Goal: Task Accomplishment & Management: Manage account settings

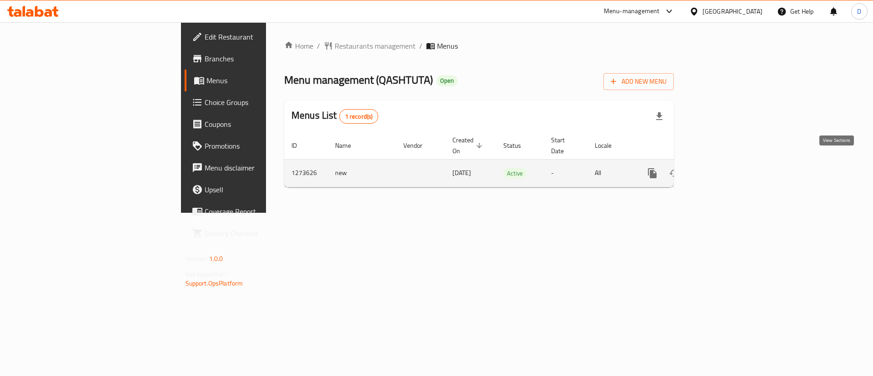
click at [729, 163] on link "enhanced table" at bounding box center [718, 173] width 22 height 22
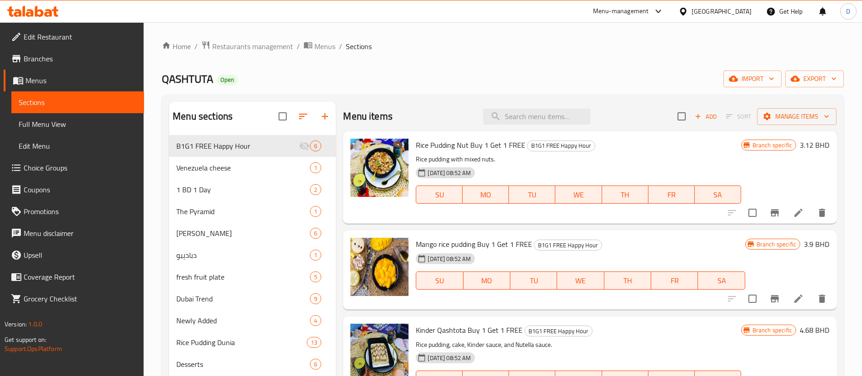
click at [329, 115] on icon "button" at bounding box center [325, 116] width 11 height 11
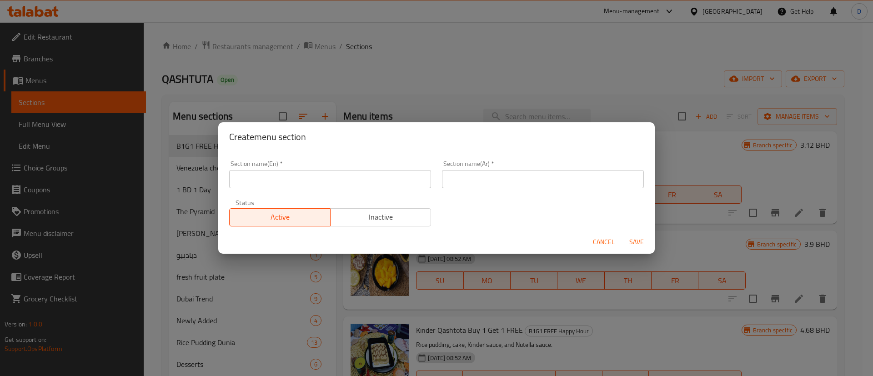
click at [317, 177] on input "text" at bounding box center [330, 179] width 202 height 18
type input "M41"
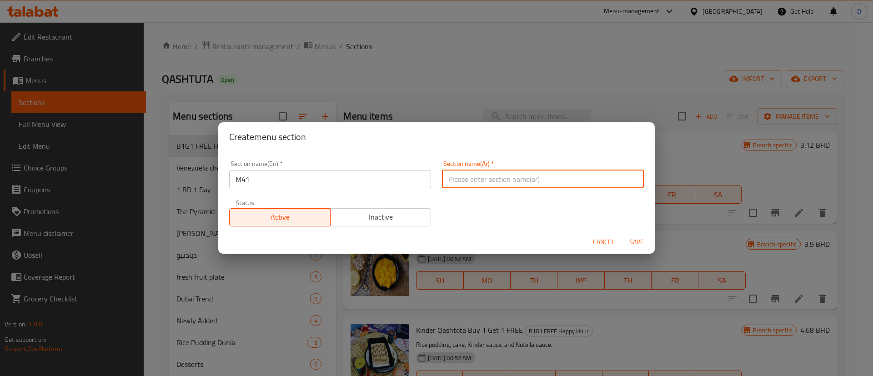
click at [470, 182] on input "text" at bounding box center [543, 179] width 202 height 18
type input "وجبة لشخص واحد"
drag, startPoint x: 495, startPoint y: 228, endPoint x: 597, endPoint y: 222, distance: 101.5
click at [505, 228] on div "Section name(En)   * M41 Section name(En) * Section name(Ar)   * وجبة لشخص واحد…" at bounding box center [436, 193] width 425 height 77
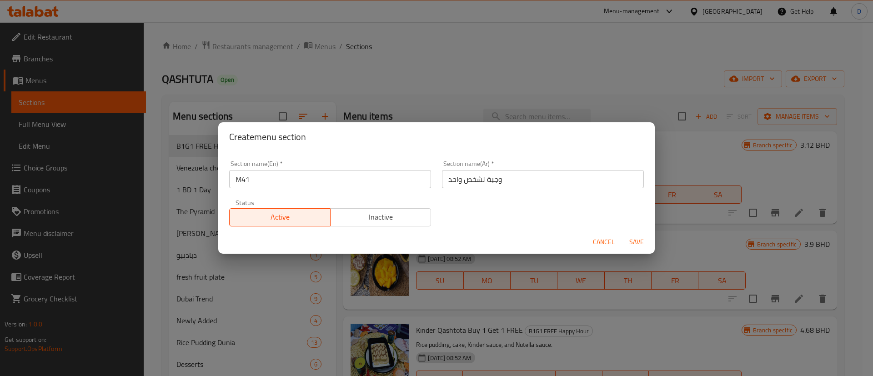
click at [631, 241] on span "Save" at bounding box center [636, 241] width 22 height 11
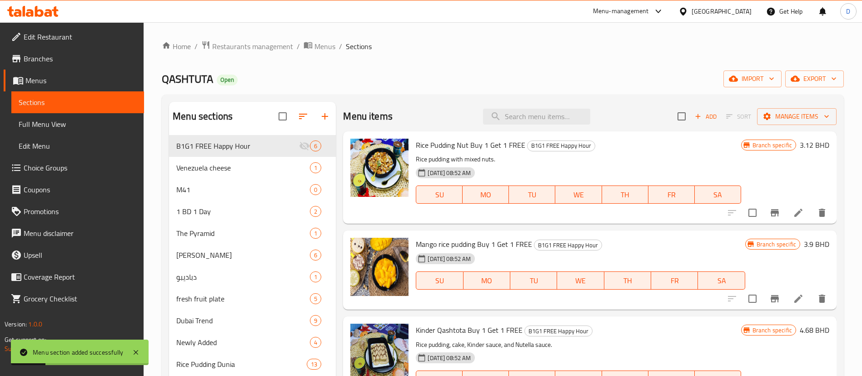
click at [437, 96] on div "Menu sections B1G1 FREE Happy Hour 6 Venezuela cheese 1 M41 0 1 BD 1 Day 2 The …" at bounding box center [503, 328] width 682 height 466
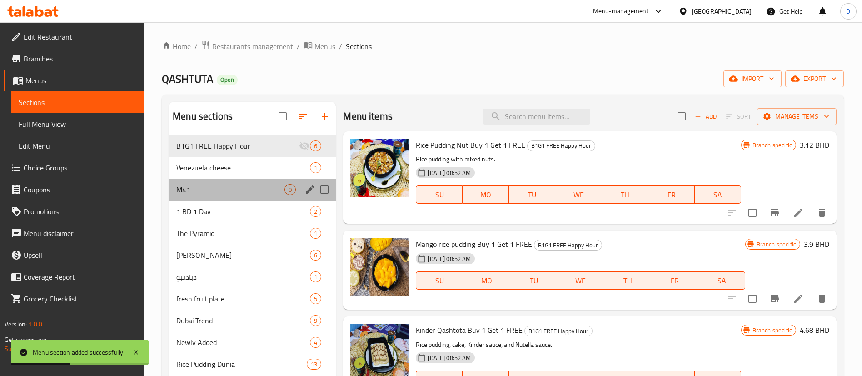
click at [249, 179] on div "M41 0" at bounding box center [252, 190] width 167 height 22
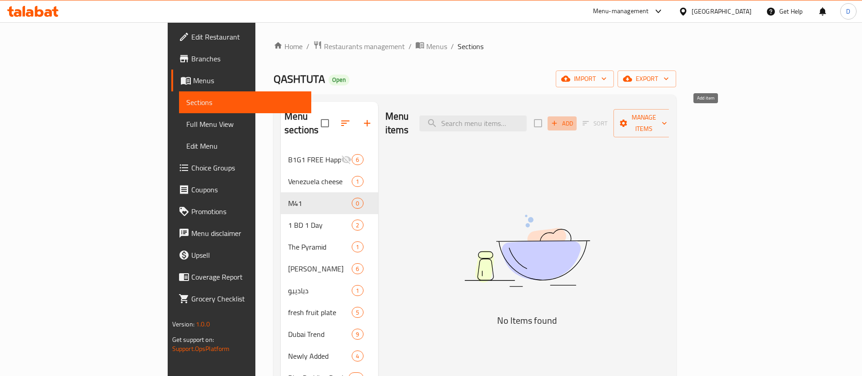
click at [575, 120] on span "Add" at bounding box center [562, 123] width 25 height 10
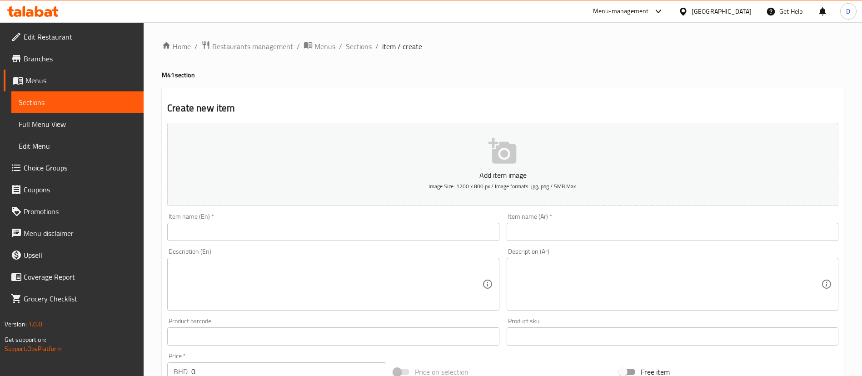
click at [369, 233] on input "text" at bounding box center [333, 232] width 332 height 18
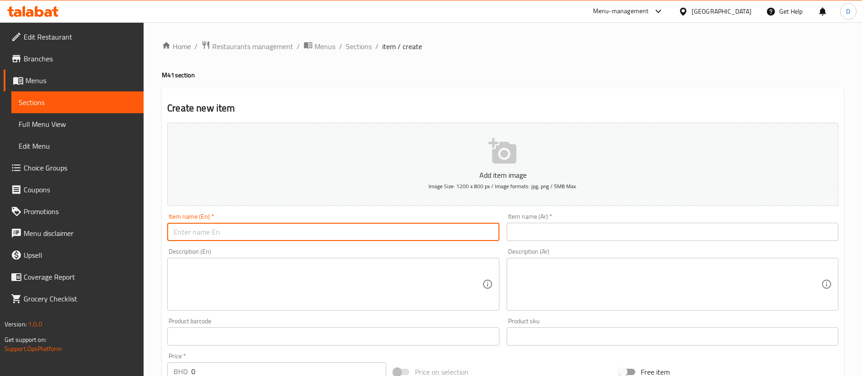
paste input "Rice Pudding + V60 Coffee"
type input "Rice Pudding + V60 Coffee"
click at [634, 232] on input "text" at bounding box center [673, 232] width 332 height 18
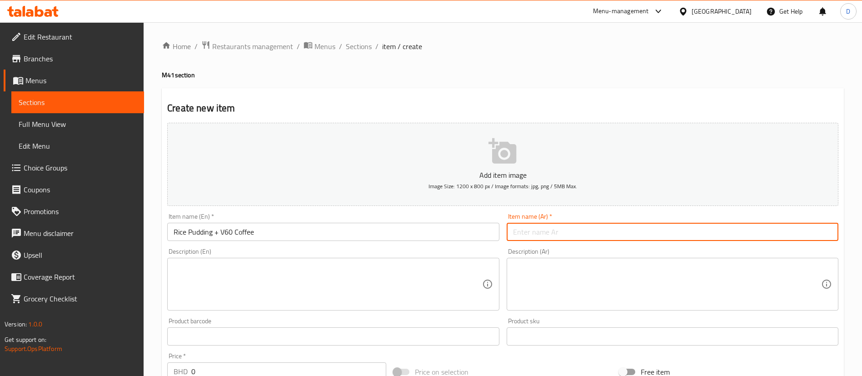
paste input "بودنغ الأرز + قهوة V60"
click at [495, 87] on div "Home / Restaurants management / Menus / Sections / item / create M41 section Cr…" at bounding box center [503, 332] width 682 height 584
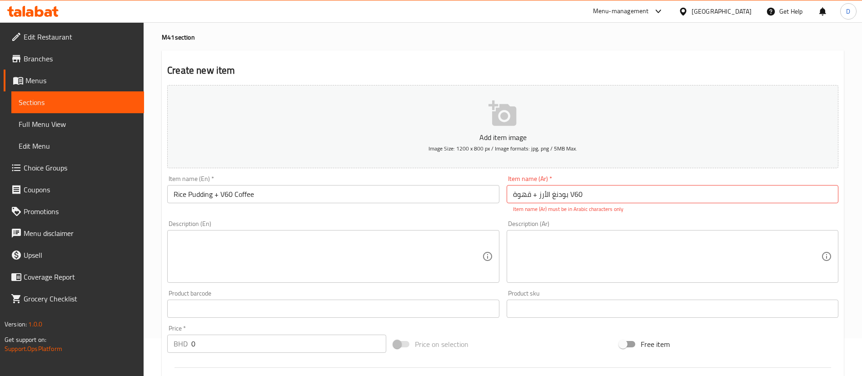
scroll to position [68, 0]
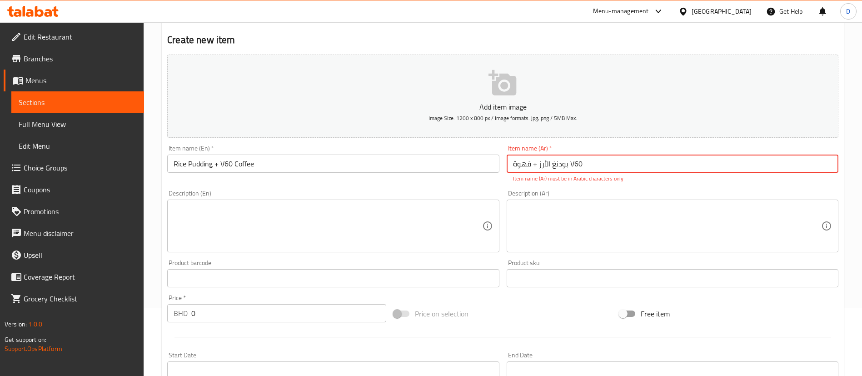
click at [509, 161] on input "بودنغ الأرز + قهوة V60" at bounding box center [673, 164] width 332 height 18
drag, startPoint x: 574, startPoint y: 165, endPoint x: 583, endPoint y: 163, distance: 8.8
click at [583, 163] on input "بودنغ الأرز + قهوة V60" at bounding box center [673, 164] width 332 height 18
click at [580, 163] on input "بودنغ الأرز + قهوة V60" at bounding box center [673, 164] width 332 height 18
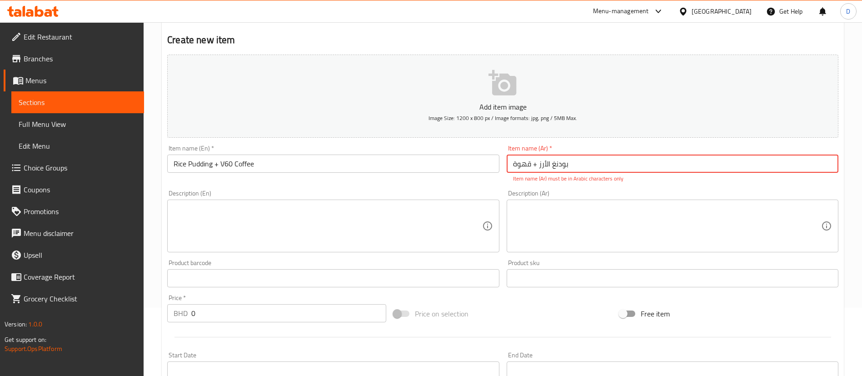
type input "بودنغ الأرز + قهوة"
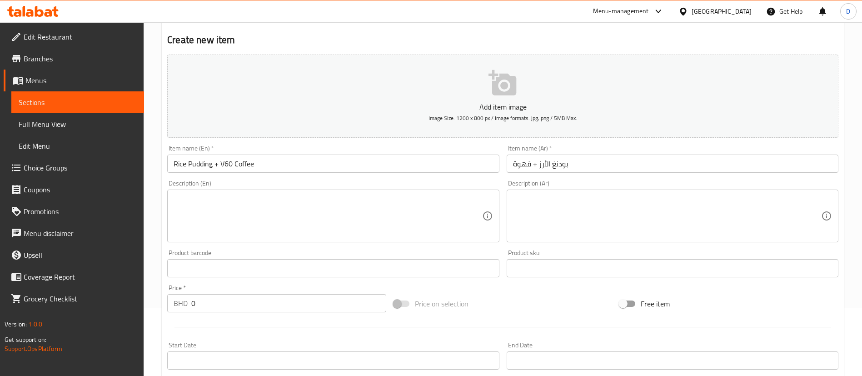
click at [589, 43] on h2 "Create new item" at bounding box center [502, 40] width 671 height 14
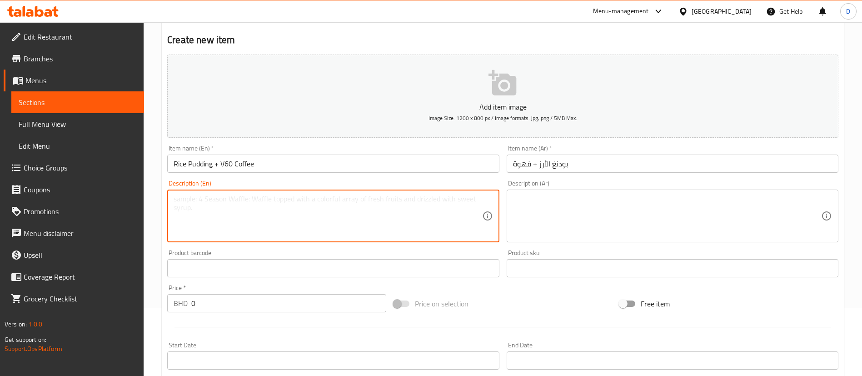
click at [291, 225] on textarea at bounding box center [328, 216] width 308 height 43
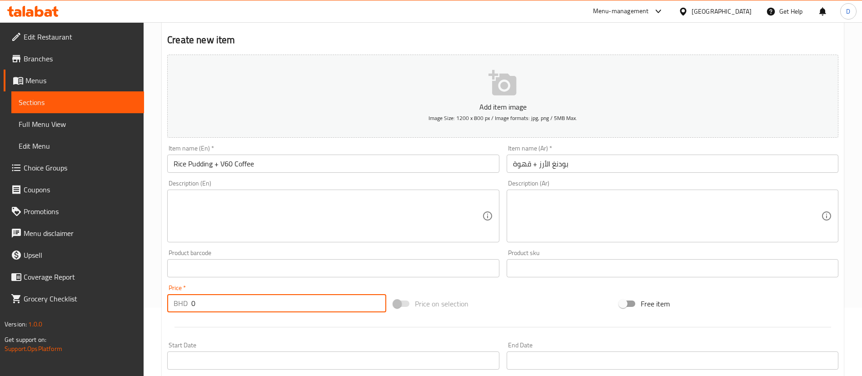
drag, startPoint x: 219, startPoint y: 297, endPoint x: 150, endPoint y: 307, distance: 69.8
click at [150, 307] on div "Home / Restaurants management / Menus / Sections / item / create M41 section Cr…" at bounding box center [503, 264] width 719 height 620
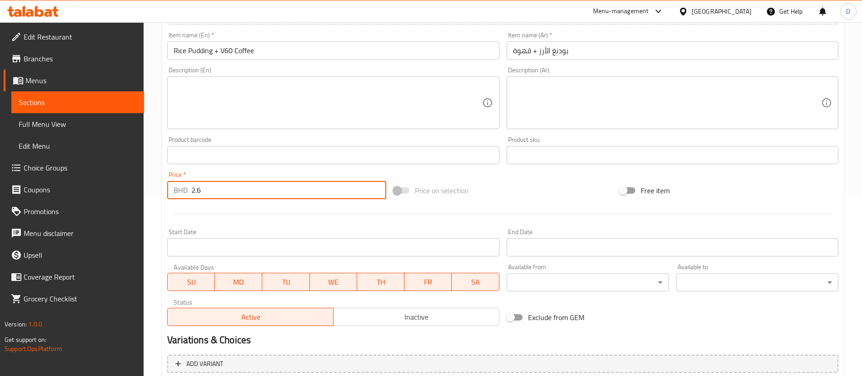
scroll to position [266, 0]
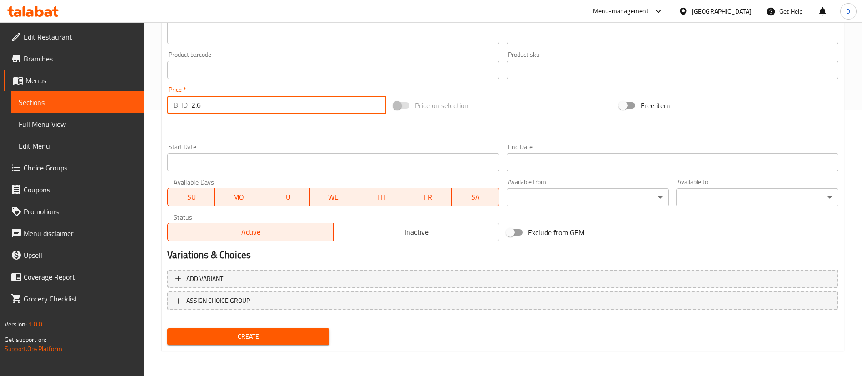
type input "2.6"
click at [199, 341] on span "Create" at bounding box center [249, 336] width 148 height 11
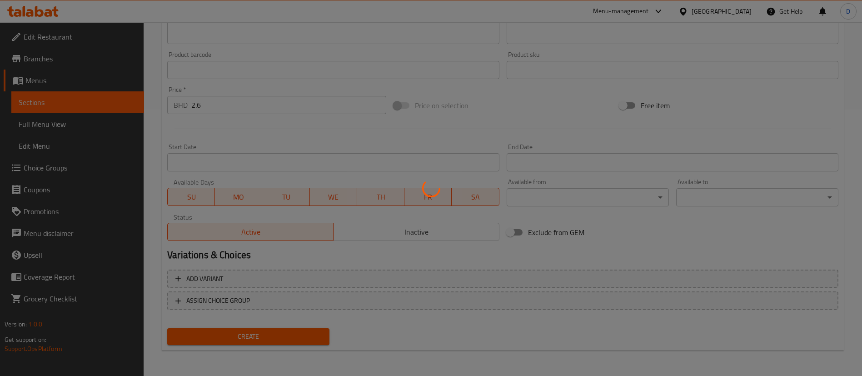
type input "0"
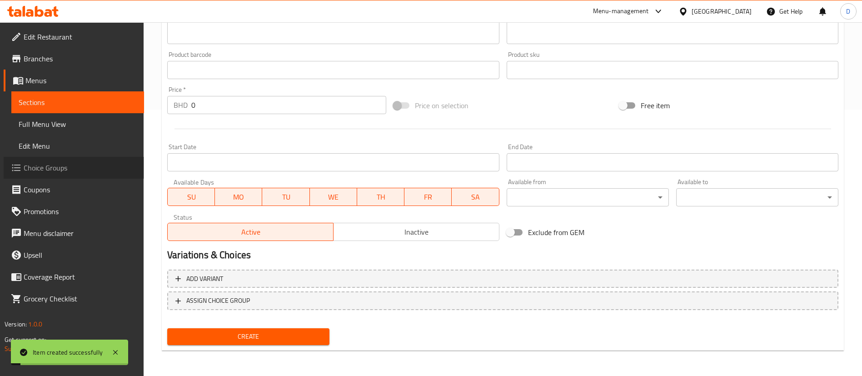
click at [55, 163] on span "Choice Groups" at bounding box center [80, 167] width 113 height 11
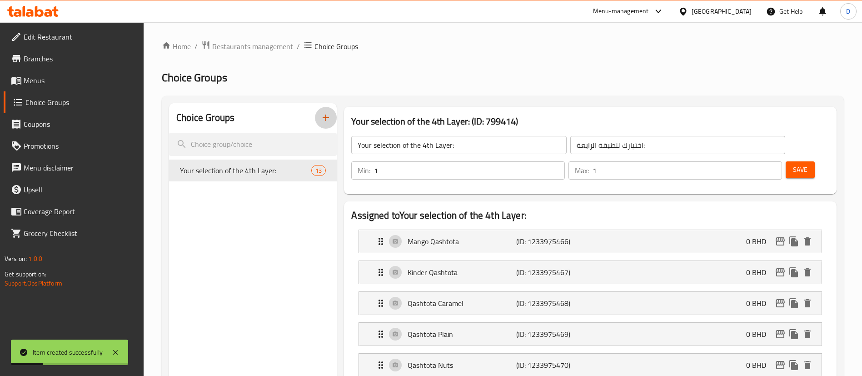
click at [325, 113] on icon "button" at bounding box center [325, 117] width 11 height 11
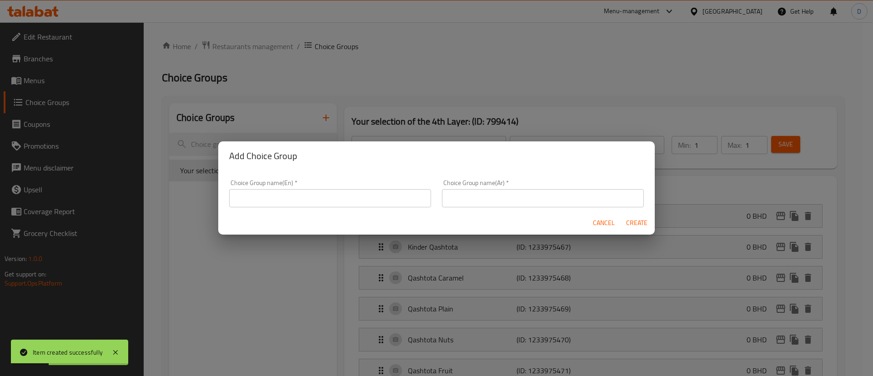
click at [300, 182] on div "Choice Group name(En)   * Choice Group name(En) *" at bounding box center [330, 194] width 202 height 28
click at [303, 189] on input "text" at bounding box center [330, 198] width 202 height 18
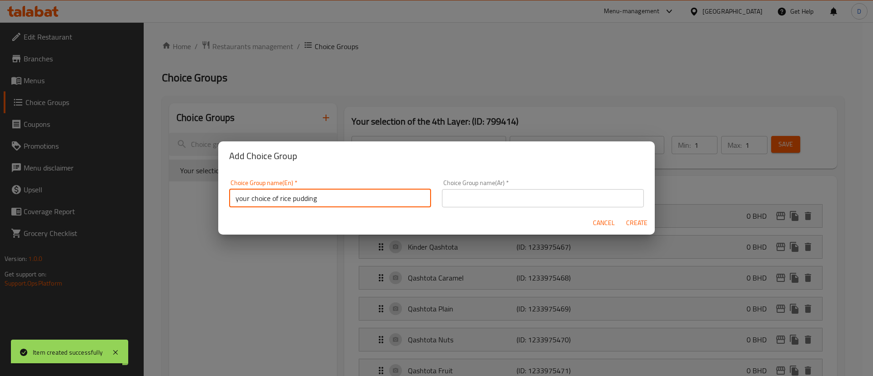
click at [279, 203] on input "your choice of rice pudding" at bounding box center [330, 198] width 202 height 18
type input "your choice of rice pudding"
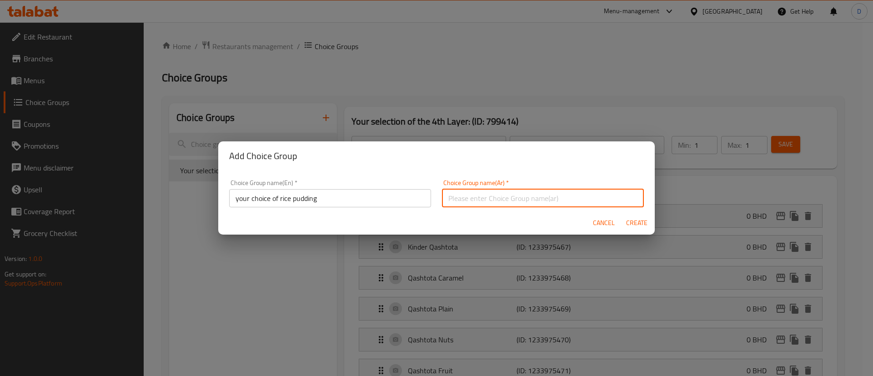
click at [517, 206] on input "text" at bounding box center [543, 198] width 202 height 18
paste input "اختيارك من بودنغ الأرز"
type input "اختيارك من بودنغ الأرز"
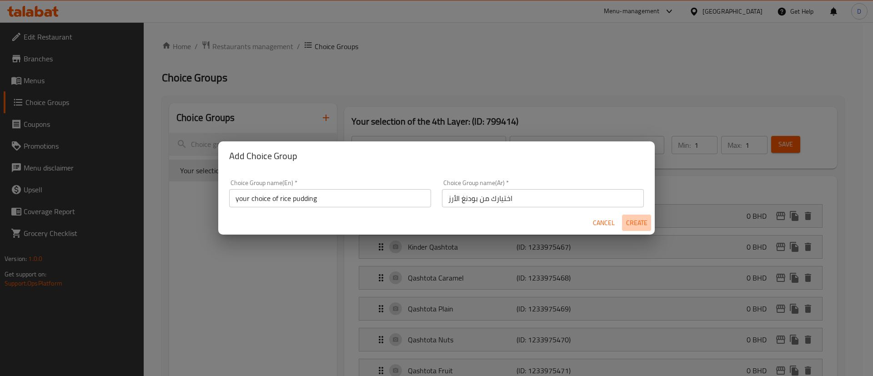
click at [638, 222] on span "Create" at bounding box center [636, 222] width 22 height 11
type input "your choice of rice pudding"
type input "اختيارك من بودنغ الأرز"
type input "0"
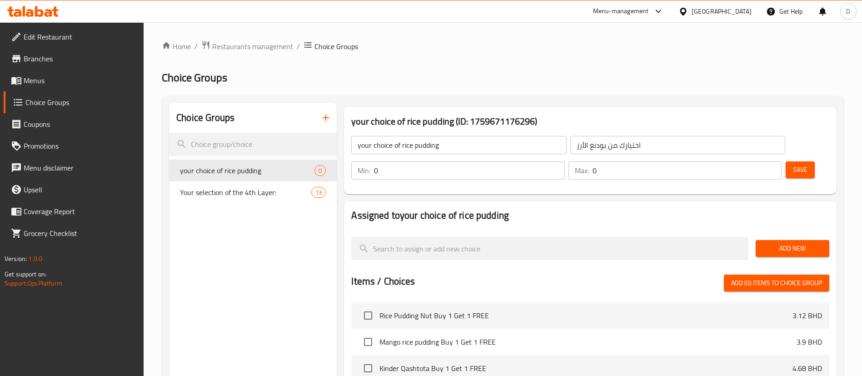
drag, startPoint x: 550, startPoint y: 78, endPoint x: 779, endPoint y: 162, distance: 244.6
click at [550, 77] on h2 "Choice Groups" at bounding box center [503, 77] width 682 height 15
type input "1"
click at [565, 161] on input "1" at bounding box center [469, 170] width 191 height 18
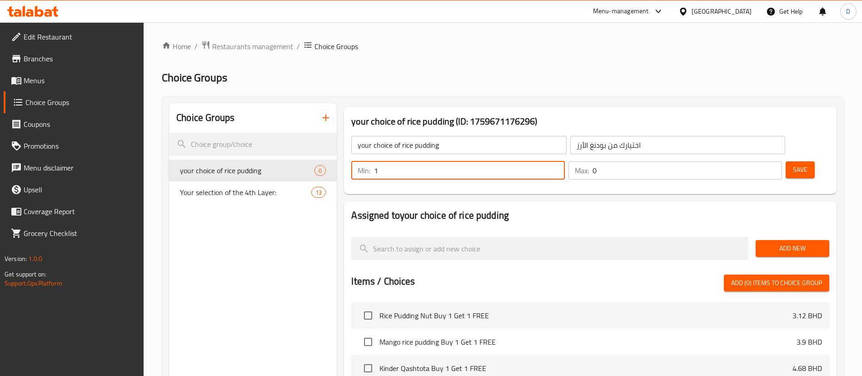
click at [761, 161] on input "0" at bounding box center [688, 170] width 190 height 18
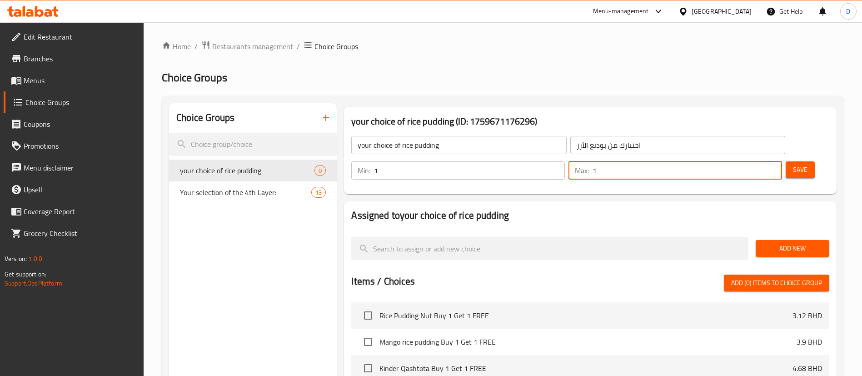
type input "1"
click at [759, 161] on input "1" at bounding box center [688, 170] width 190 height 18
click at [772, 209] on h2 "Assigned to your choice of rice pudding" at bounding box center [590, 216] width 478 height 14
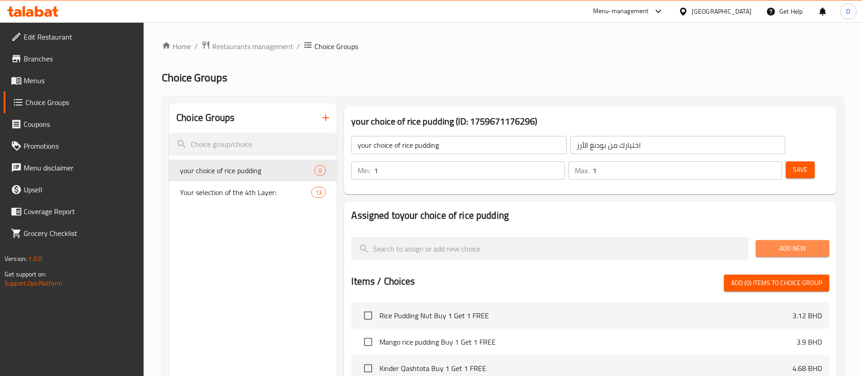
click at [780, 243] on span "Add New" at bounding box center [792, 248] width 59 height 11
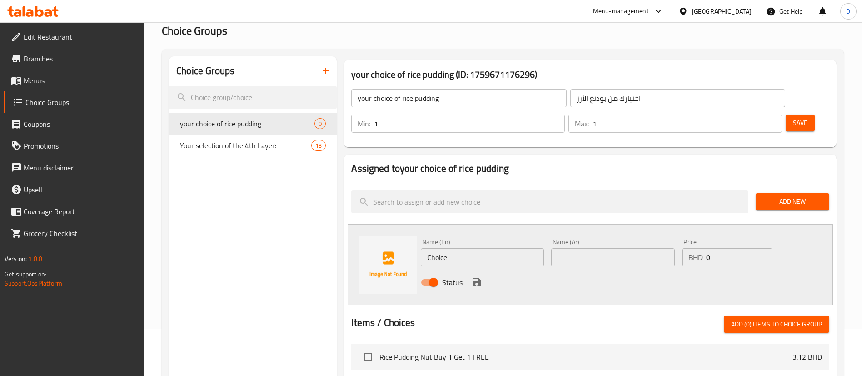
scroll to position [68, 0]
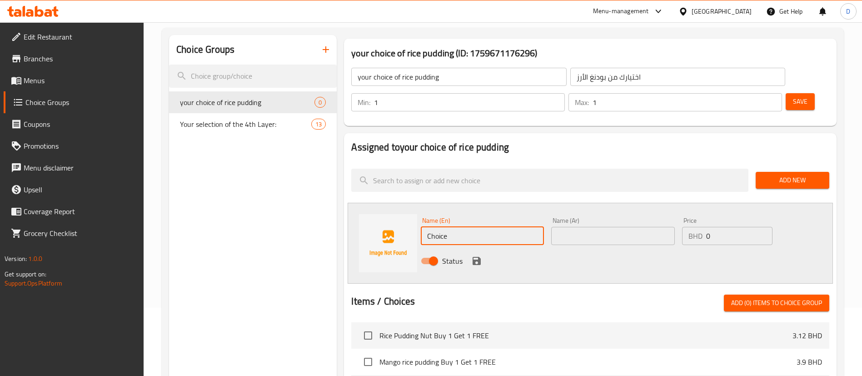
drag, startPoint x: 446, startPoint y: 205, endPoint x: 403, endPoint y: 209, distance: 43.8
click at [403, 209] on div "Name (En) Choice Name (En) Name (Ar) Name (Ar) Price BHD 0 Price Status" at bounding box center [590, 243] width 485 height 81
paste input "Mango Rice Pudding"
type input "Mango Rice Pudding"
click at [557, 227] on input "text" at bounding box center [612, 236] width 123 height 18
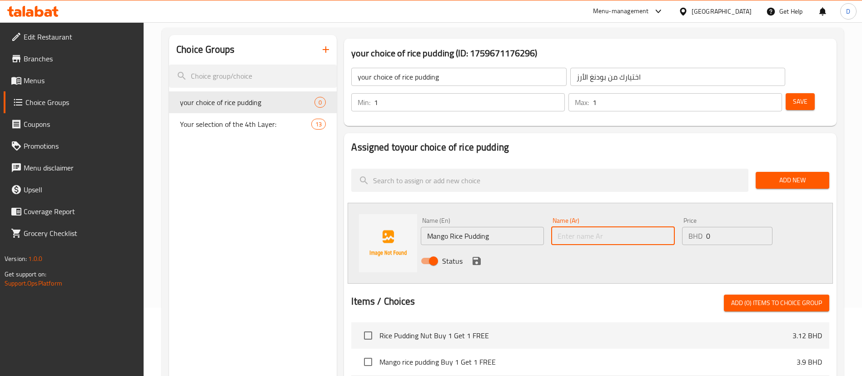
paste input "بودنغ الأرز بالمانجو"
type input "بودنغ الأرز بالمانجو"
click at [477, 257] on icon "save" at bounding box center [477, 261] width 8 height 8
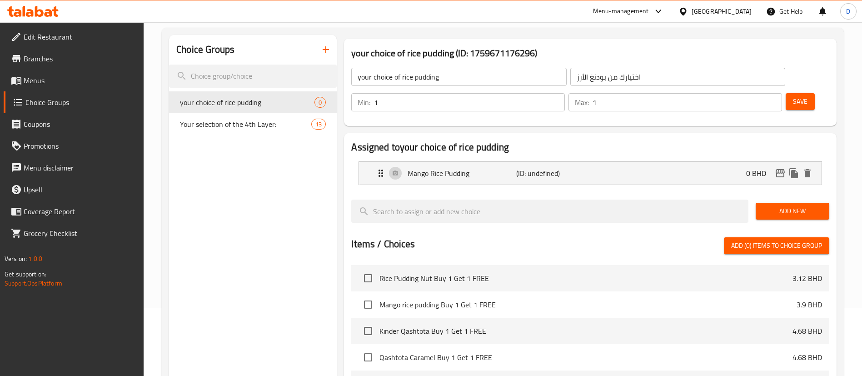
click at [791, 196] on div "Add New" at bounding box center [792, 211] width 81 height 30
click at [794, 205] on span "Add New" at bounding box center [792, 210] width 59 height 11
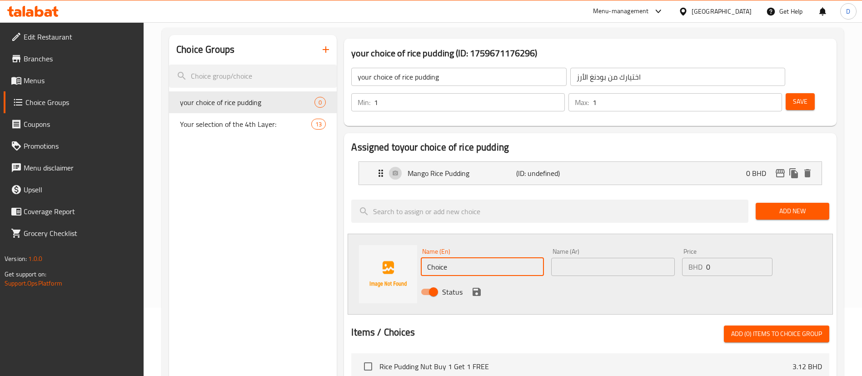
drag, startPoint x: 453, startPoint y: 234, endPoint x: 398, endPoint y: 235, distance: 55.0
click at [411, 234] on div "Name (En) Choice Name (En) Name (Ar) Name (Ar) Price BHD 0 Price Status" at bounding box center [590, 274] width 485 height 81
paste input "Mixed Sauce Rice Pudding"
type input "Mixed Sauce Rice Pudding"
click at [585, 258] on input "text" at bounding box center [612, 267] width 123 height 18
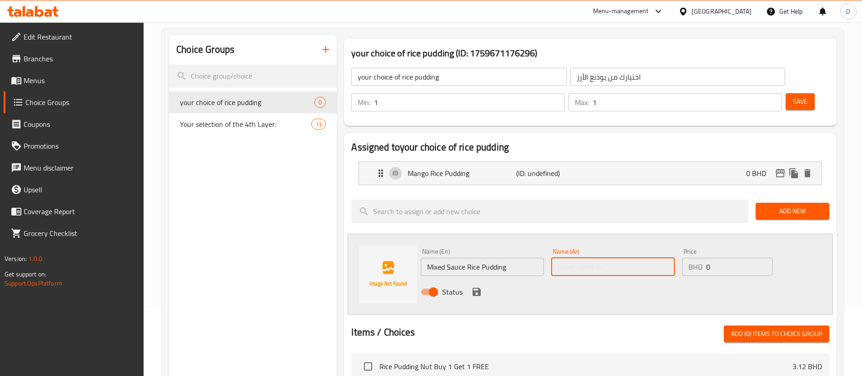
paste input "بودنغ الأرز بالصلصة المختلطة"
type input "بودنغ الأرز بالصلصة المختلطة"
drag, startPoint x: 476, startPoint y: 265, endPoint x: 496, endPoint y: 265, distance: 19.5
click at [475, 288] on icon "save" at bounding box center [477, 292] width 8 height 8
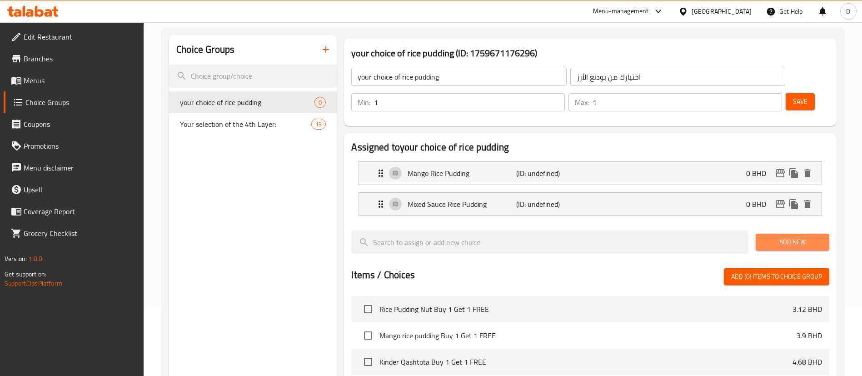
click at [770, 236] on span "Add New" at bounding box center [792, 241] width 59 height 11
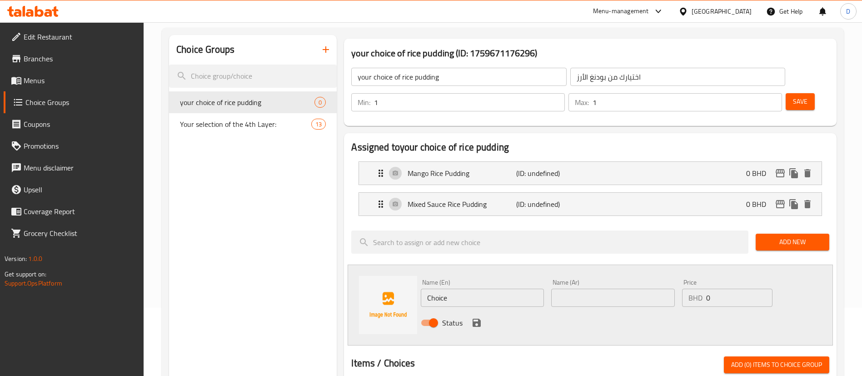
drag, startPoint x: 467, startPoint y: 269, endPoint x: 376, endPoint y: 284, distance: 92.6
click at [376, 284] on div "Name (En) Choice Name (En) Name (Ar) Name (Ar) Price BHD 0 Price Status" at bounding box center [590, 305] width 485 height 81
paste input "Nutella Rice Pudding"
type input "Nutella Rice Pudding"
drag, startPoint x: 582, startPoint y: 274, endPoint x: 540, endPoint y: 285, distance: 43.0
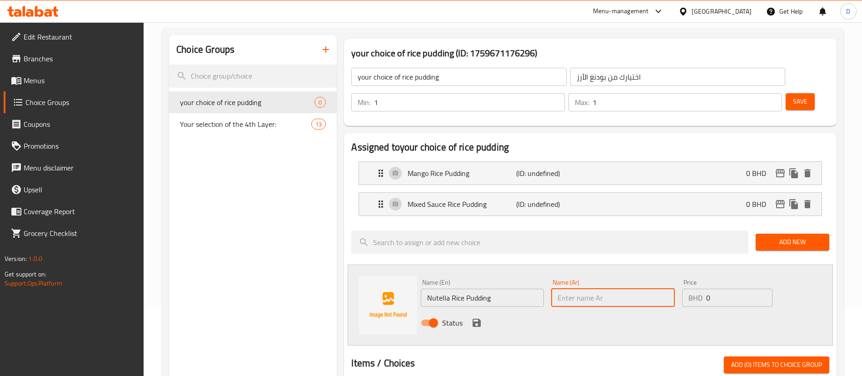
click at [582, 289] on input "text" at bounding box center [612, 298] width 123 height 18
paste input "بودنغ الأرز بالنوتيلا"
type input "بودنغ الأرز بالنوتيلا"
click at [468, 310] on div "Status" at bounding box center [612, 322] width 391 height 25
drag, startPoint x: 473, startPoint y: 294, endPoint x: 521, endPoint y: 293, distance: 47.7
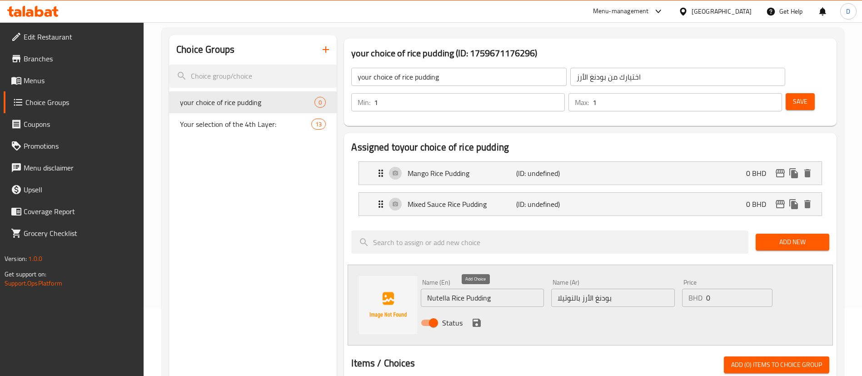
click at [474, 317] on icon "save" at bounding box center [476, 322] width 11 height 11
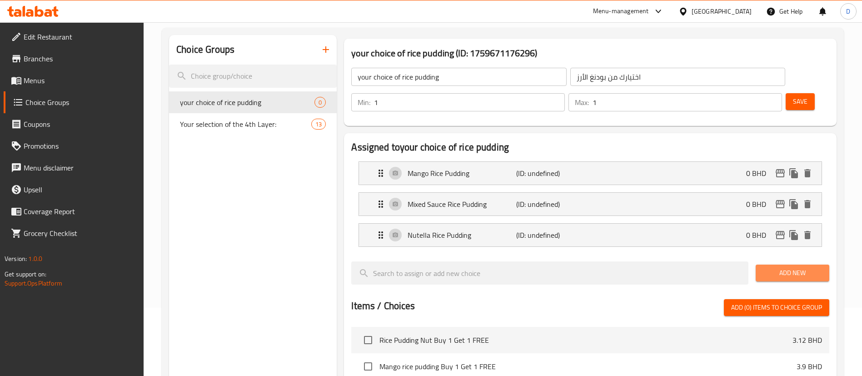
click at [757, 265] on button "Add New" at bounding box center [793, 273] width 74 height 17
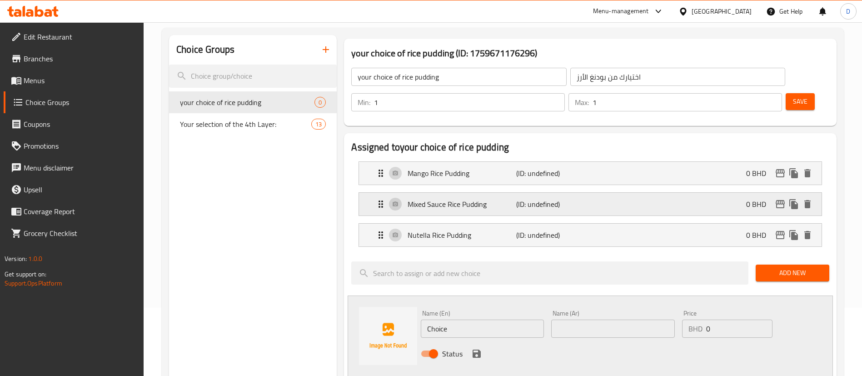
scroll to position [136, 0]
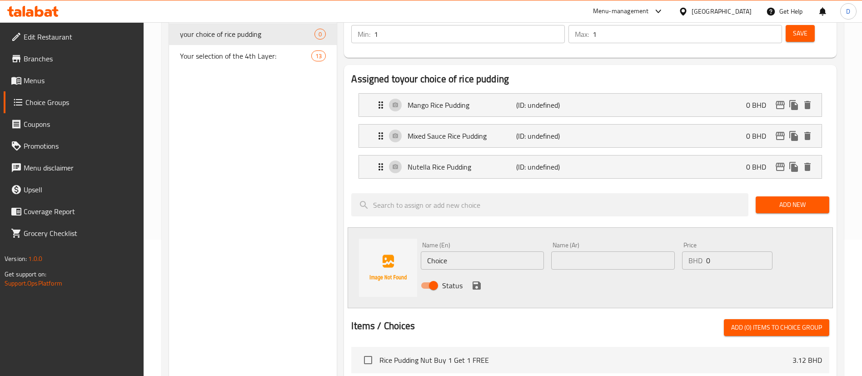
drag, startPoint x: 440, startPoint y: 238, endPoint x: 388, endPoint y: 241, distance: 52.9
click at [388, 241] on div "Name (En) Choice Name (En) Name (Ar) Name (Ar) Price BHD 0 Price Status" at bounding box center [590, 267] width 485 height 81
paste input "Nut Rice Pudding"
type input "Nut Rice Pudding"
click at [577, 251] on input "text" at bounding box center [612, 260] width 123 height 18
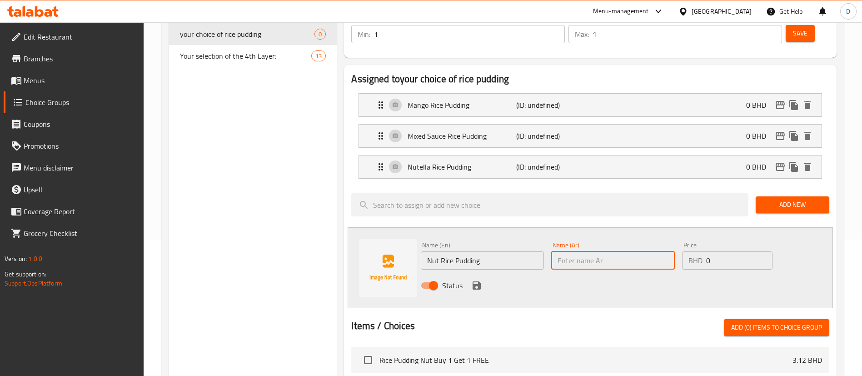
paste input "بودنغ الأرز بالجوز"
type input "بودنغ الأرز بالجوز"
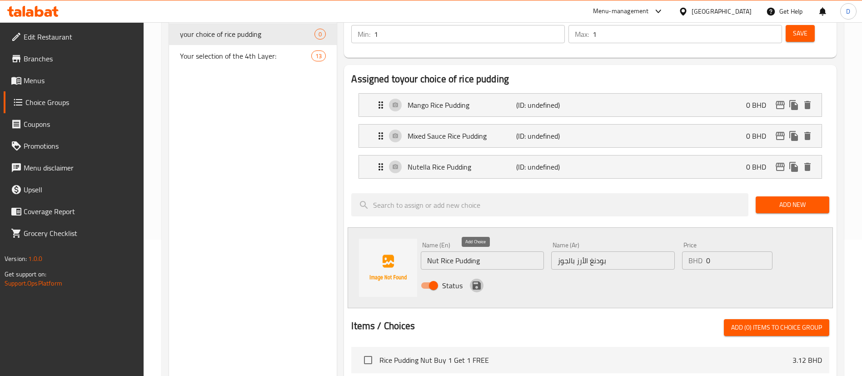
click at [476, 281] on icon "save" at bounding box center [477, 285] width 8 height 8
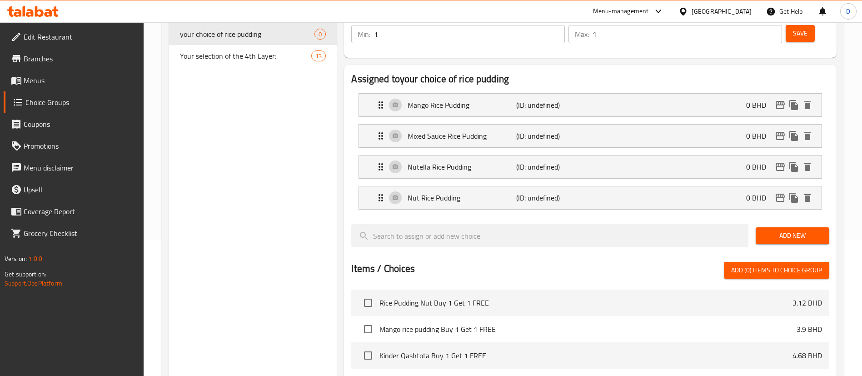
click at [807, 227] on button "Add New" at bounding box center [793, 235] width 74 height 17
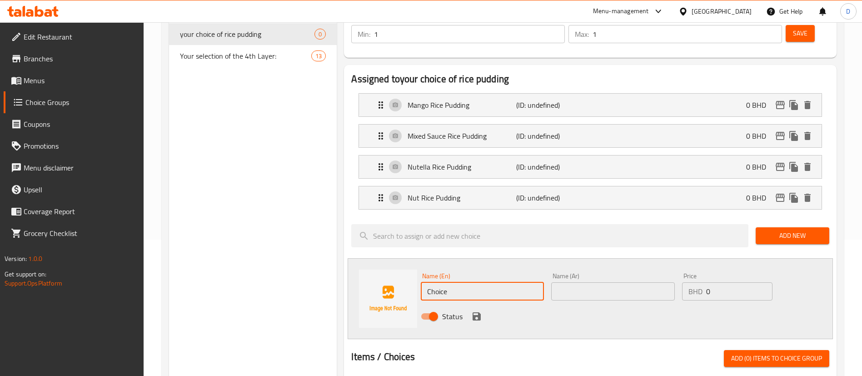
drag, startPoint x: 463, startPoint y: 272, endPoint x: 422, endPoint y: 234, distance: 56.3
click at [420, 269] on div "Name (En) Choice Name (En)" at bounding box center [482, 286] width 130 height 35
paste input "Lotus Rice Pudding"
type input "Lotus Rice Pudding"
click at [585, 282] on input "text" at bounding box center [612, 291] width 123 height 18
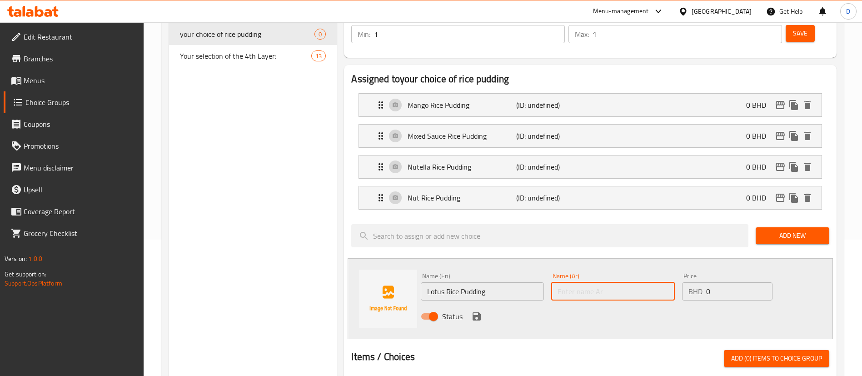
paste input "بودنغ الأرز باللوتس"
type input "بودنغ الأرز باللوتس"
click at [478, 310] on button "save" at bounding box center [477, 317] width 14 height 14
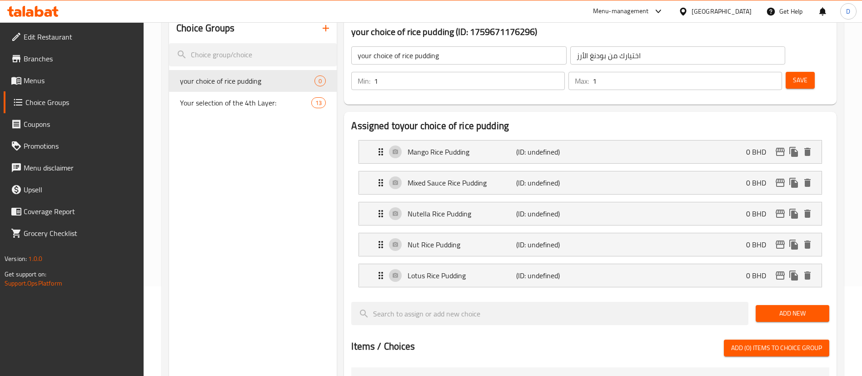
scroll to position [68, 0]
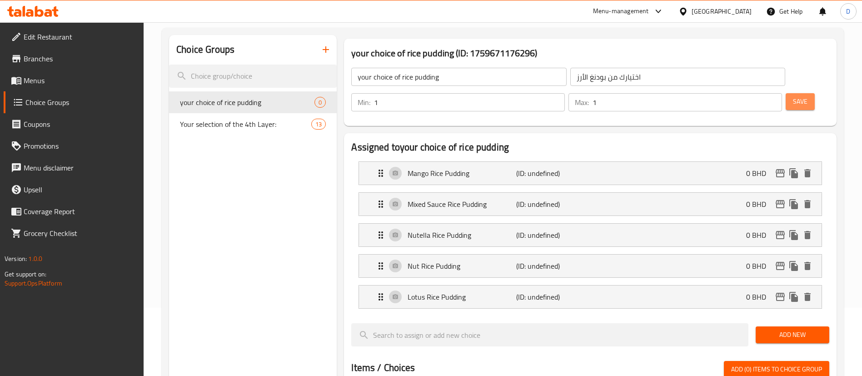
click at [796, 93] on button "Save" at bounding box center [800, 101] width 29 height 17
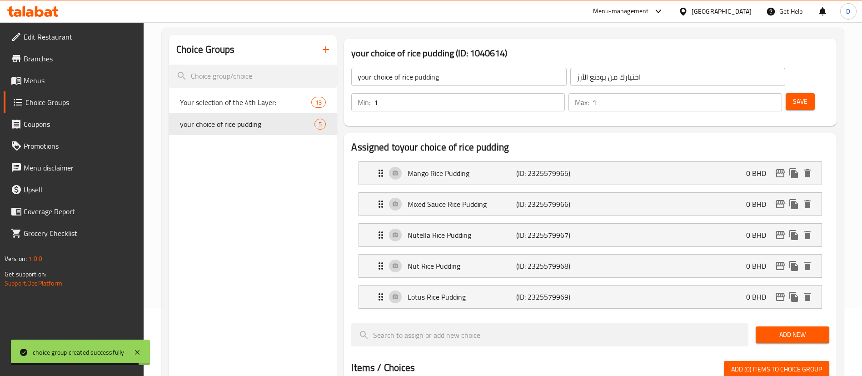
click at [801, 91] on div "Save" at bounding box center [804, 102] width 40 height 22
click at [798, 93] on button "Save" at bounding box center [800, 101] width 29 height 17
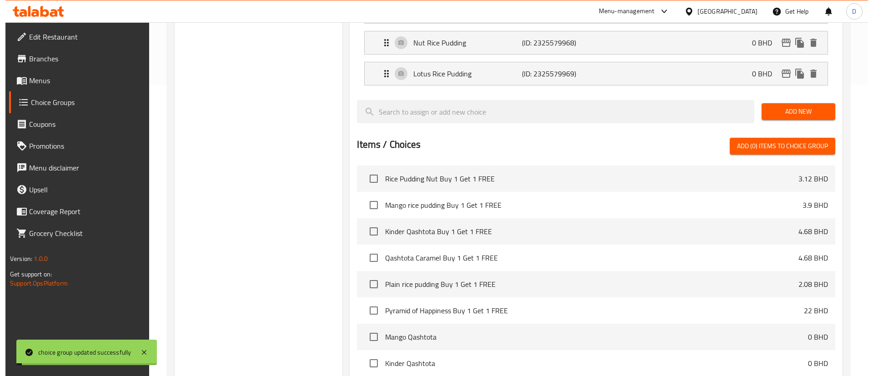
scroll to position [377, 0]
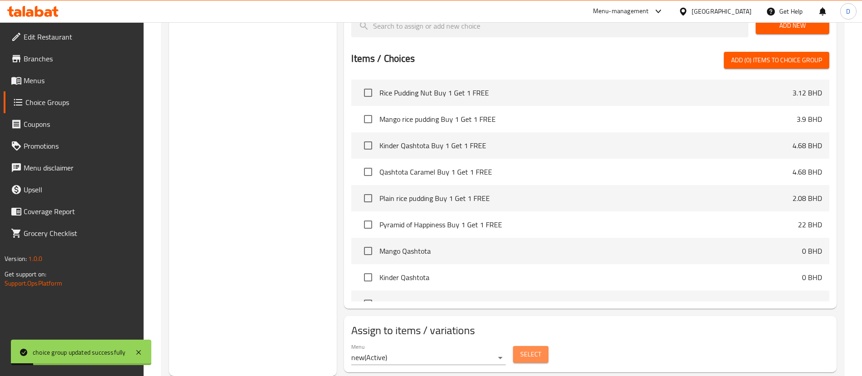
click at [532, 346] on button "Select" at bounding box center [530, 354] width 35 height 17
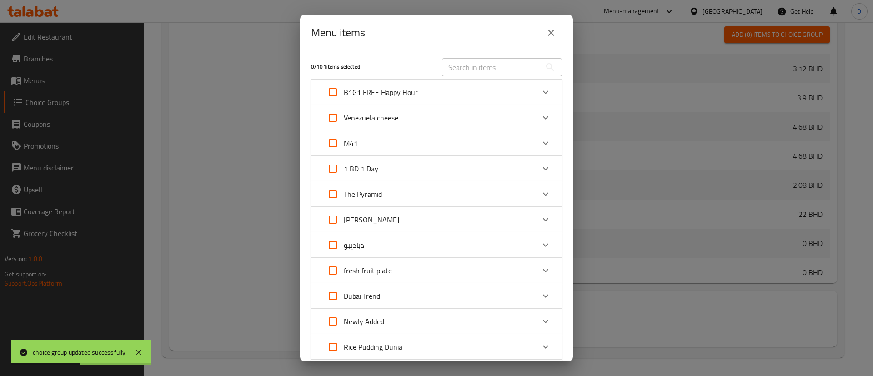
click at [551, 139] on div "0 / 101 items selected ​ B1G1 FREE Happy Hour Rice Pudding Nut Buy 1 Get 1 FREE…" at bounding box center [436, 206] width 273 height 310
click at [544, 139] on div "Expand" at bounding box center [546, 143] width 22 height 22
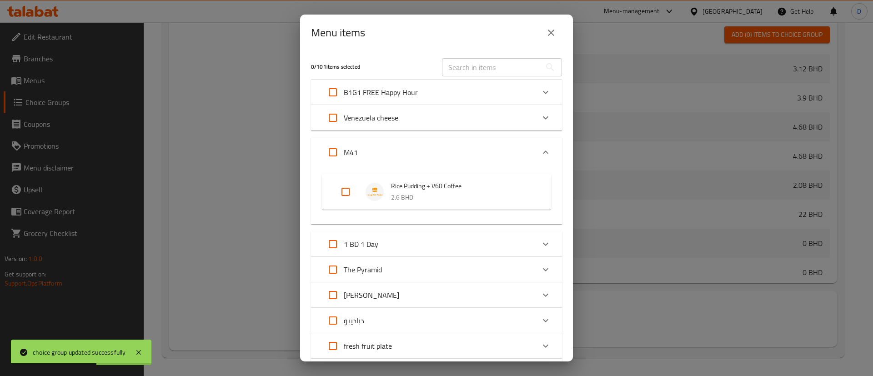
click at [341, 185] on input "Expand" at bounding box center [346, 192] width 22 height 22
checkbox input "true"
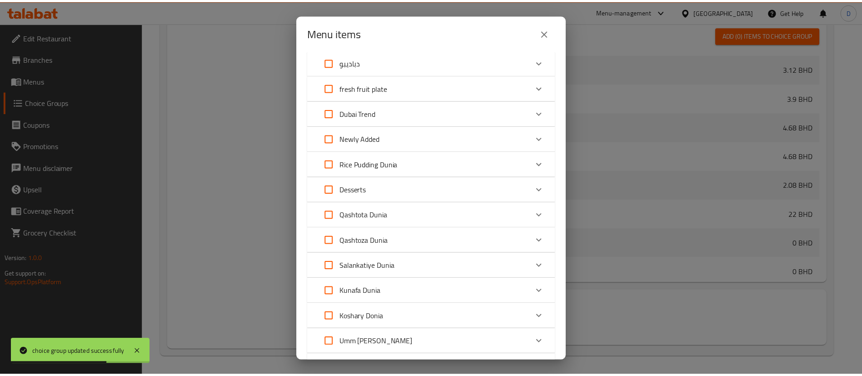
scroll to position [340, 0]
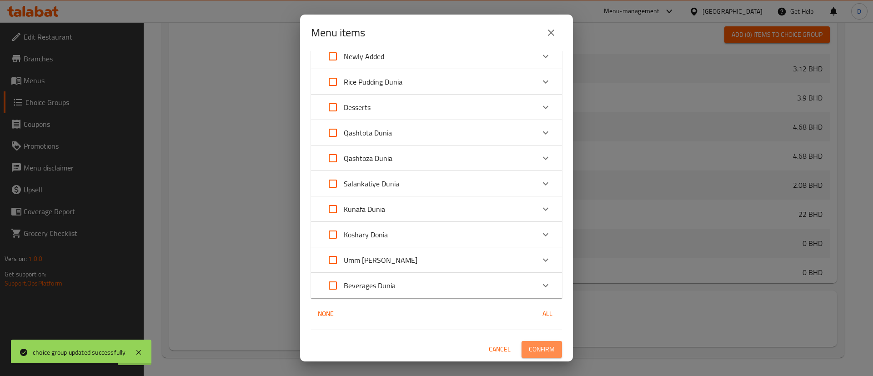
click at [536, 346] on span "Confirm" at bounding box center [542, 349] width 26 height 11
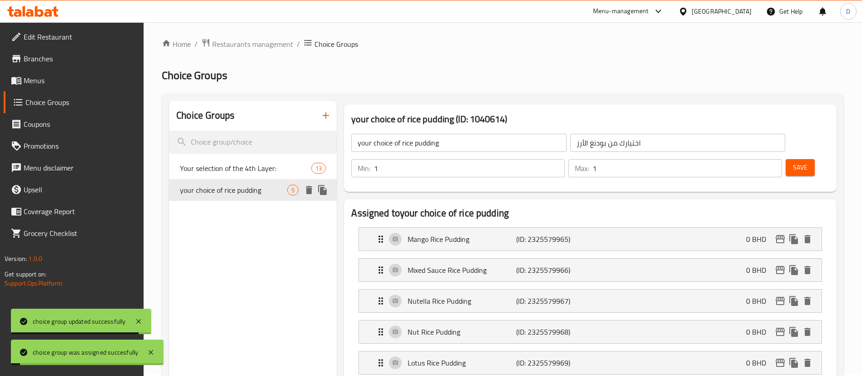
scroll to position [0, 0]
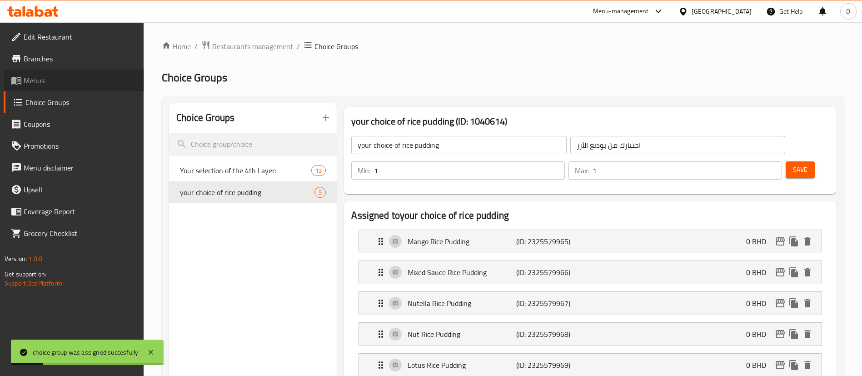
click at [46, 80] on span "Menus" at bounding box center [80, 80] width 113 height 11
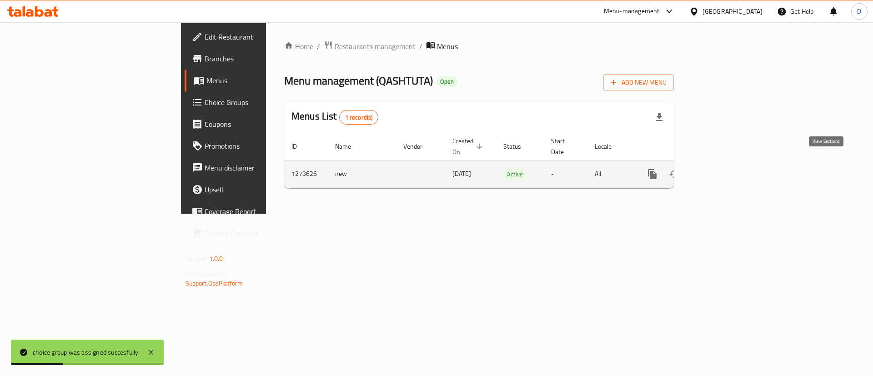
click at [729, 163] on link "enhanced table" at bounding box center [718, 174] width 22 height 22
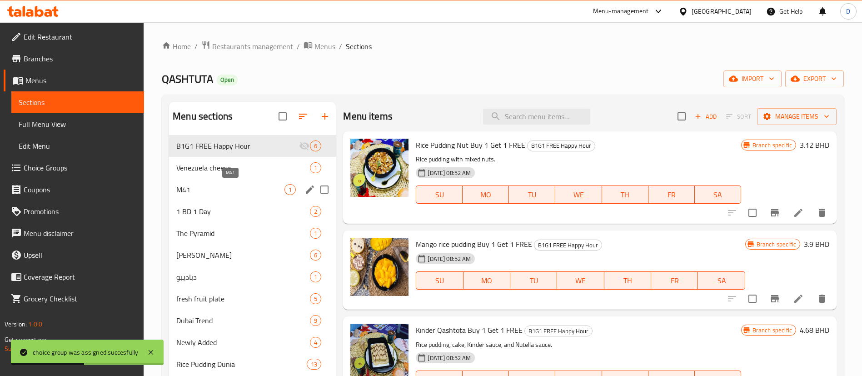
click at [234, 187] on span "M41" at bounding box center [230, 189] width 108 height 11
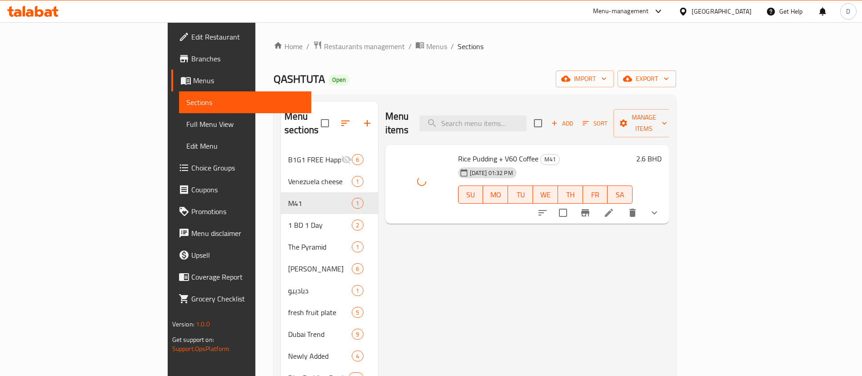
click at [546, 275] on div "Menu items Add Sort Manage items Rice Pudding + V60 Coffee M41 05-10-2025 01:32…" at bounding box center [523, 334] width 291 height 465
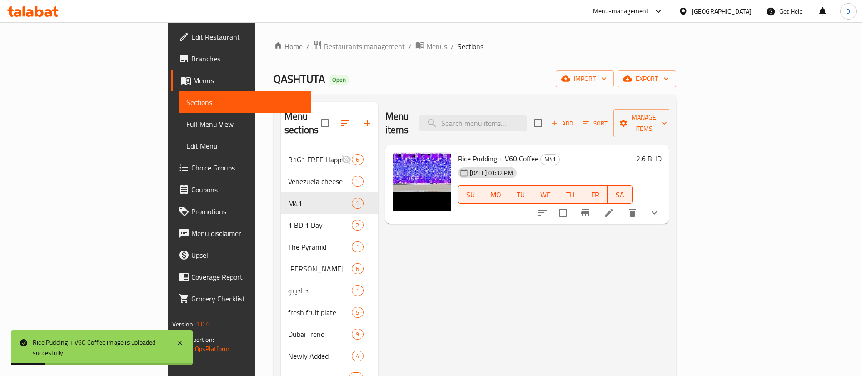
click at [538, 255] on div "Menu items Add Sort Manage items Rice Pudding + V60 Coffee M41 05-10-2025 01:32…" at bounding box center [523, 334] width 291 height 465
click at [660, 207] on icon "show more" at bounding box center [654, 212] width 11 height 11
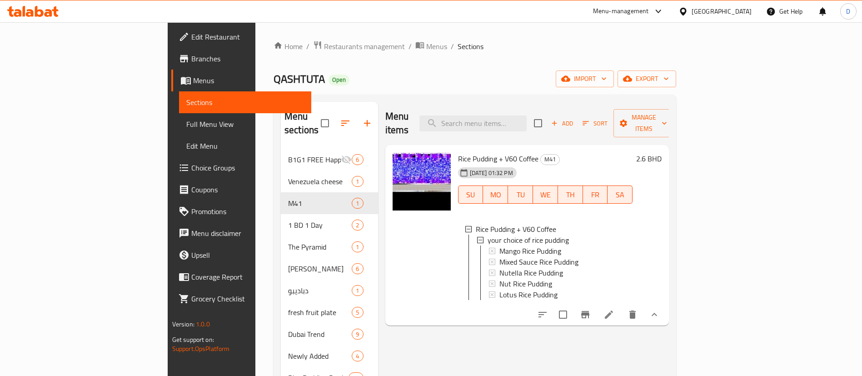
click at [479, 103] on div "Menu items Add Sort Manage items" at bounding box center [527, 123] width 284 height 43
click at [615, 314] on icon at bounding box center [609, 314] width 11 height 11
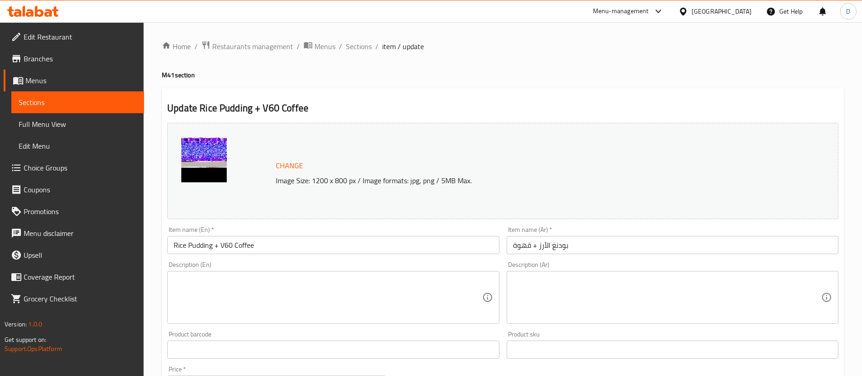
click at [512, 73] on h4 "M41 section" at bounding box center [503, 74] width 682 height 9
click at [76, 56] on span "Branches" at bounding box center [80, 58] width 113 height 11
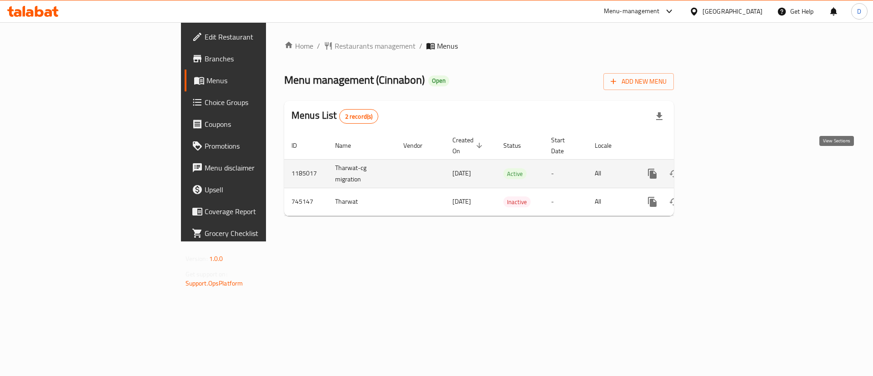
click at [729, 163] on link "enhanced table" at bounding box center [718, 174] width 22 height 22
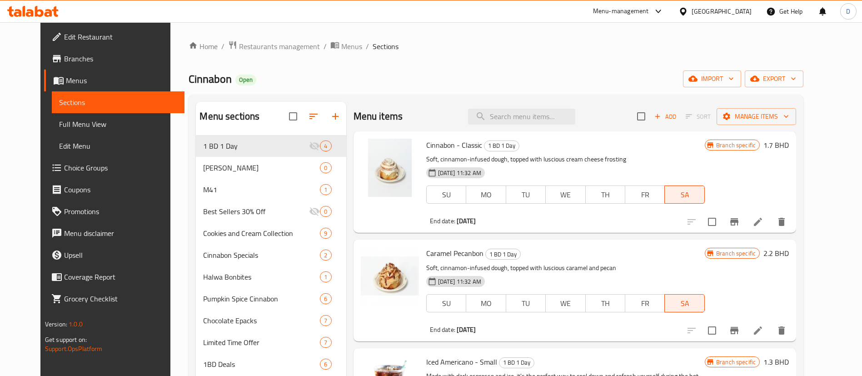
scroll to position [312, 0]
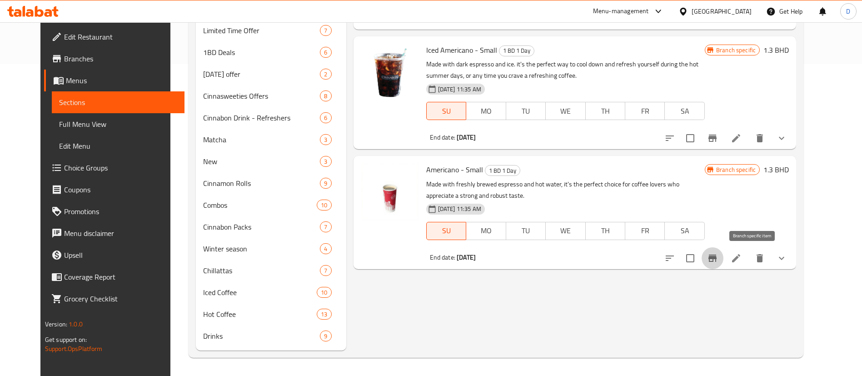
click at [717, 257] on icon "Branch-specific-item" at bounding box center [713, 258] width 8 height 7
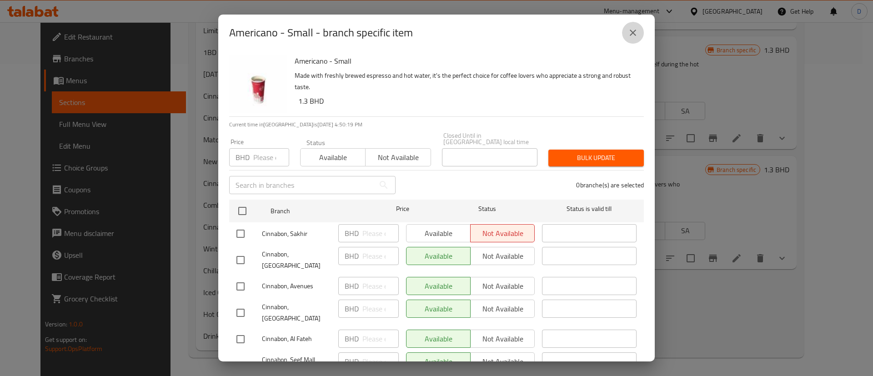
click at [635, 24] on button "close" at bounding box center [633, 33] width 22 height 22
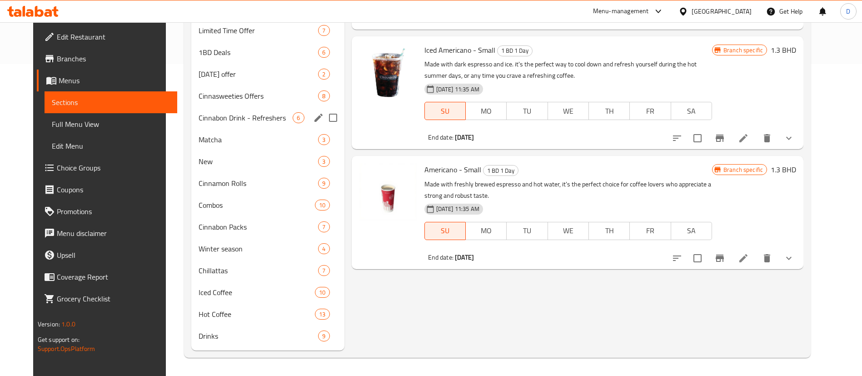
scroll to position [0, 0]
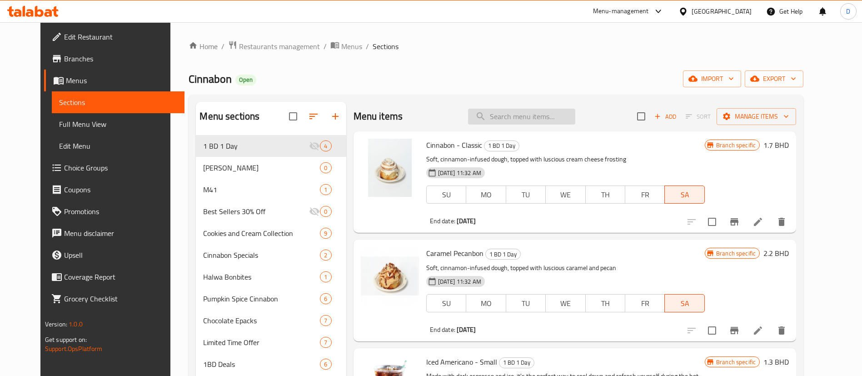
click at [512, 114] on input "search" at bounding box center [521, 117] width 107 height 16
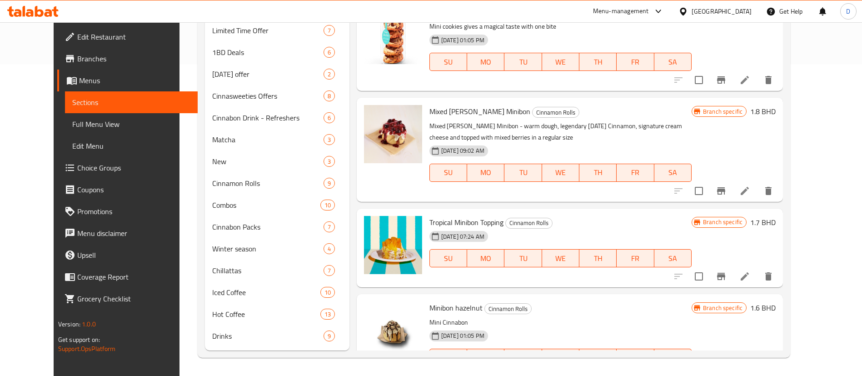
scroll to position [1251, 0]
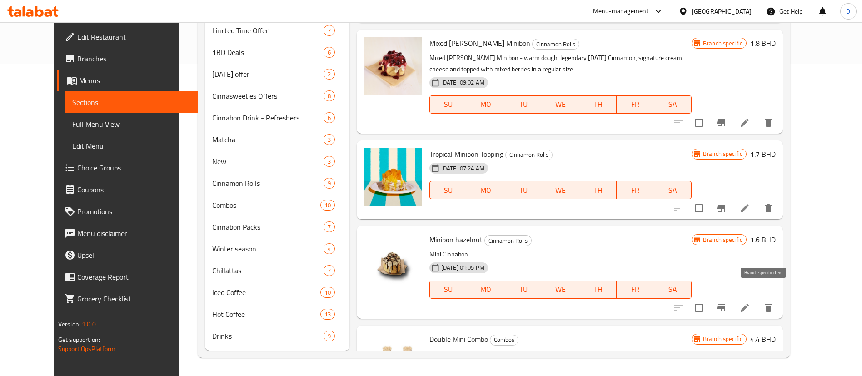
type input "mini"
click at [727, 302] on icon "Branch-specific-item" at bounding box center [721, 307] width 11 height 11
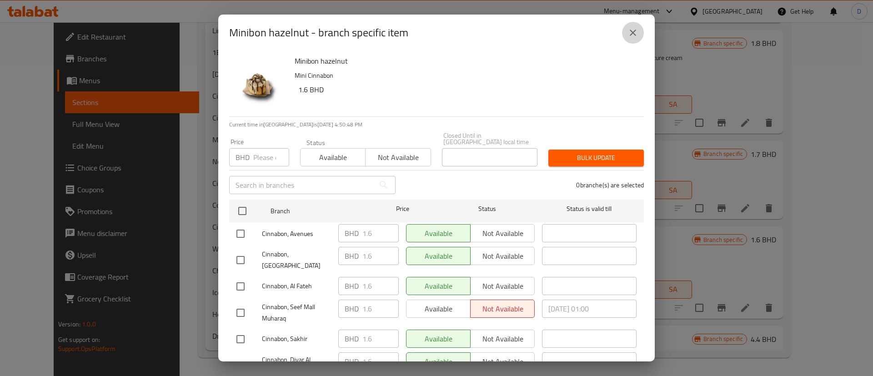
click at [635, 35] on icon "close" at bounding box center [633, 33] width 6 height 6
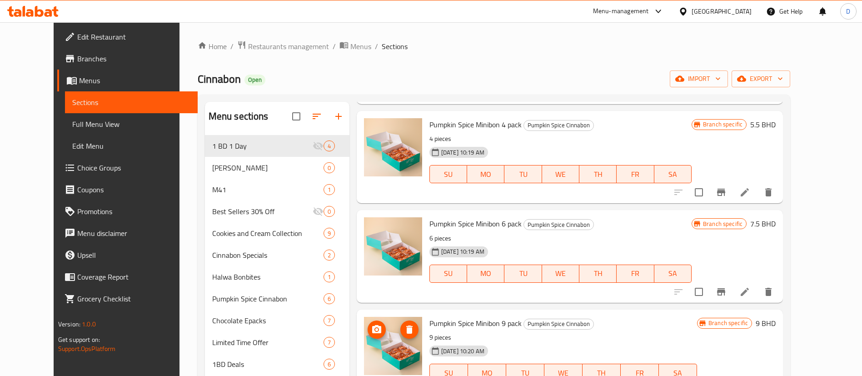
scroll to position [433, 0]
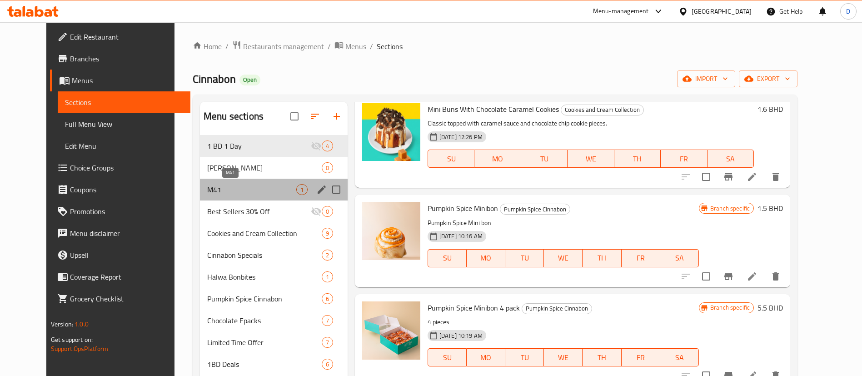
click at [207, 188] on span "M41" at bounding box center [251, 189] width 89 height 11
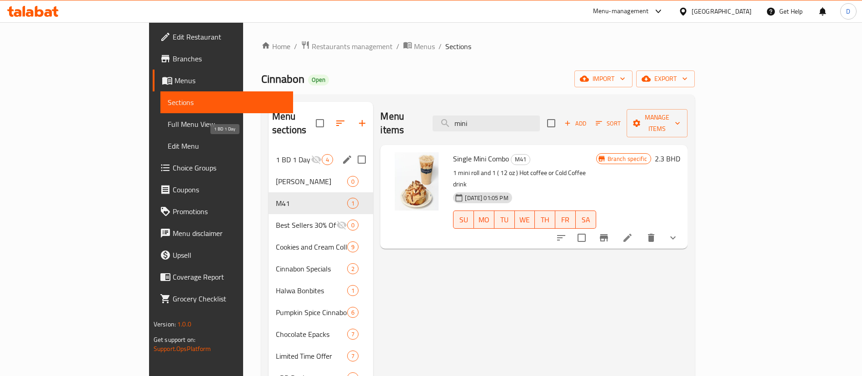
drag, startPoint x: 205, startPoint y: 144, endPoint x: 220, endPoint y: 143, distance: 15.5
click at [276, 154] on span "1 BD 1 Day" at bounding box center [293, 159] width 35 height 11
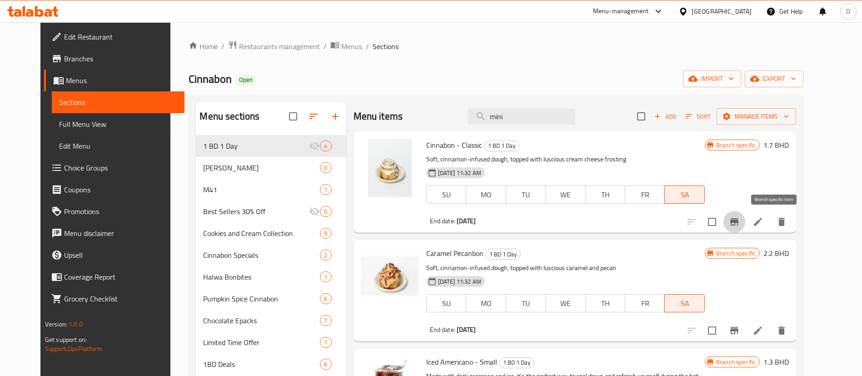
click at [745, 225] on button "Branch-specific-item" at bounding box center [735, 222] width 22 height 22
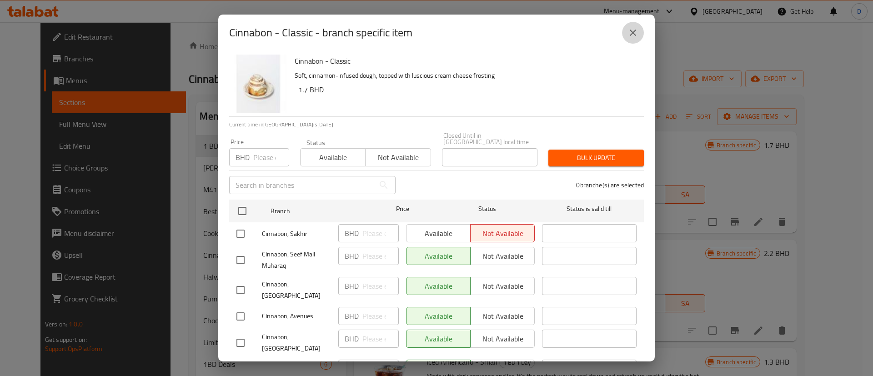
click at [638, 30] on icon "close" at bounding box center [632, 32] width 11 height 11
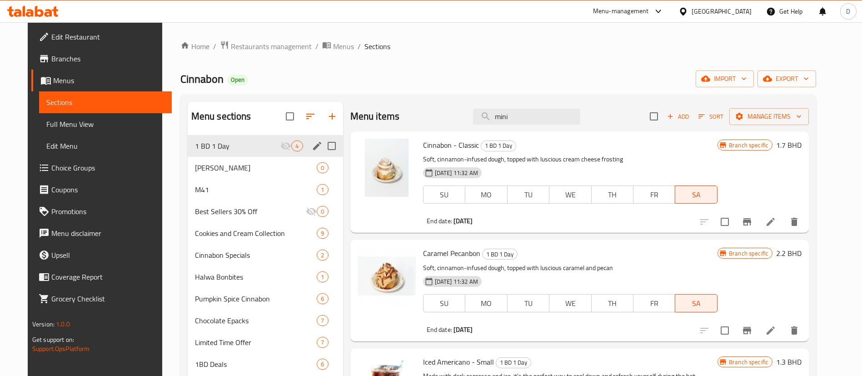
click at [322, 149] on input "Menu sections" at bounding box center [331, 145] width 19 height 19
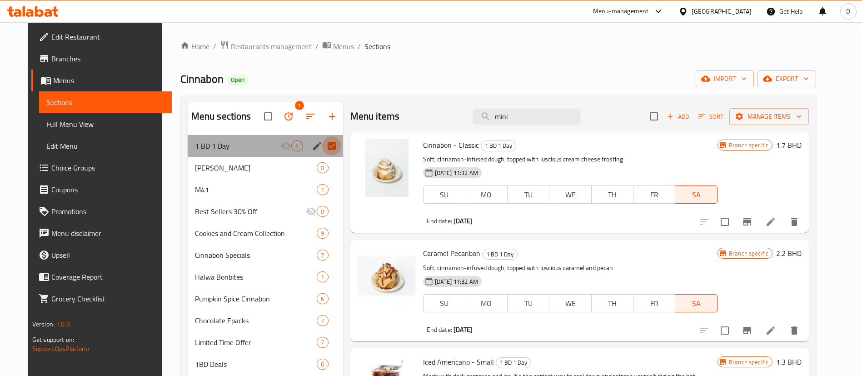
click at [326, 146] on input "Menu sections" at bounding box center [331, 145] width 19 height 19
checkbox input "false"
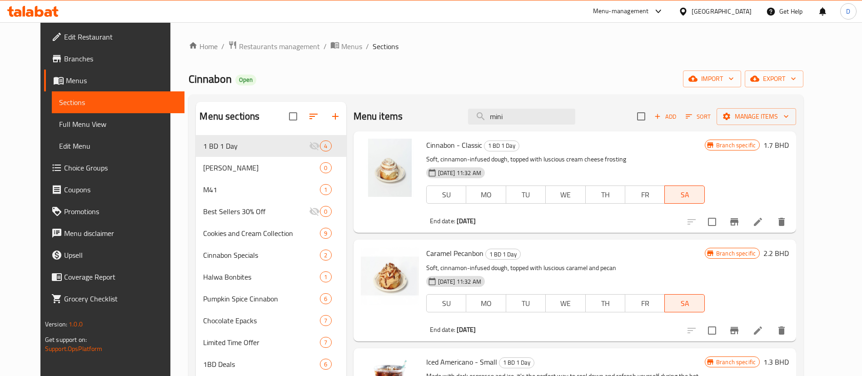
click at [411, 80] on div "Cinnabon Open import export" at bounding box center [496, 78] width 615 height 17
drag, startPoint x: 521, startPoint y: 121, endPoint x: 486, endPoint y: 121, distance: 35.0
click at [486, 121] on input "mini" at bounding box center [521, 117] width 107 height 16
click at [542, 111] on input "mini" at bounding box center [521, 117] width 107 height 16
click at [540, 111] on input "mini" at bounding box center [521, 117] width 107 height 16
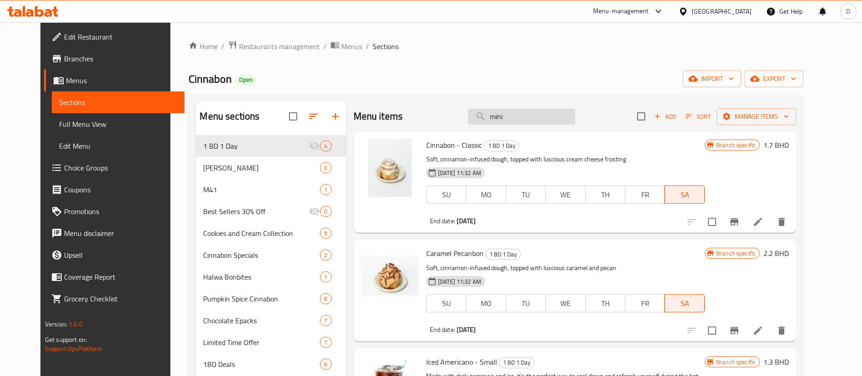
click at [540, 111] on input "mini" at bounding box center [521, 117] width 107 height 16
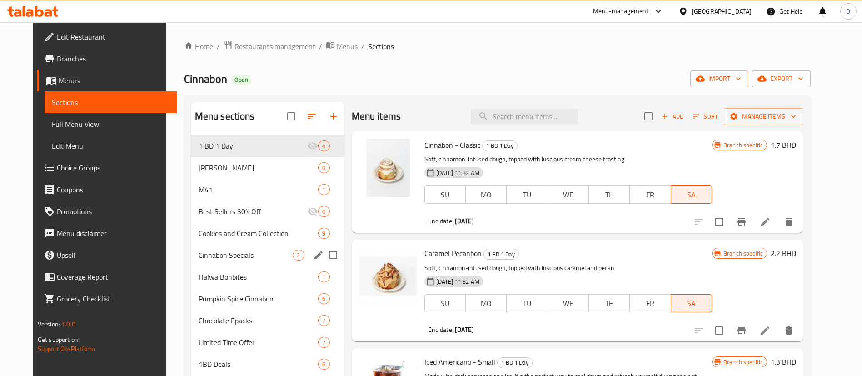
click at [215, 249] on div "Cinnabon Specials 2" at bounding box center [267, 255] width 153 height 22
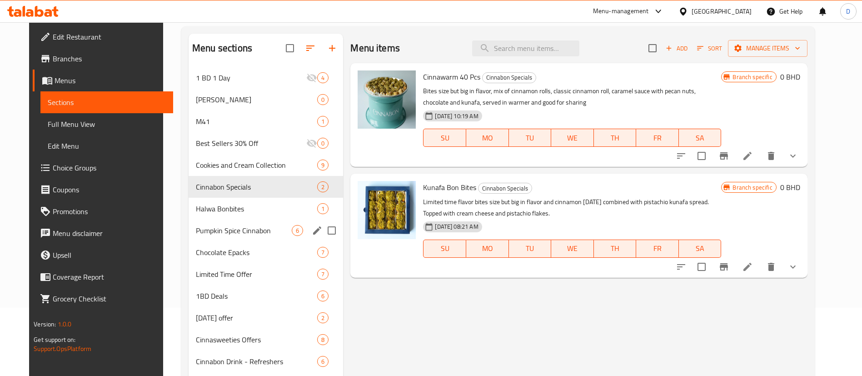
scroll to position [136, 0]
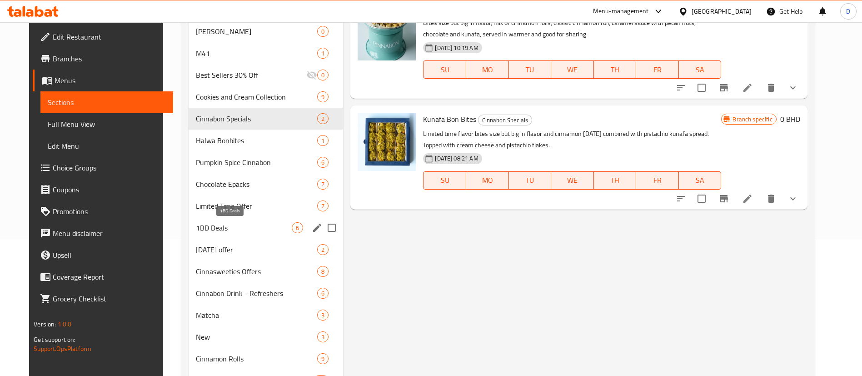
click at [230, 226] on span "1BD Deals" at bounding box center [244, 227] width 96 height 11
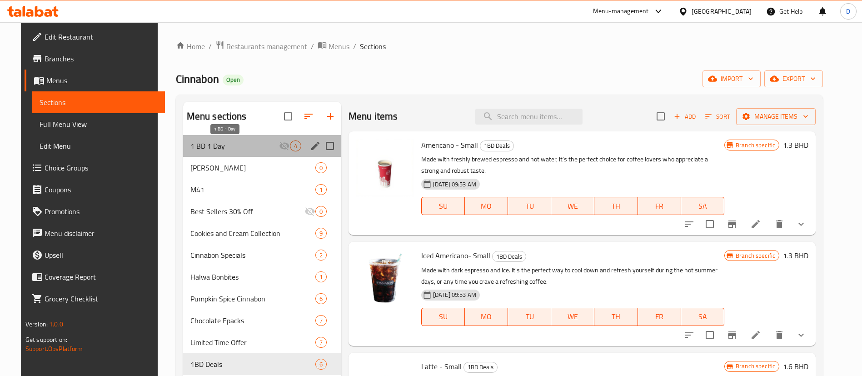
click at [226, 146] on span "1 BD 1 Day" at bounding box center [234, 145] width 89 height 11
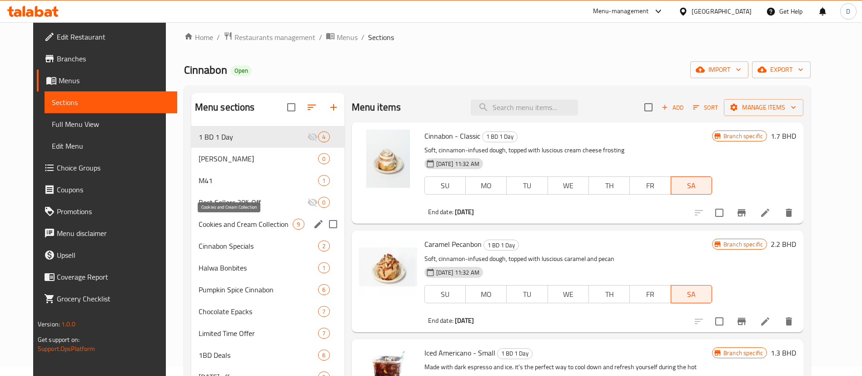
scroll to position [9, 0]
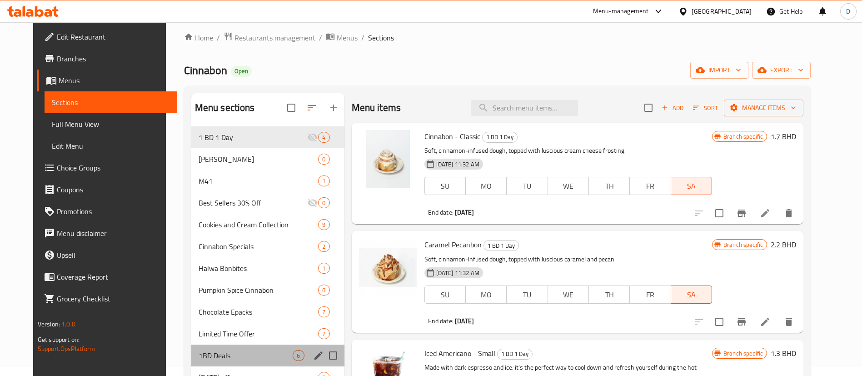
click at [264, 362] on div "1BD Deals 6" at bounding box center [267, 356] width 153 height 22
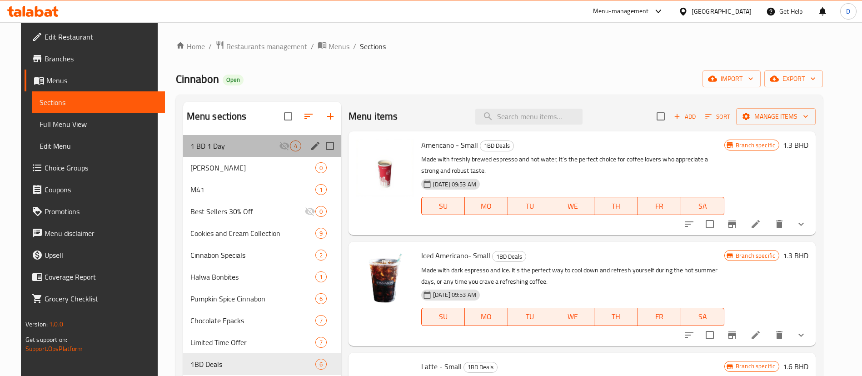
click at [243, 153] on div "1 BD 1 Day 4" at bounding box center [262, 146] width 158 height 22
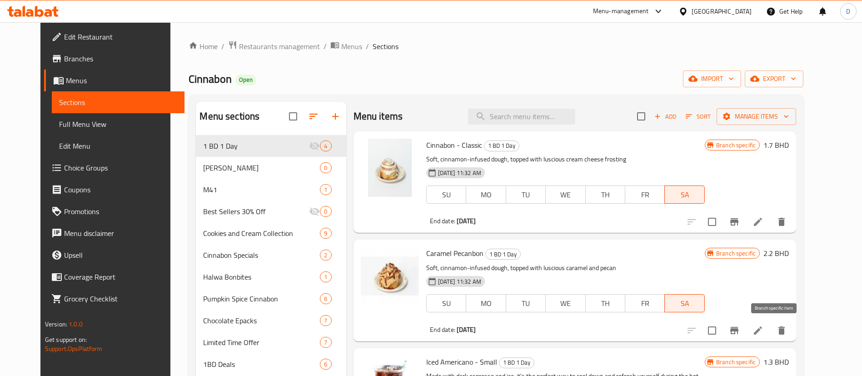
click at [740, 326] on icon "Branch-specific-item" at bounding box center [734, 330] width 11 height 11
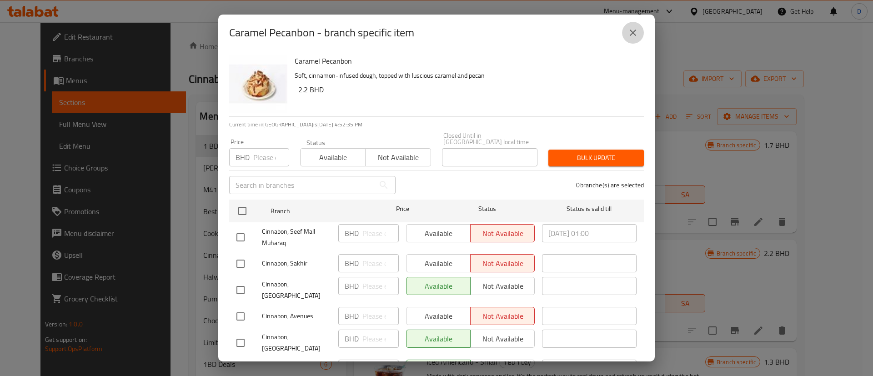
click at [630, 31] on icon "close" at bounding box center [632, 32] width 11 height 11
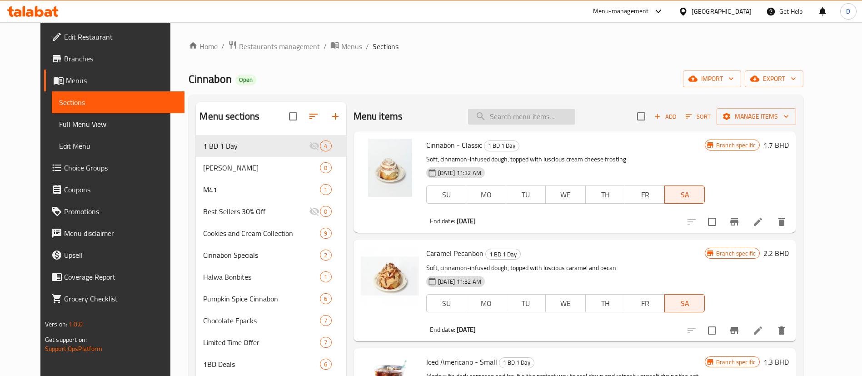
click at [567, 118] on input "search" at bounding box center [521, 117] width 107 height 16
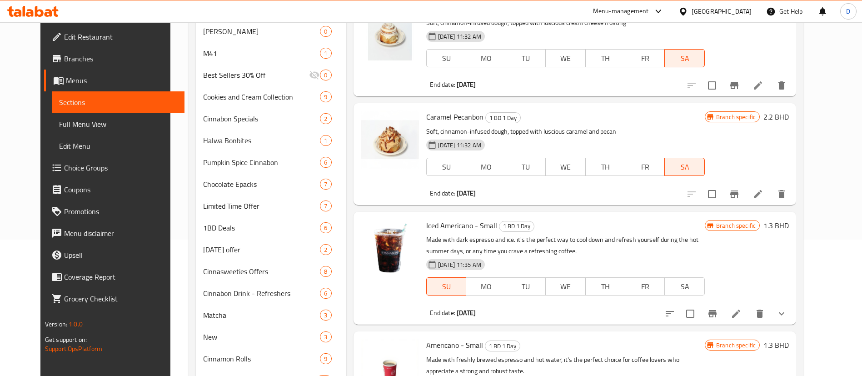
scroll to position [68, 0]
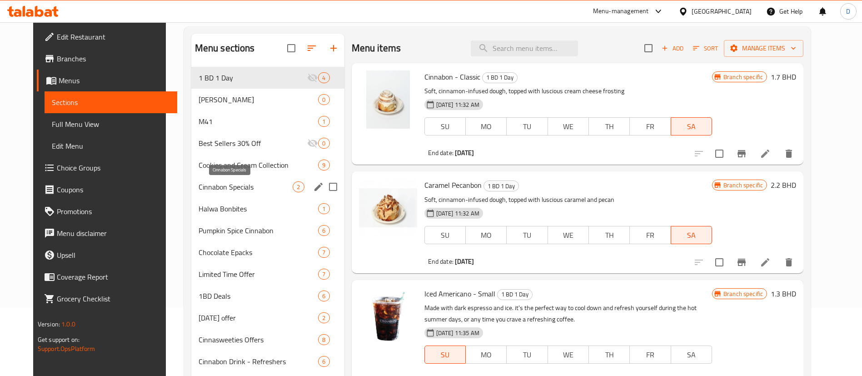
click at [236, 188] on span "Cinnabon Specials" at bounding box center [246, 186] width 95 height 11
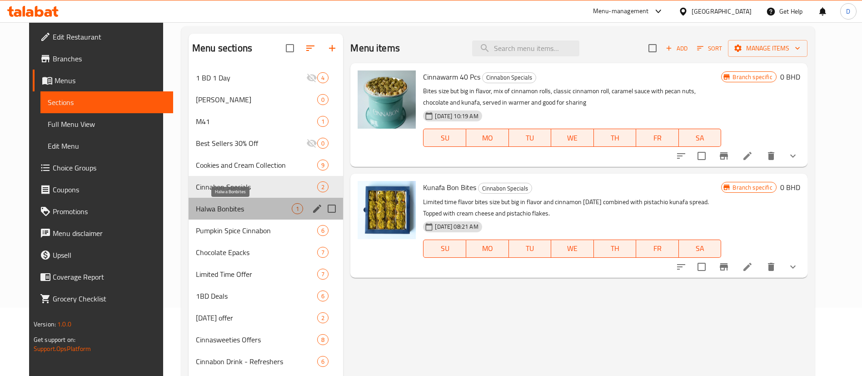
click at [235, 207] on span "Halwa Bonbites" at bounding box center [244, 208] width 96 height 11
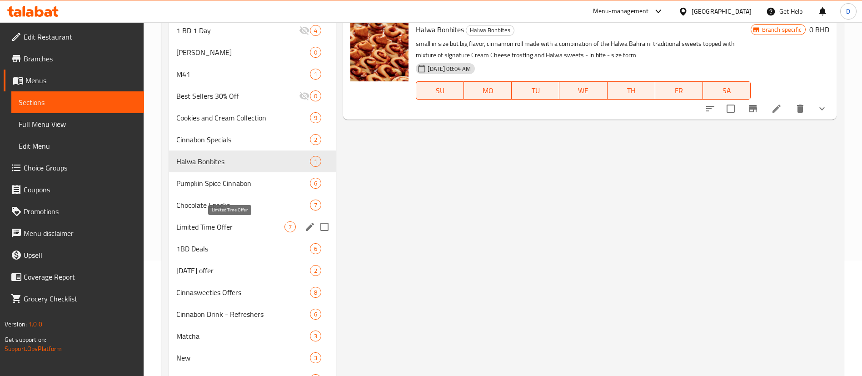
scroll to position [136, 0]
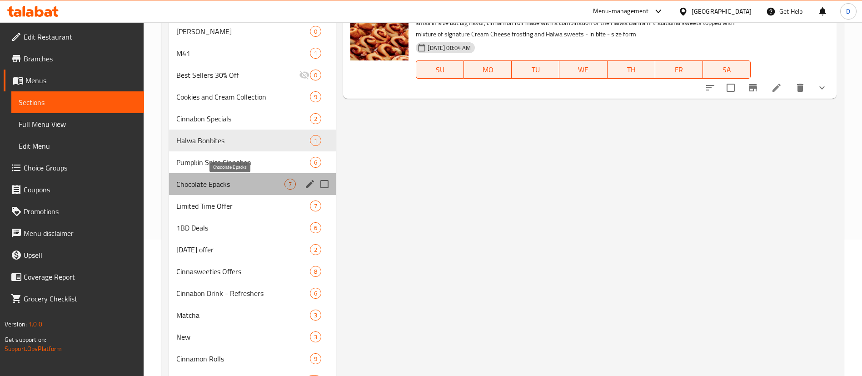
click at [235, 188] on span "Chocolate Epacks" at bounding box center [230, 184] width 108 height 11
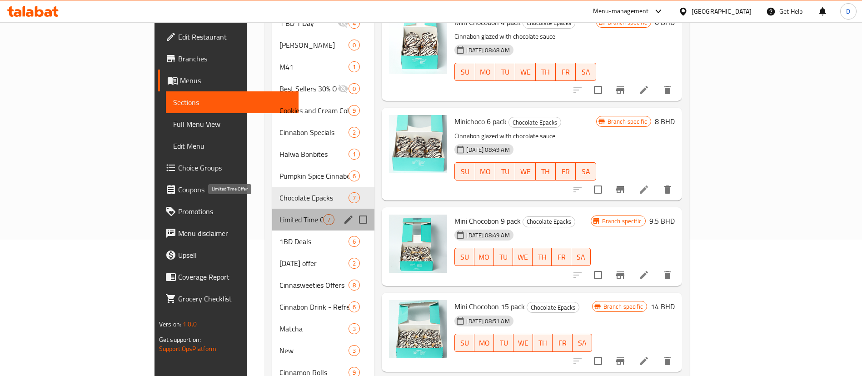
click at [280, 214] on span "Limited Time Offer" at bounding box center [302, 219] width 44 height 11
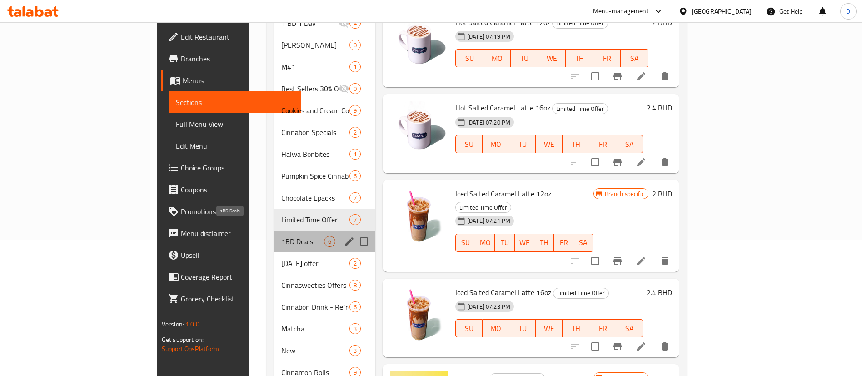
click at [281, 236] on span "1BD Deals" at bounding box center [302, 241] width 43 height 11
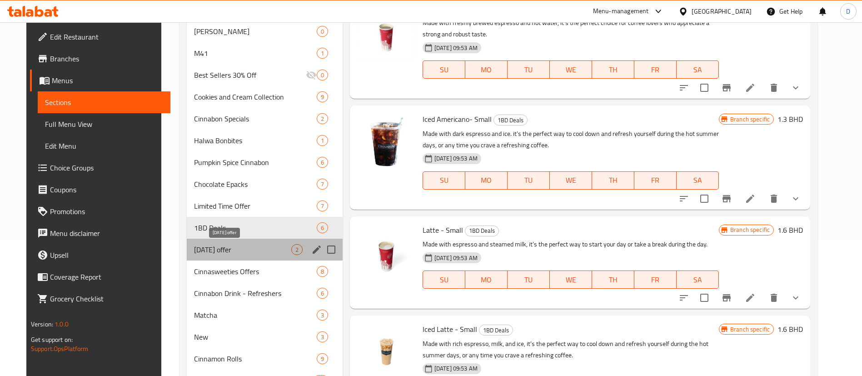
drag, startPoint x: 249, startPoint y: 250, endPoint x: 249, endPoint y: 264, distance: 14.6
click at [249, 250] on span "[DATE] offer" at bounding box center [242, 249] width 97 height 11
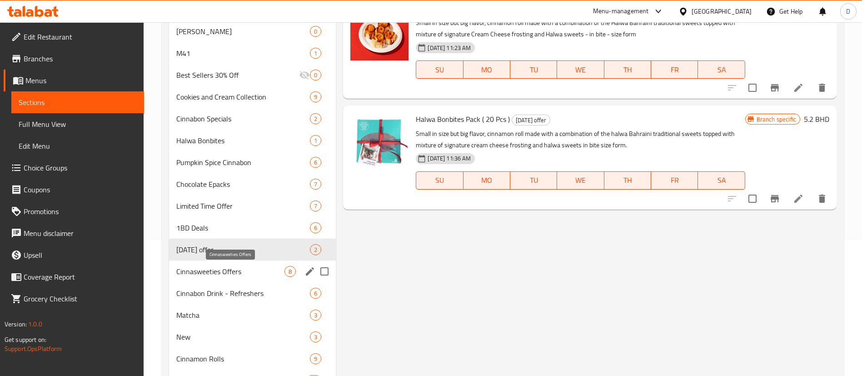
click at [247, 266] on span "Cinnasweeties Offers" at bounding box center [230, 271] width 108 height 11
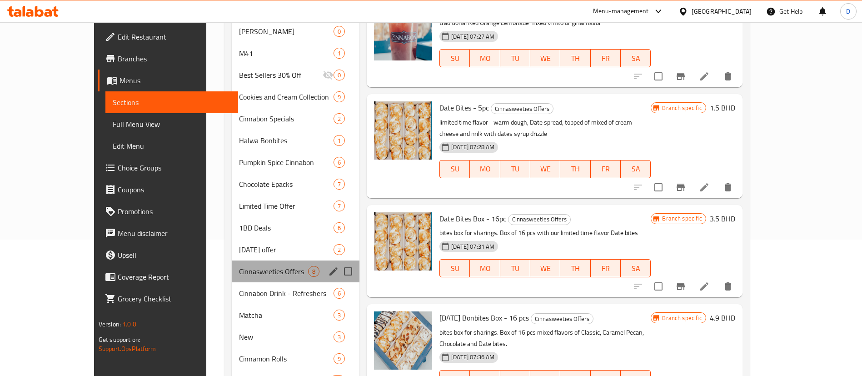
click at [248, 280] on div "Cinnasweeties Offers 8" at bounding box center [296, 271] width 128 height 22
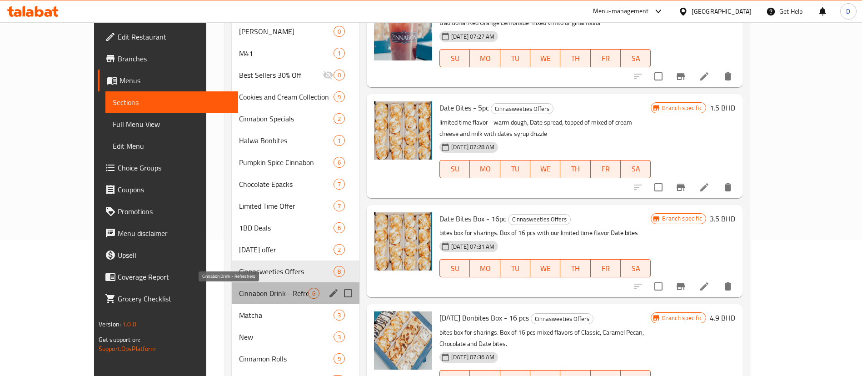
drag, startPoint x: 247, startPoint y: 294, endPoint x: 243, endPoint y: 307, distance: 13.4
click at [247, 295] on span "Cinnabon Drink - Refreshers" at bounding box center [273, 293] width 69 height 11
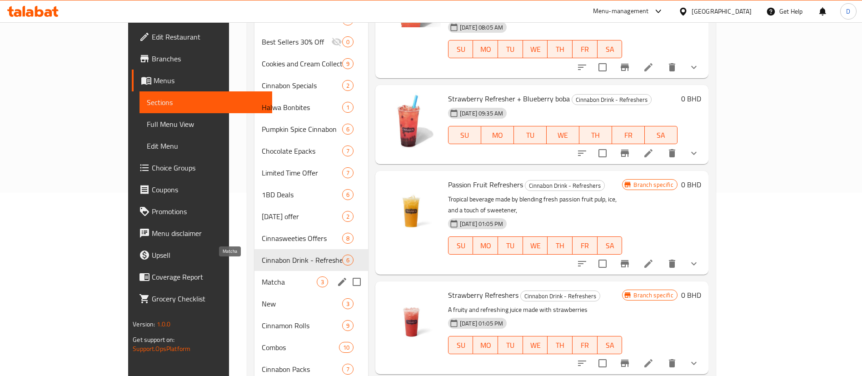
scroll to position [205, 0]
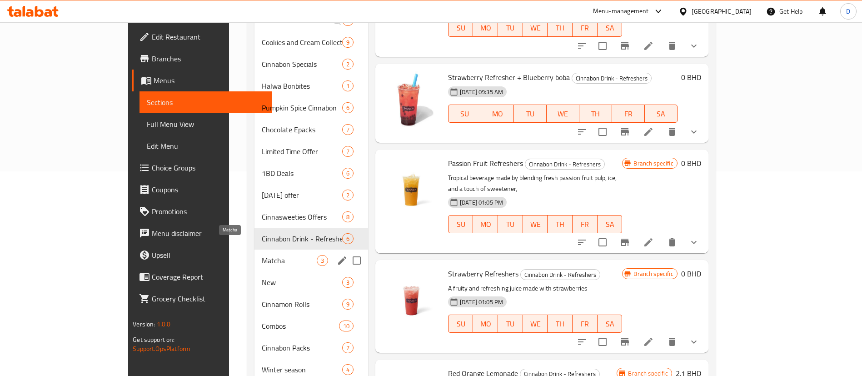
drag, startPoint x: 226, startPoint y: 249, endPoint x: 228, endPoint y: 253, distance: 4.7
click at [262, 255] on span "Matcha" at bounding box center [289, 260] width 55 height 11
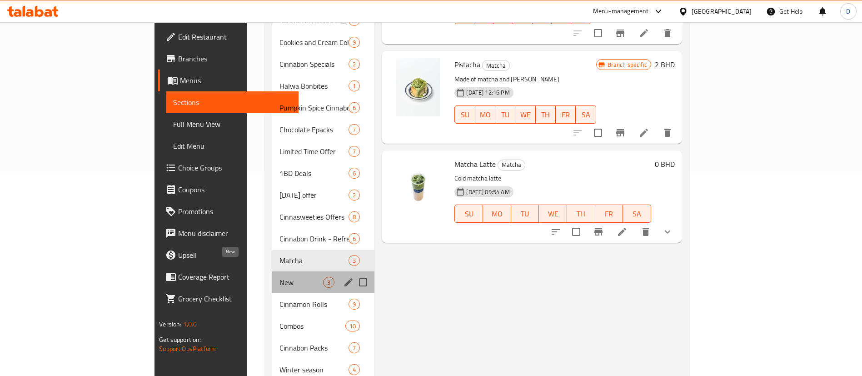
drag, startPoint x: 235, startPoint y: 270, endPoint x: 237, endPoint y: 275, distance: 5.5
click at [280, 277] on span "New" at bounding box center [302, 282] width 44 height 11
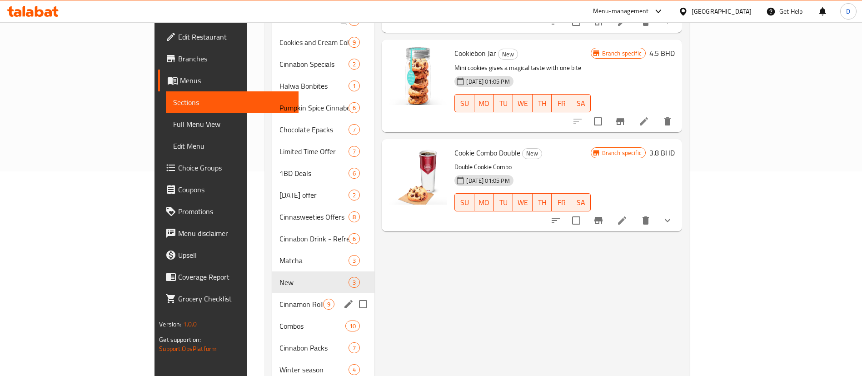
click at [280, 299] on span "Cinnamon Rolls" at bounding box center [302, 304] width 44 height 11
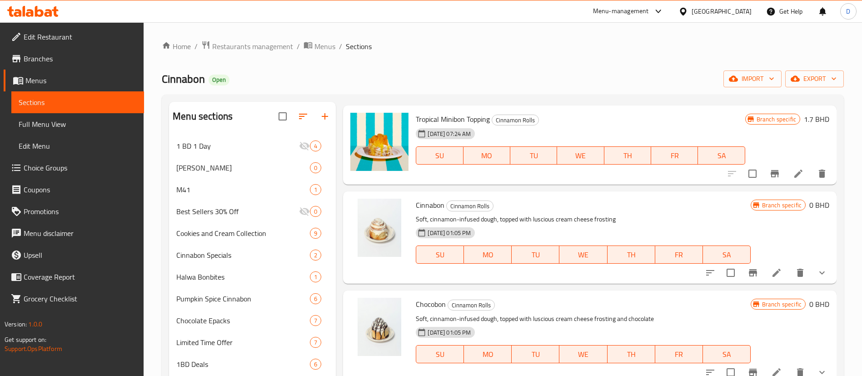
scroll to position [205, 0]
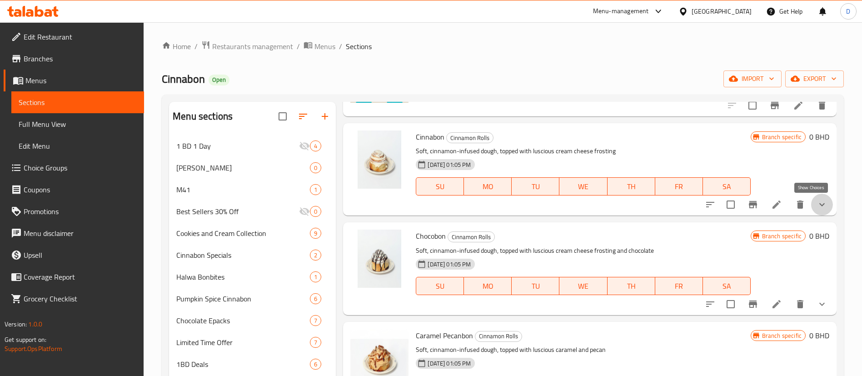
click at [817, 207] on icon "show more" at bounding box center [822, 204] width 11 height 11
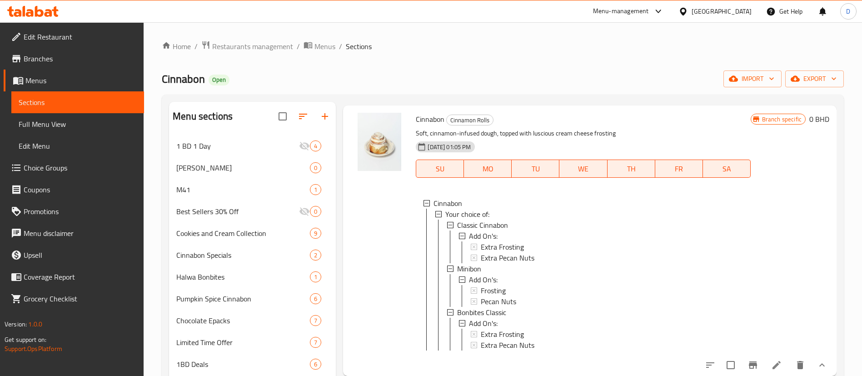
scroll to position [273, 0]
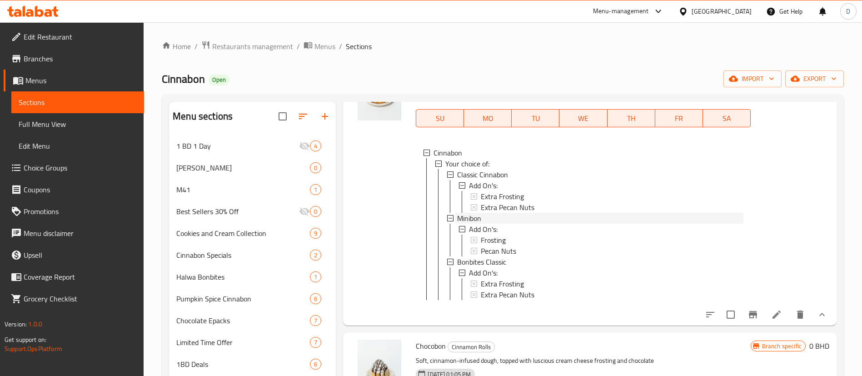
click at [475, 219] on span "Minibon" at bounding box center [469, 218] width 24 height 11
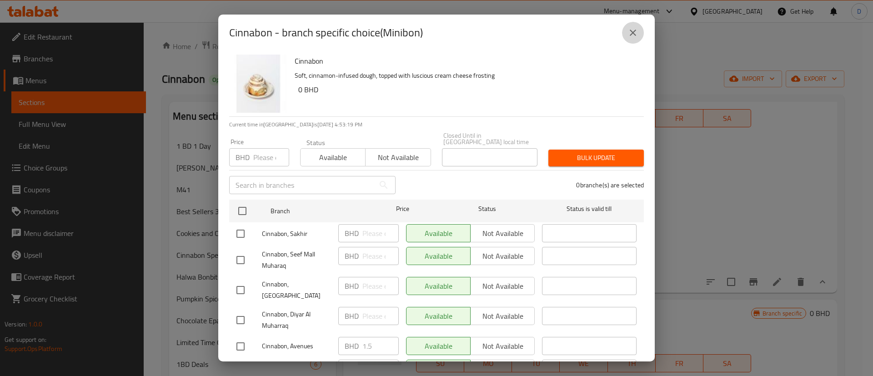
click at [633, 35] on icon "close" at bounding box center [632, 32] width 11 height 11
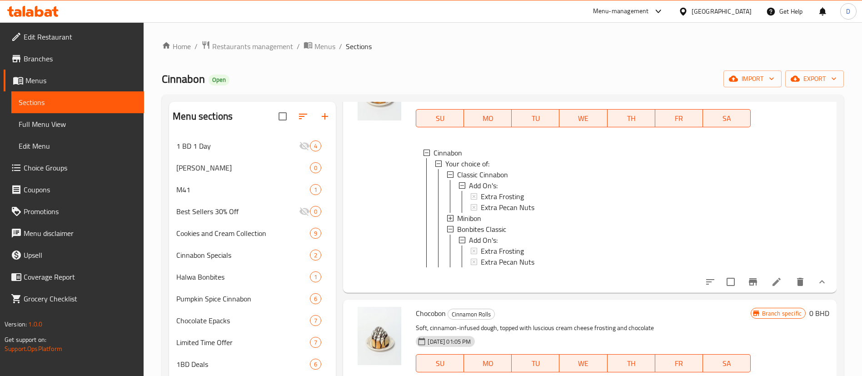
scroll to position [341, 0]
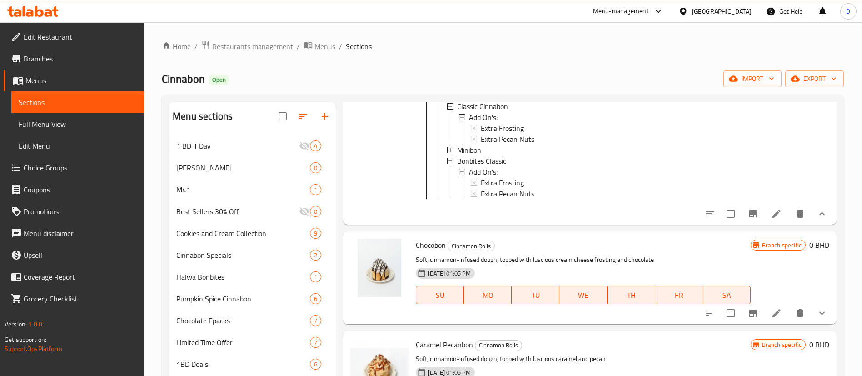
click at [817, 319] on icon "show more" at bounding box center [822, 313] width 11 height 11
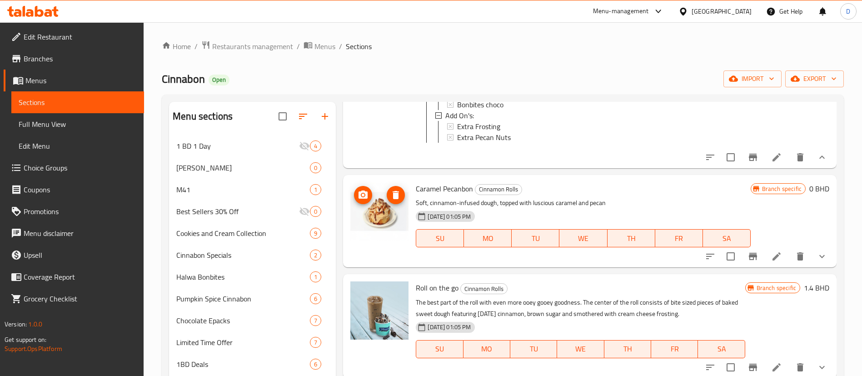
scroll to position [614, 0]
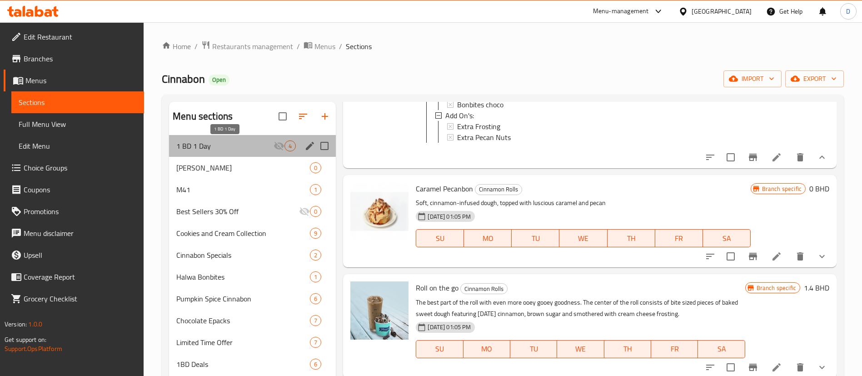
click at [228, 151] on span "1 BD 1 Day" at bounding box center [224, 145] width 97 height 11
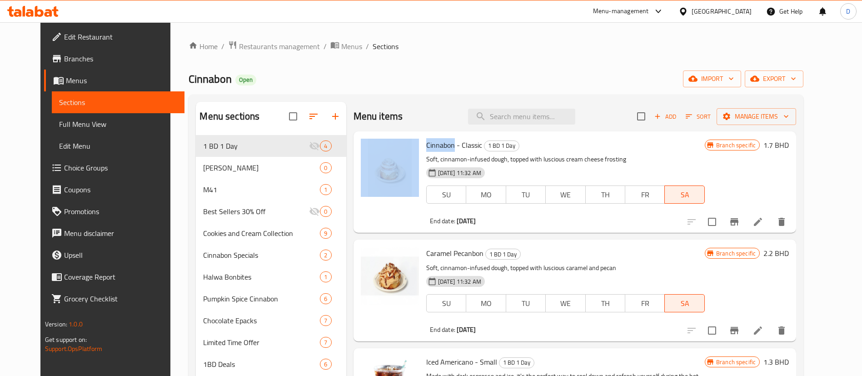
drag, startPoint x: 444, startPoint y: 144, endPoint x: 407, endPoint y: 143, distance: 36.8
click at [407, 143] on div "Cinnabon - Classic 1 BD 1 Day Soft, cinnamon-infused dough, topped with lusciou…" at bounding box center [575, 182] width 436 height 94
copy div "Cinnabon"
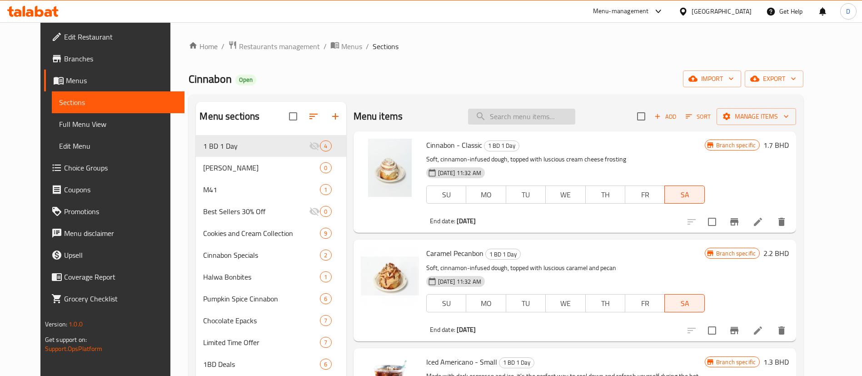
click at [569, 112] on input "search" at bounding box center [521, 117] width 107 height 16
paste input "Cinnabon"
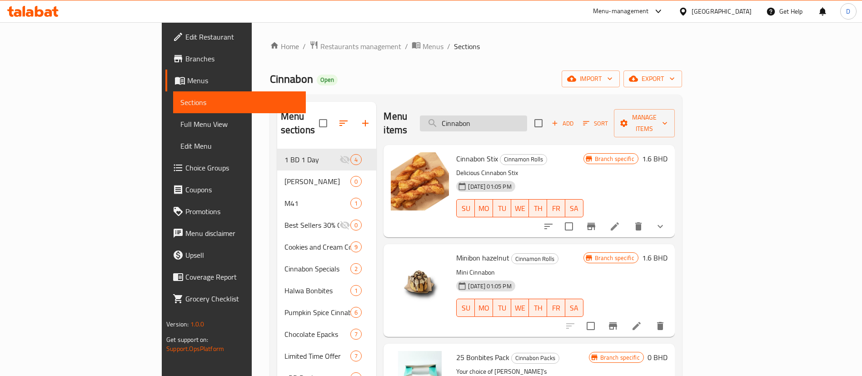
click at [527, 118] on input "Cinnabon" at bounding box center [473, 123] width 107 height 16
click at [527, 119] on input "Cinnabon" at bounding box center [473, 123] width 107 height 16
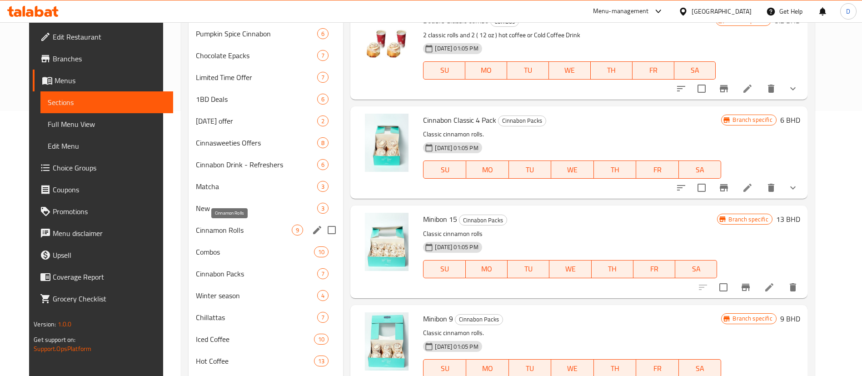
scroll to position [244, 0]
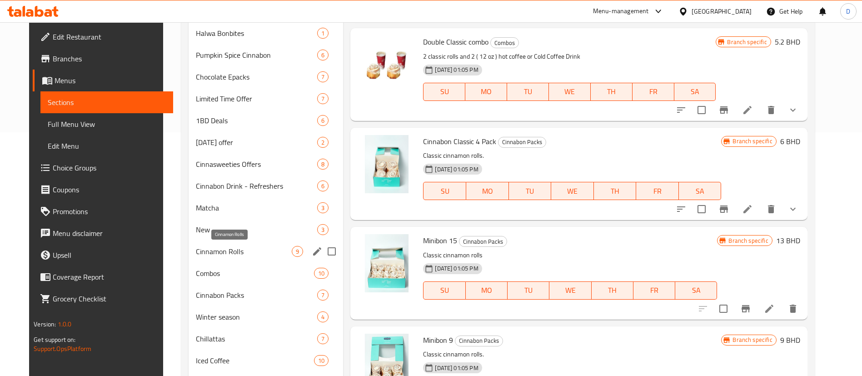
type input "classic"
click at [245, 252] on span "Cinnamon Rolls" at bounding box center [244, 251] width 96 height 11
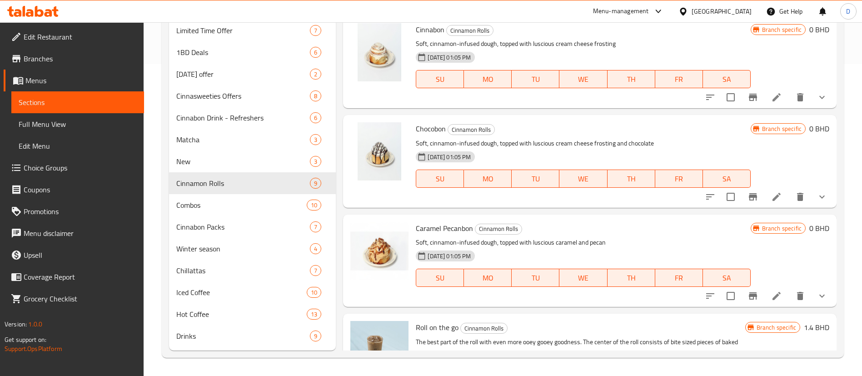
scroll to position [244, 0]
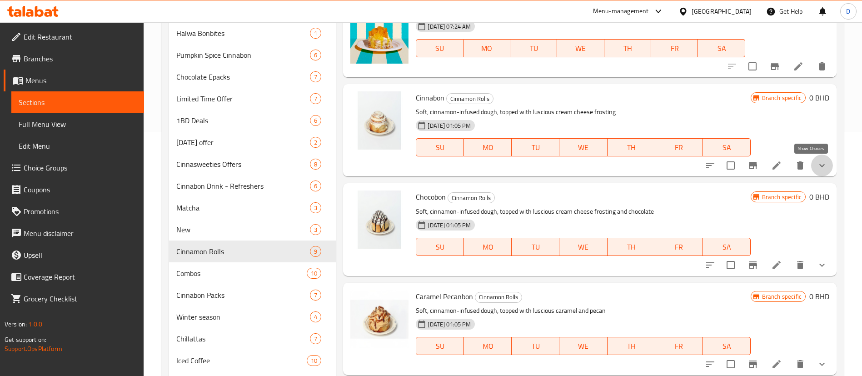
click at [817, 160] on icon "show more" at bounding box center [822, 165] width 11 height 11
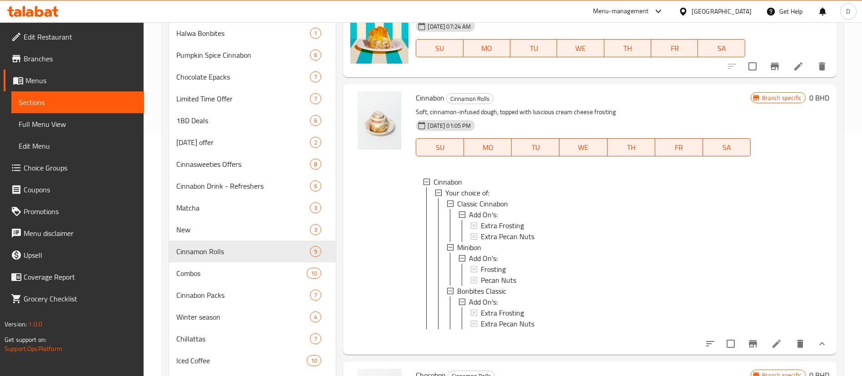
click at [771, 349] on icon at bounding box center [776, 343] width 11 height 11
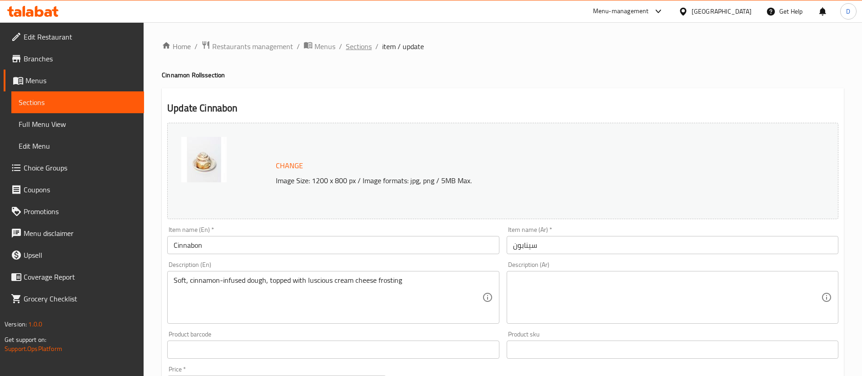
click at [355, 49] on span "Sections" at bounding box center [359, 46] width 26 height 11
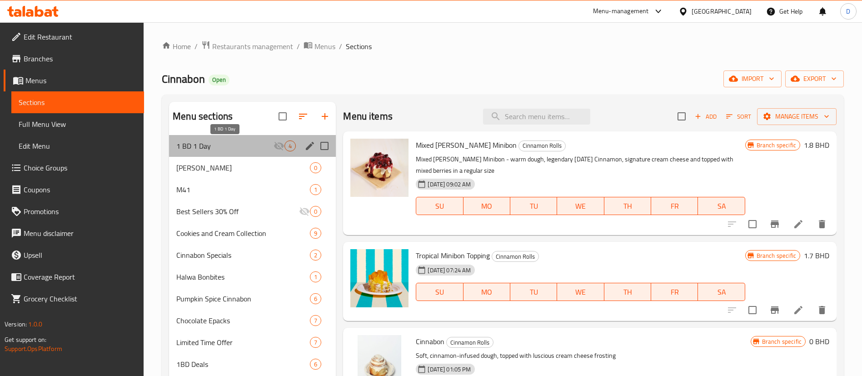
click at [217, 141] on span "1 BD 1 Day" at bounding box center [224, 145] width 97 height 11
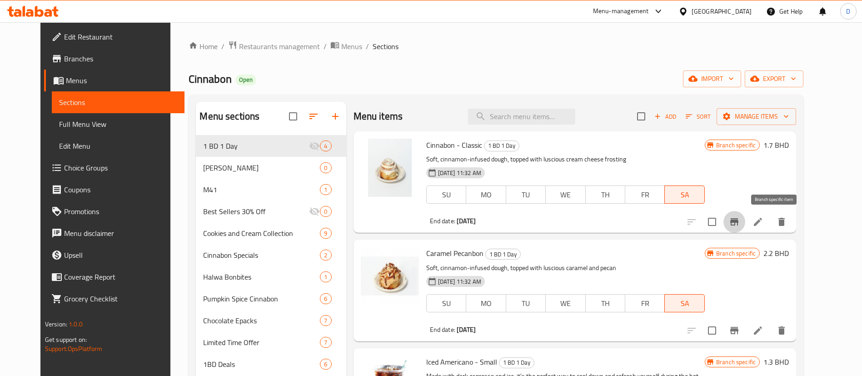
click at [745, 220] on button "Branch-specific-item" at bounding box center [735, 222] width 22 height 22
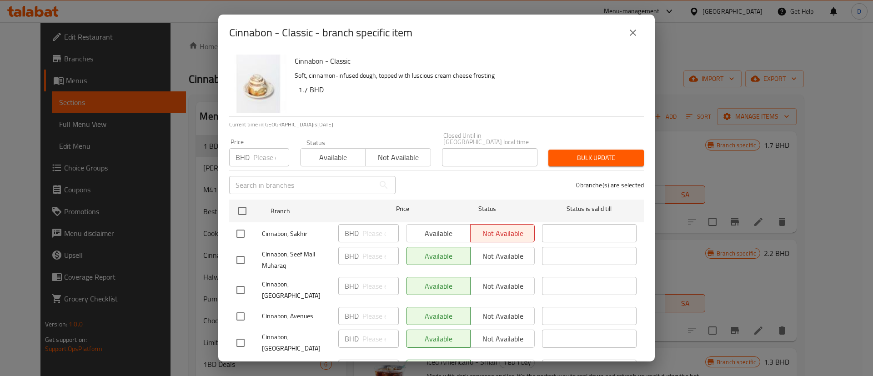
click at [633, 31] on icon "close" at bounding box center [632, 32] width 11 height 11
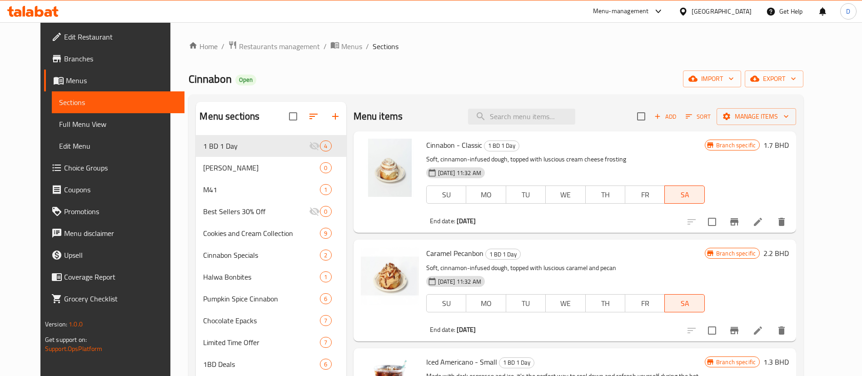
click at [757, 169] on div "Branch specific 1.7 BHD" at bounding box center [747, 182] width 84 height 87
click at [771, 220] on li at bounding box center [757, 222] width 25 height 16
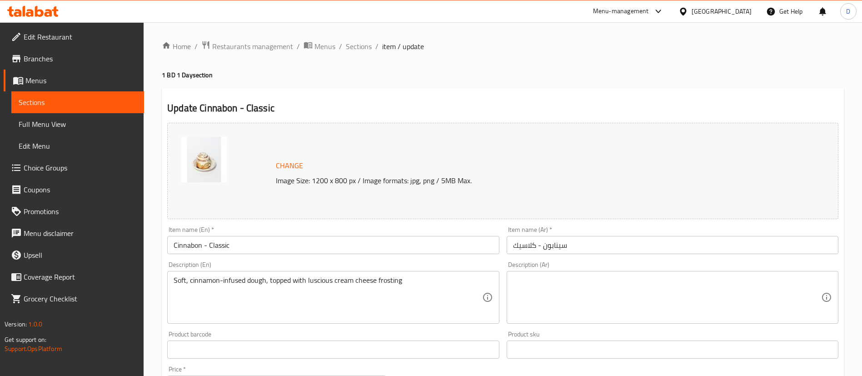
click at [261, 244] on input "Cinnabon - Classic" at bounding box center [333, 245] width 332 height 18
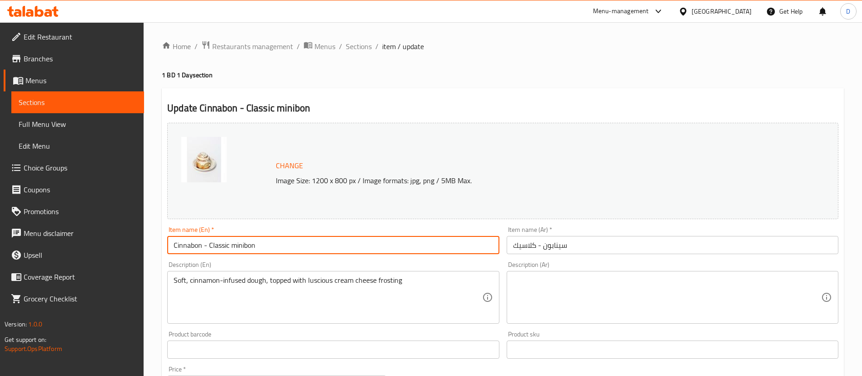
click at [370, 254] on input "Cinnabon - Classic minibon" at bounding box center [333, 245] width 332 height 18
click at [364, 240] on input "Cinnabon - Classic minibon" at bounding box center [333, 245] width 332 height 18
type input "Cinnabon - Classic minibon"
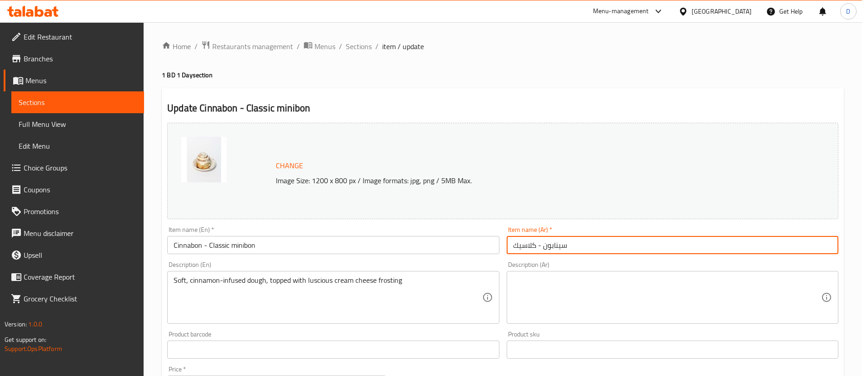
click at [571, 250] on input "سينابون - كلاسيك" at bounding box center [673, 245] width 332 height 18
paste input "يني [PERSON_NAME]"
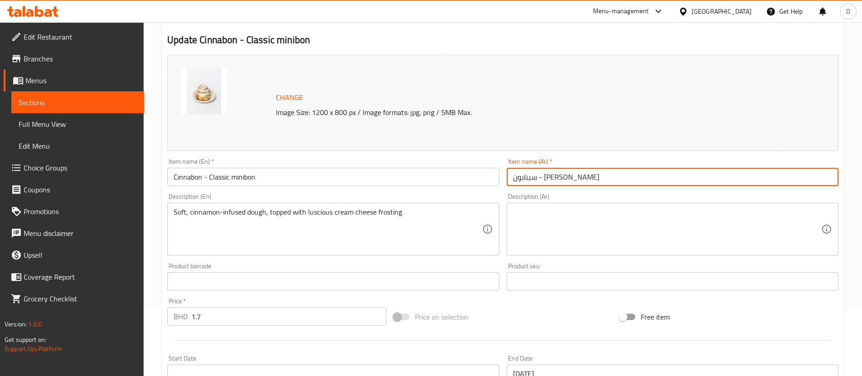
scroll to position [136, 0]
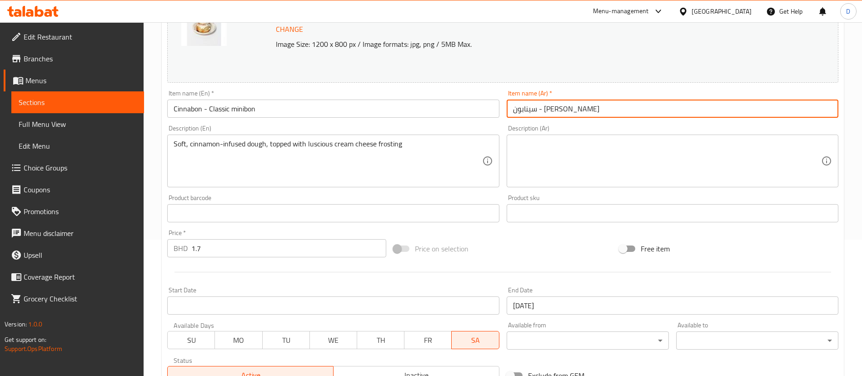
type input "سينابون - [PERSON_NAME]"
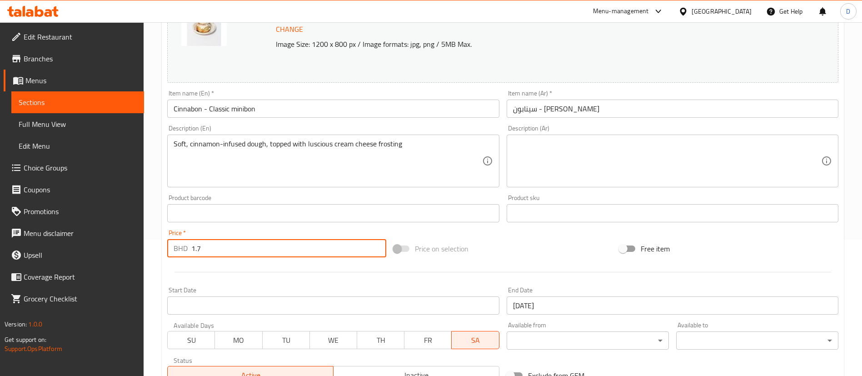
click at [296, 247] on input "1.7" at bounding box center [288, 248] width 195 height 18
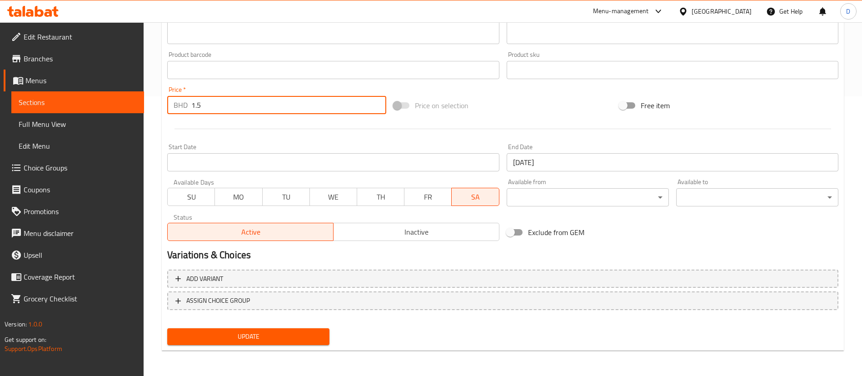
type input "1.5"
click at [312, 332] on span "Update" at bounding box center [249, 336] width 148 height 11
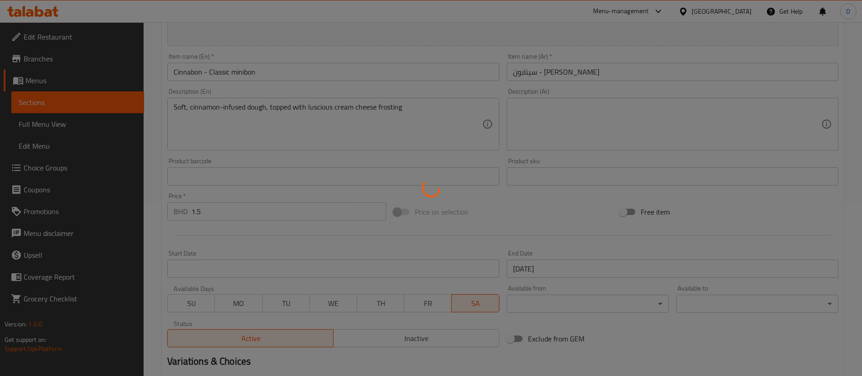
scroll to position [0, 0]
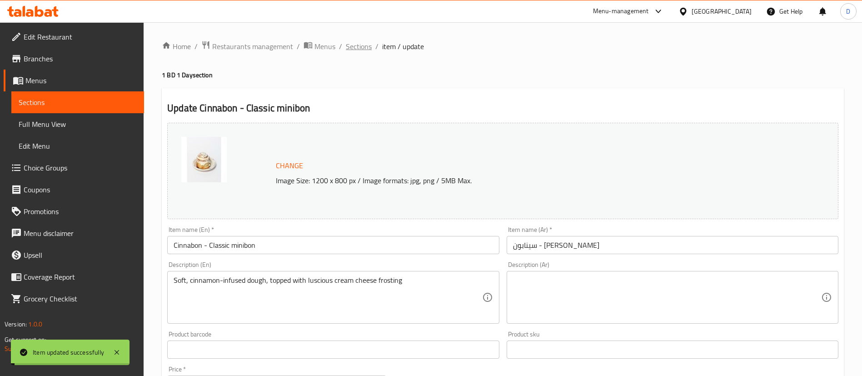
click at [364, 50] on span "Sections" at bounding box center [359, 46] width 26 height 11
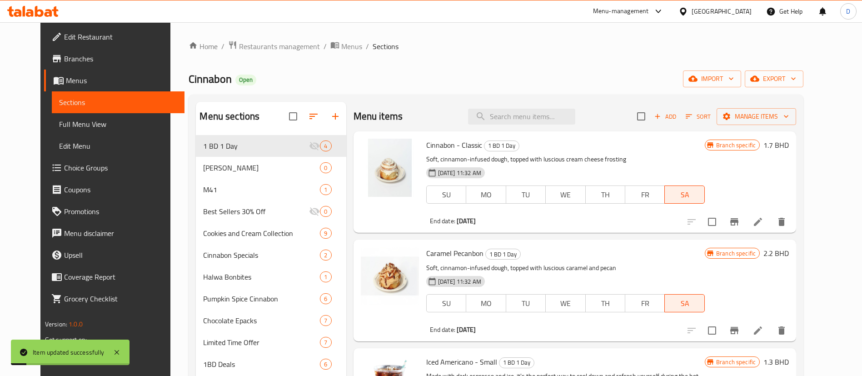
click at [739, 219] on icon "Branch-specific-item" at bounding box center [734, 221] width 8 height 7
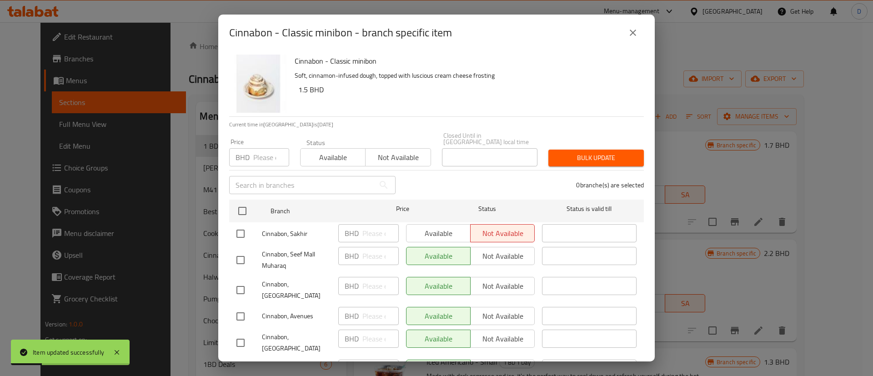
click at [265, 151] on input "number" at bounding box center [271, 157] width 36 height 18
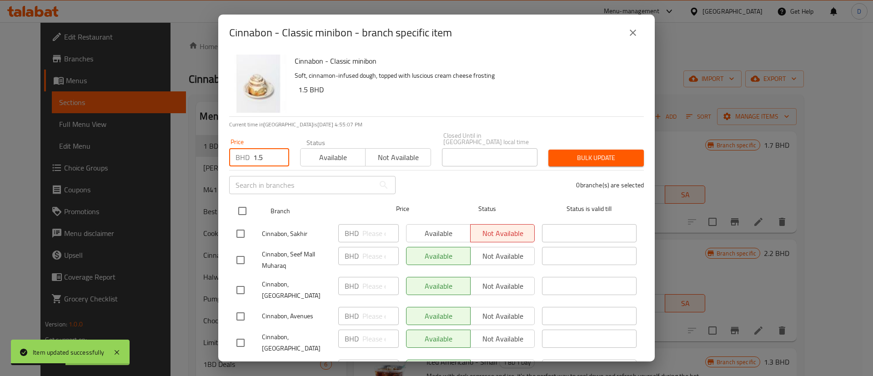
type input "1.5"
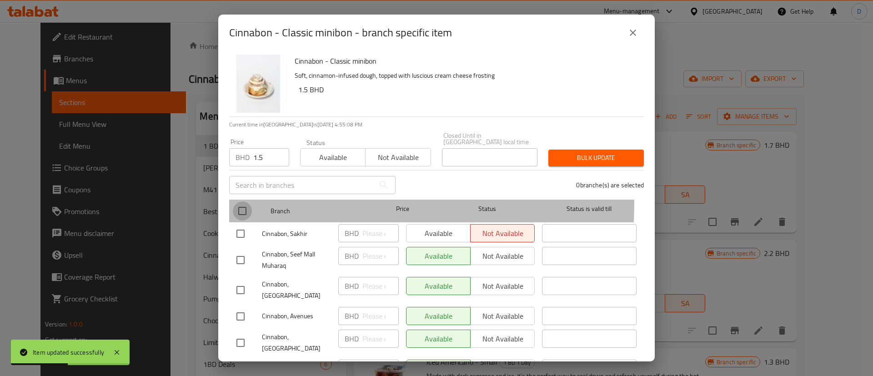
click at [245, 201] on input "checkbox" at bounding box center [242, 210] width 19 height 19
checkbox input "true"
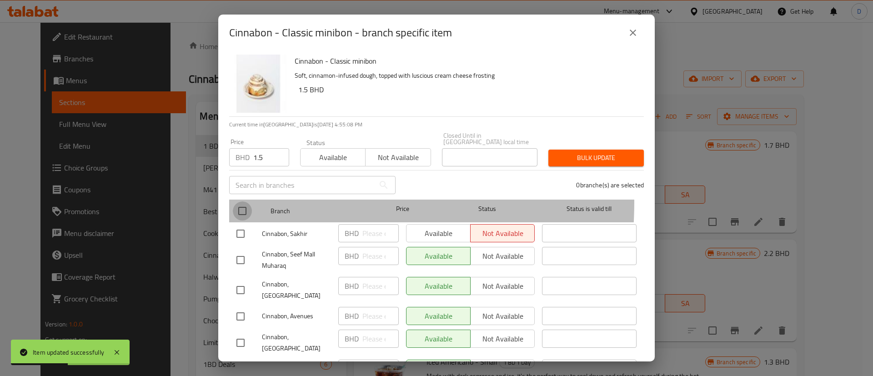
checkbox input "true"
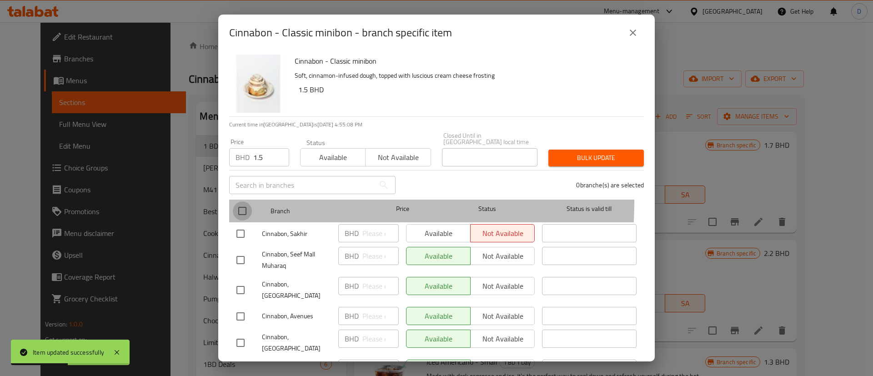
checkbox input "true"
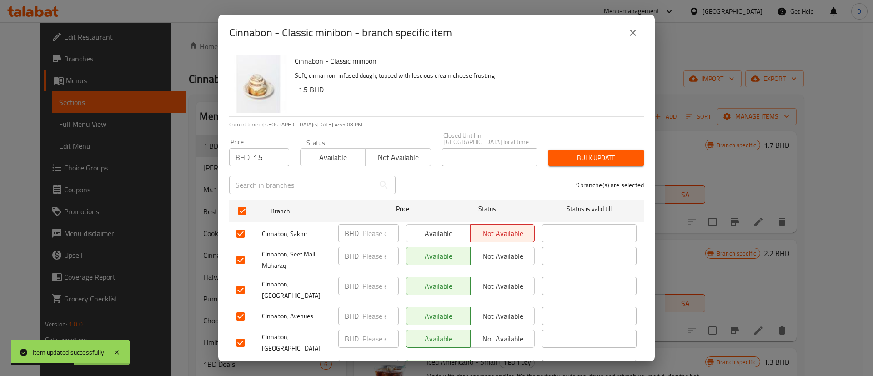
click at [313, 151] on span "Available" at bounding box center [333, 157] width 58 height 13
click at [566, 154] on span "Bulk update" at bounding box center [595, 157] width 81 height 11
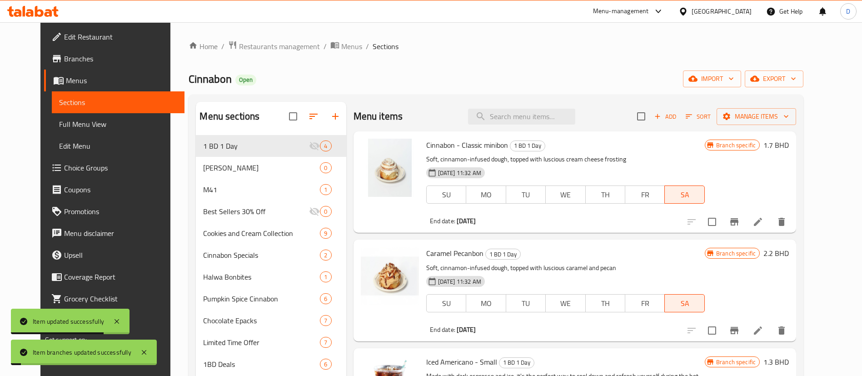
click at [630, 157] on p "Soft, cinnamon-infused dough, topped with luscious cream cheese frosting" at bounding box center [565, 159] width 279 height 11
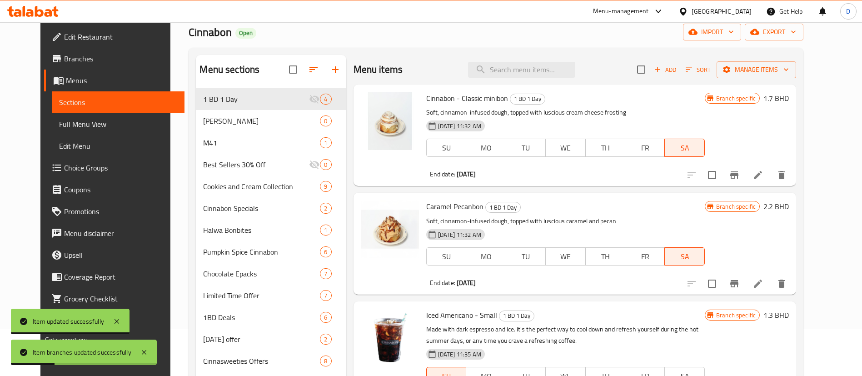
scroll to position [68, 0]
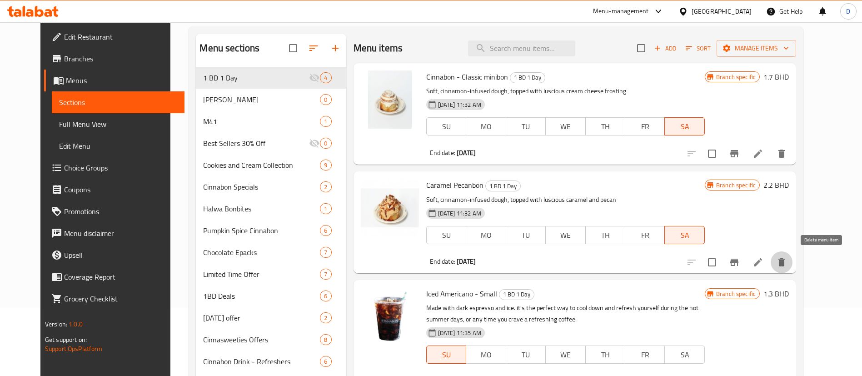
click at [785, 265] on icon "delete" at bounding box center [782, 262] width 6 height 8
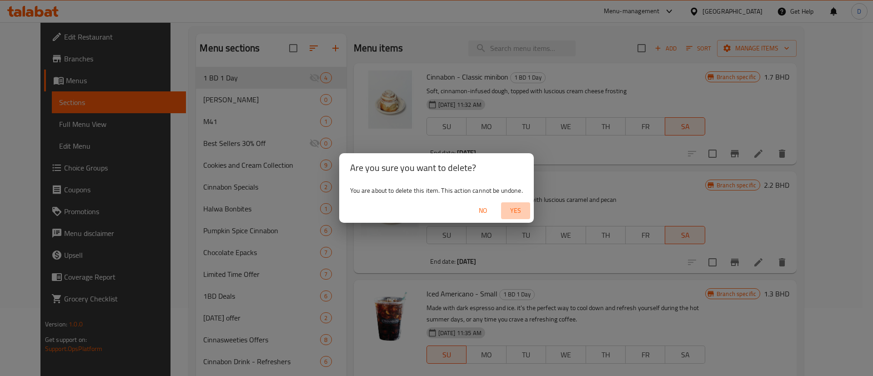
click at [524, 211] on span "Yes" at bounding box center [516, 210] width 22 height 11
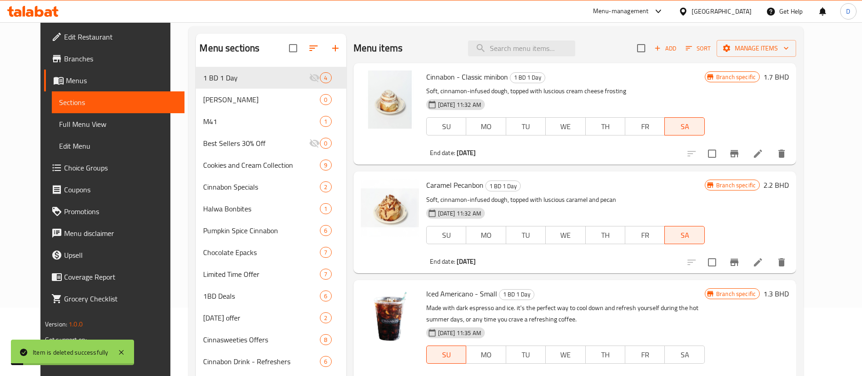
click at [651, 85] on div "Cinnabon - Classic minibon 1 BD 1 Day Soft, cinnamon-infused dough, topped with…" at bounding box center [566, 114] width 286 height 94
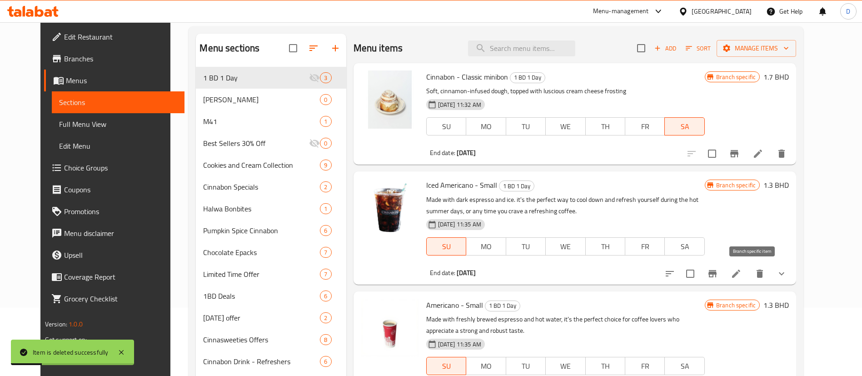
click at [717, 273] on icon "Branch-specific-item" at bounding box center [713, 273] width 8 height 7
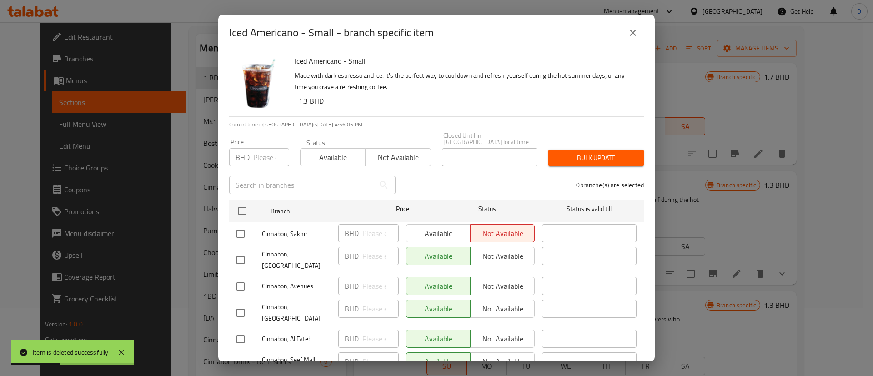
click at [265, 153] on input "number" at bounding box center [271, 157] width 36 height 18
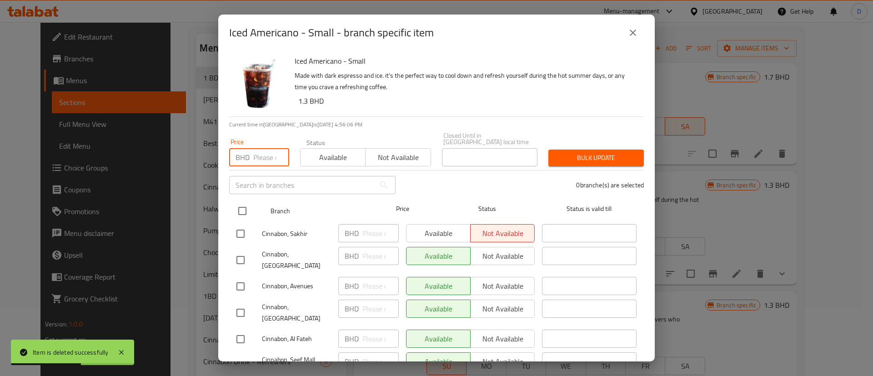
click at [243, 205] on input "checkbox" at bounding box center [242, 210] width 19 height 19
checkbox input "true"
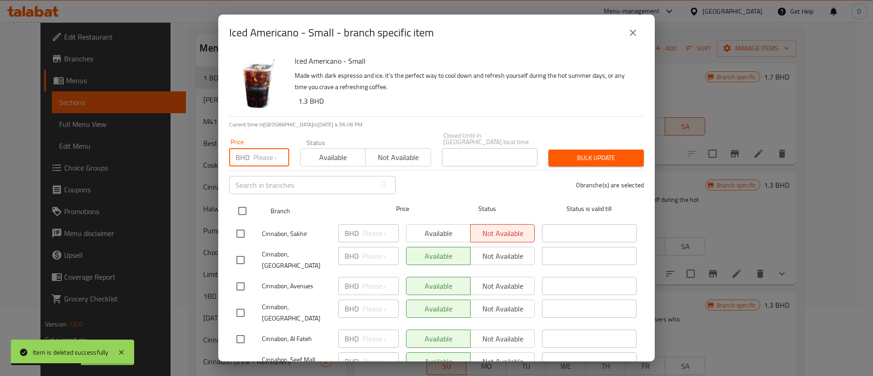
checkbox input "true"
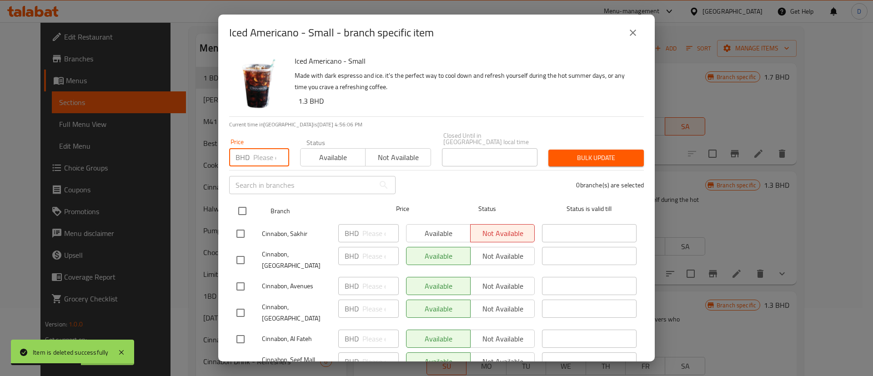
checkbox input "true"
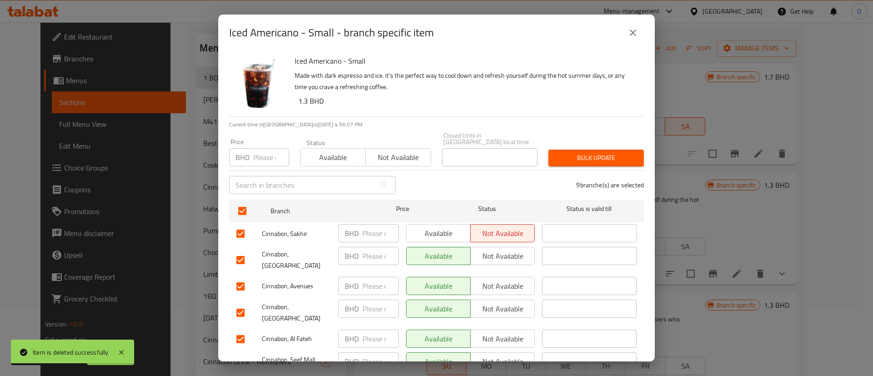
drag, startPoint x: 315, startPoint y: 156, endPoint x: 405, endPoint y: 151, distance: 89.7
click at [315, 156] on span "Available" at bounding box center [333, 157] width 58 height 13
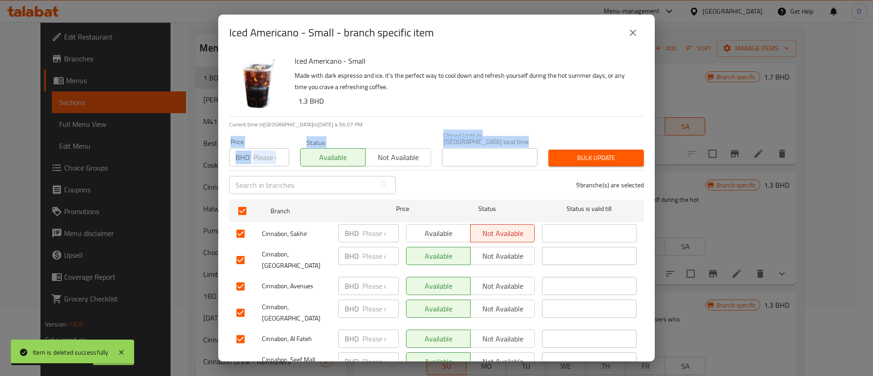
drag, startPoint x: 534, startPoint y: 146, endPoint x: 550, endPoint y: 150, distance: 16.8
click at [535, 146] on div "Price BHD Price Status Available Not available Closed Until in [GEOGRAPHIC_DATA…" at bounding box center [436, 149] width 425 height 45
click at [556, 152] on span "Bulk update" at bounding box center [595, 157] width 81 height 11
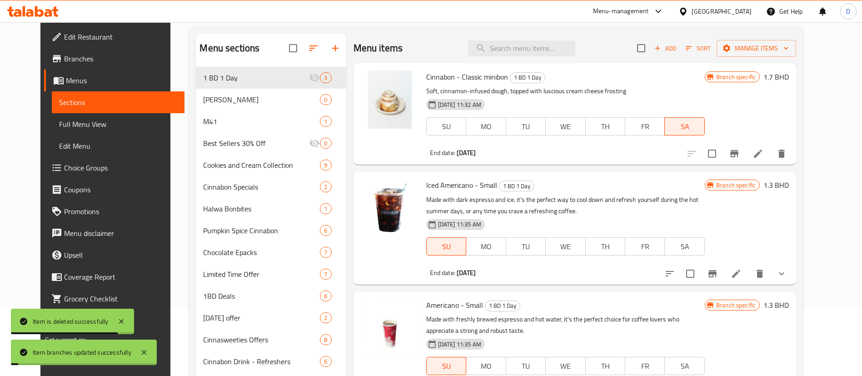
click at [645, 214] on p "Made with dark espresso and ice. it's the perfect way to cool down and refresh …" at bounding box center [565, 205] width 279 height 23
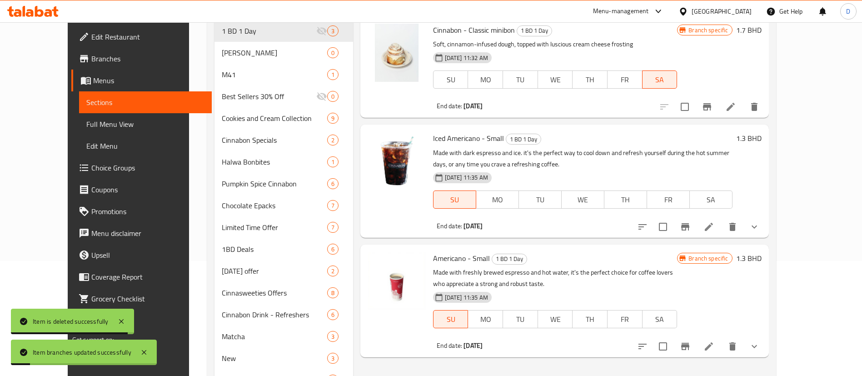
scroll to position [136, 0]
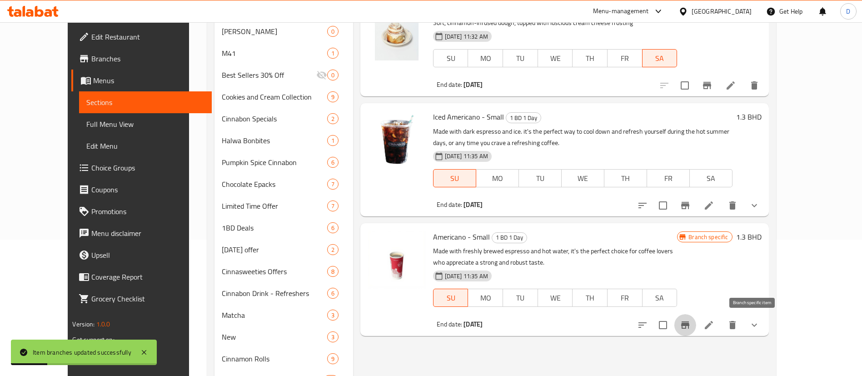
click at [691, 328] on icon "Branch-specific-item" at bounding box center [685, 325] width 11 height 11
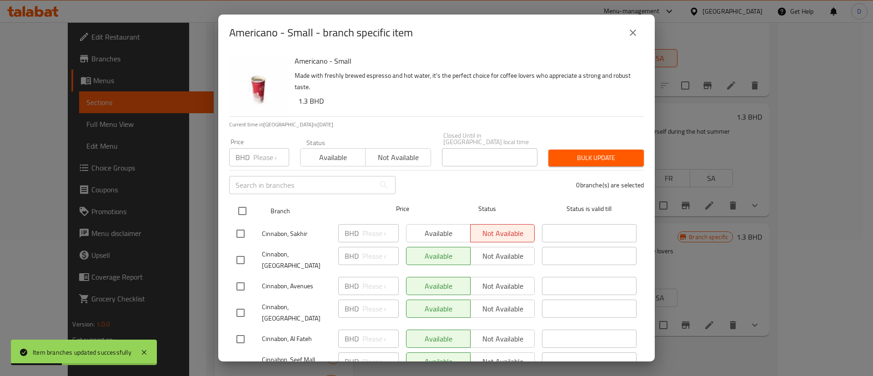
click at [248, 203] on input "checkbox" at bounding box center [242, 210] width 19 height 19
checkbox input "true"
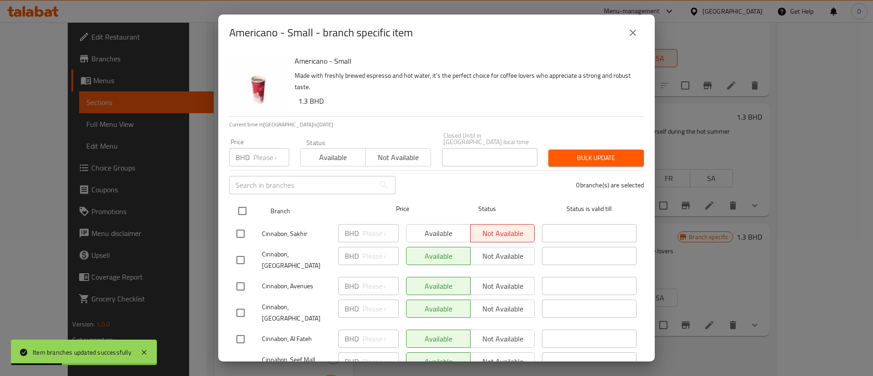
checkbox input "true"
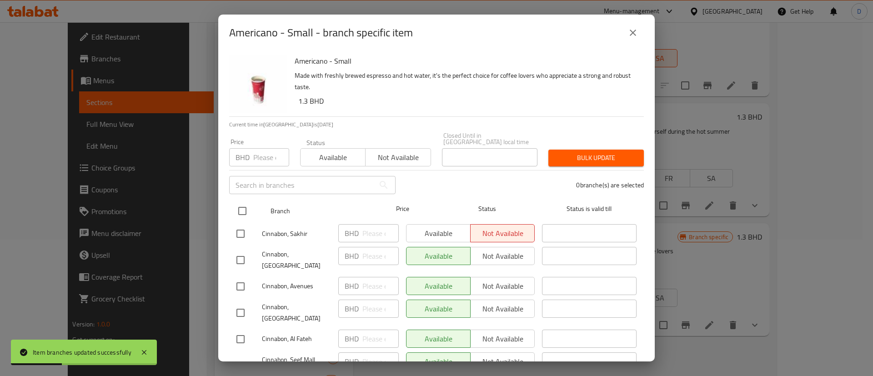
checkbox input "true"
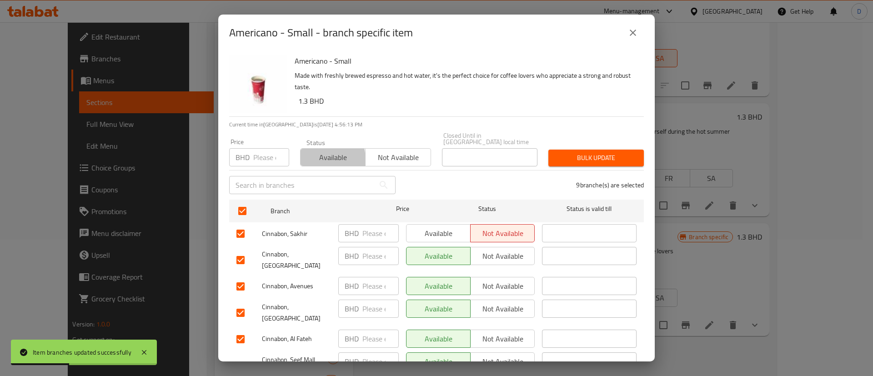
click at [309, 154] on span "Available" at bounding box center [333, 157] width 58 height 13
drag, startPoint x: 567, startPoint y: 142, endPoint x: 570, endPoint y: 147, distance: 5.9
click at [568, 150] on button "Bulk update" at bounding box center [595, 158] width 95 height 17
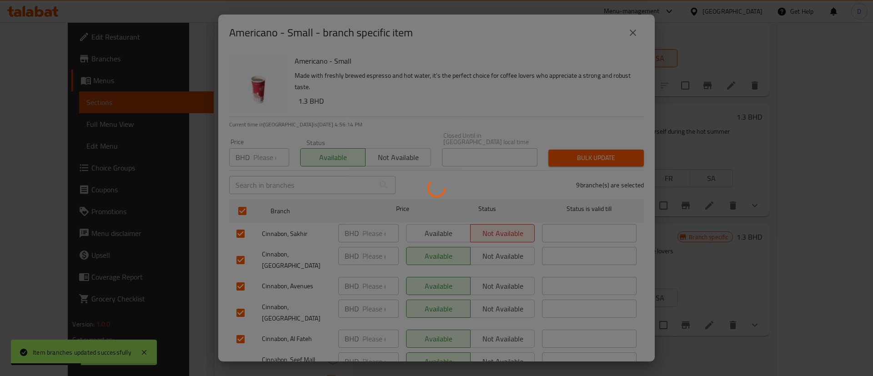
click at [570, 147] on div at bounding box center [436, 188] width 873 height 376
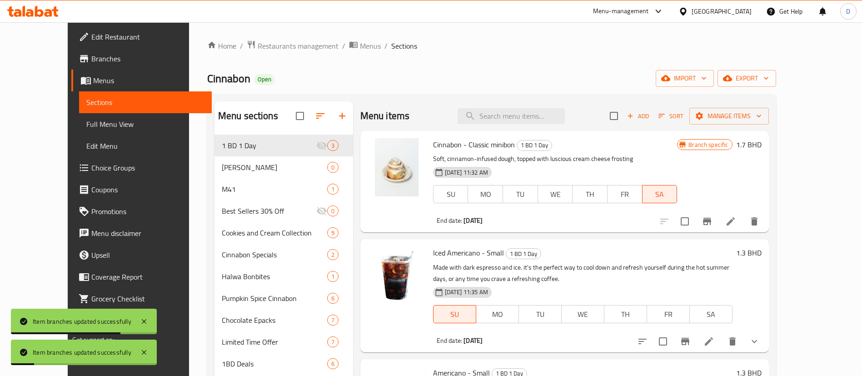
scroll to position [0, 0]
click at [624, 123] on input "checkbox" at bounding box center [614, 116] width 19 height 19
checkbox input "true"
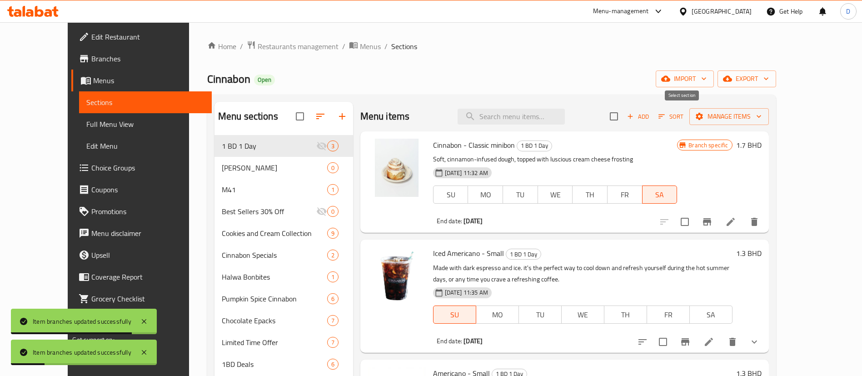
checkbox input "true"
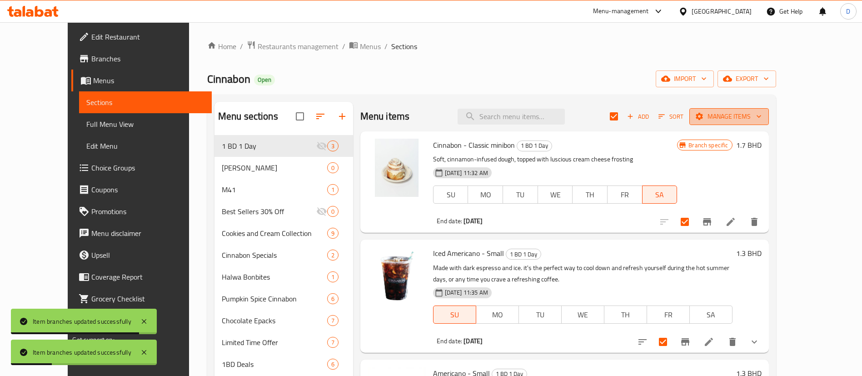
click at [762, 113] on span "Manage items" at bounding box center [729, 116] width 65 height 11
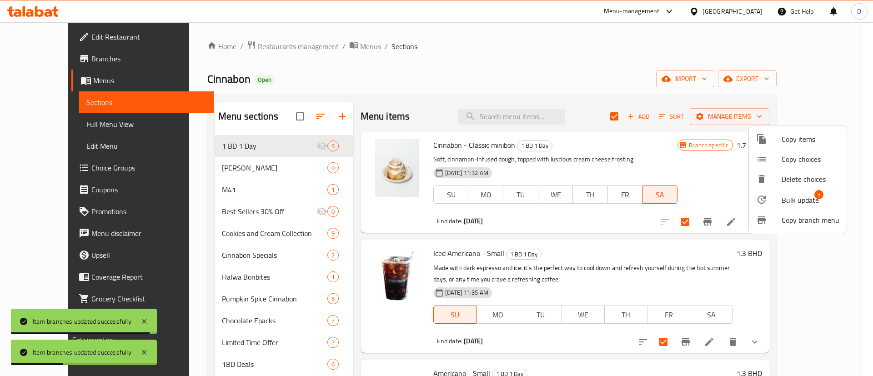
click at [796, 199] on span "Bulk update" at bounding box center [799, 200] width 37 height 11
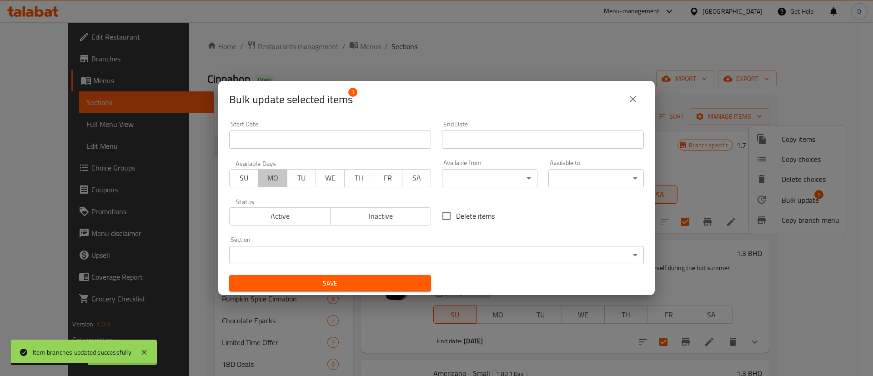
click at [278, 182] on span "MO" at bounding box center [272, 177] width 21 height 13
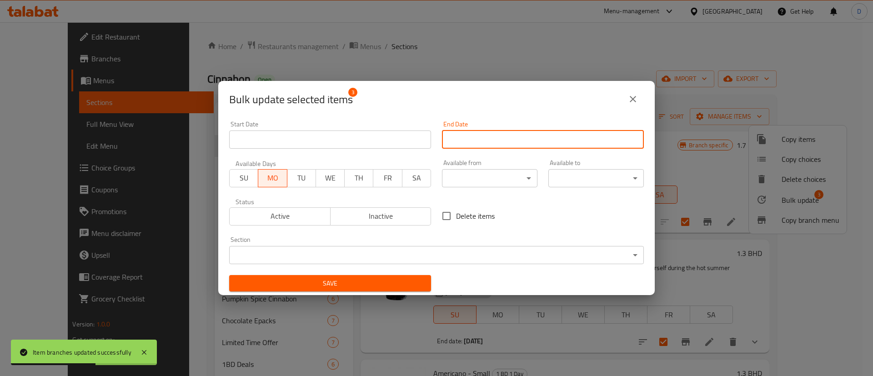
click at [476, 140] on input "Start Date" at bounding box center [543, 139] width 202 height 18
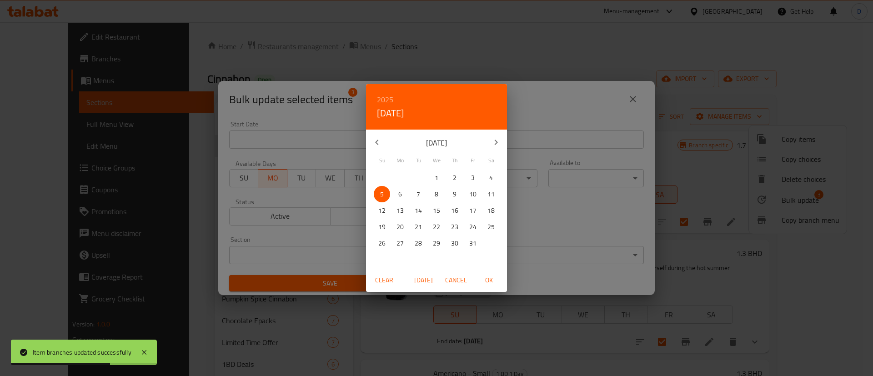
click at [399, 196] on p "6" at bounding box center [400, 194] width 4 height 11
click at [486, 279] on span "OK" at bounding box center [489, 280] width 22 height 11
type input "[DATE]"
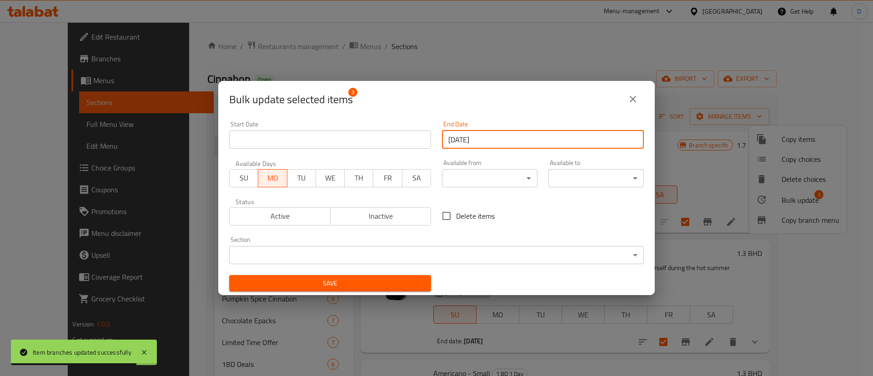
click at [359, 280] on span "Save" at bounding box center [329, 283] width 187 height 11
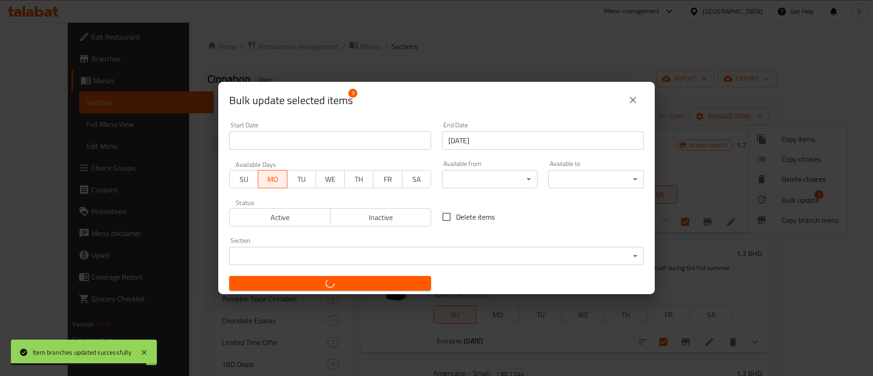
checkbox input "false"
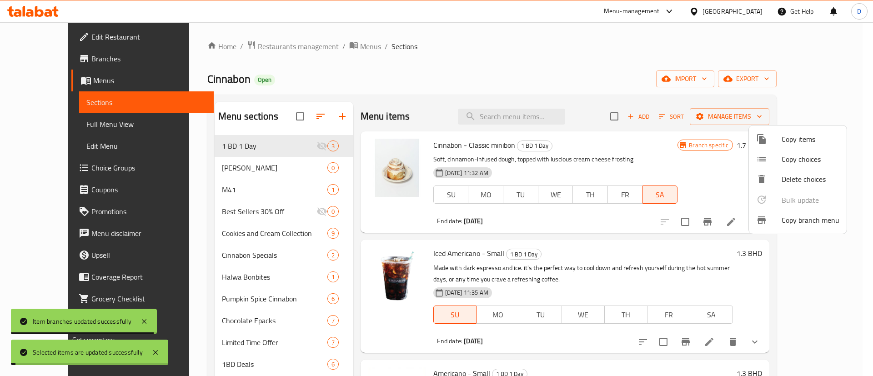
click at [557, 60] on div at bounding box center [436, 188] width 873 height 376
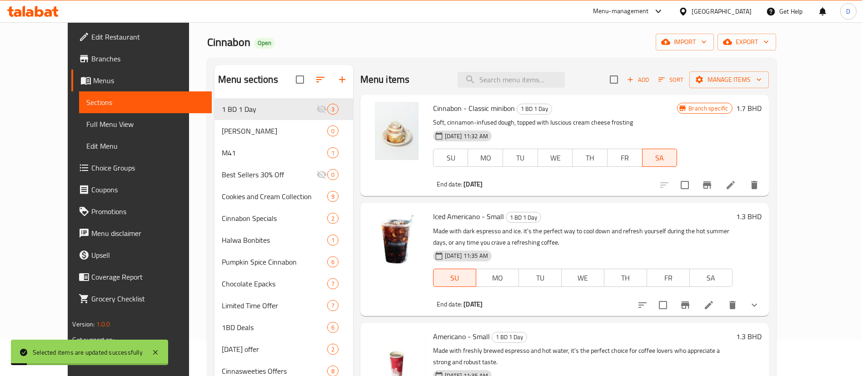
scroll to position [68, 0]
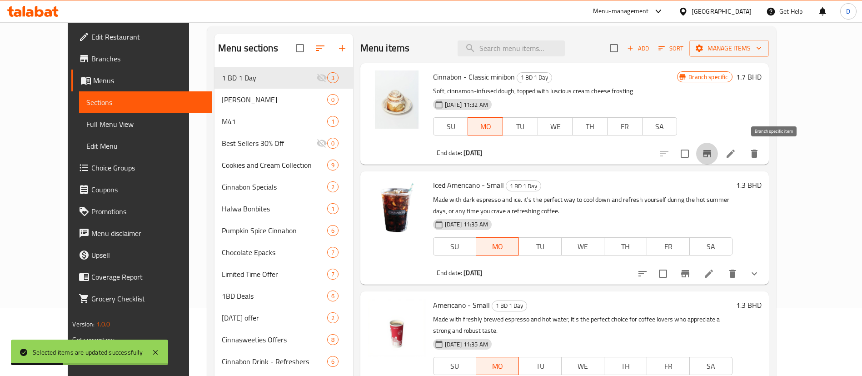
click at [711, 151] on icon "Branch-specific-item" at bounding box center [707, 153] width 8 height 7
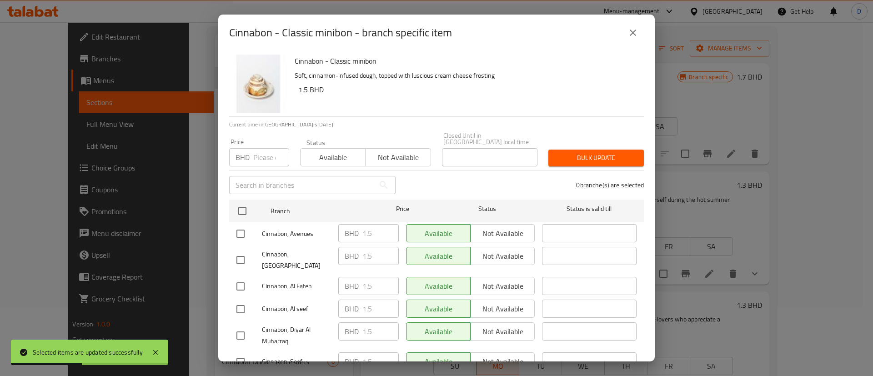
click at [632, 35] on icon "close" at bounding box center [632, 32] width 11 height 11
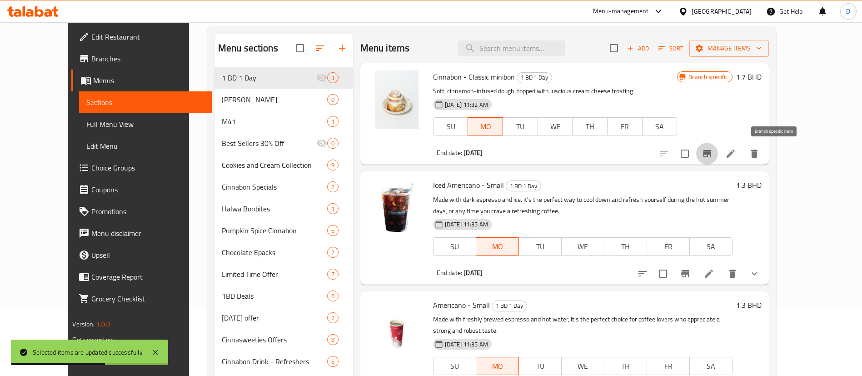
click at [713, 155] on icon "Branch-specific-item" at bounding box center [707, 153] width 11 height 11
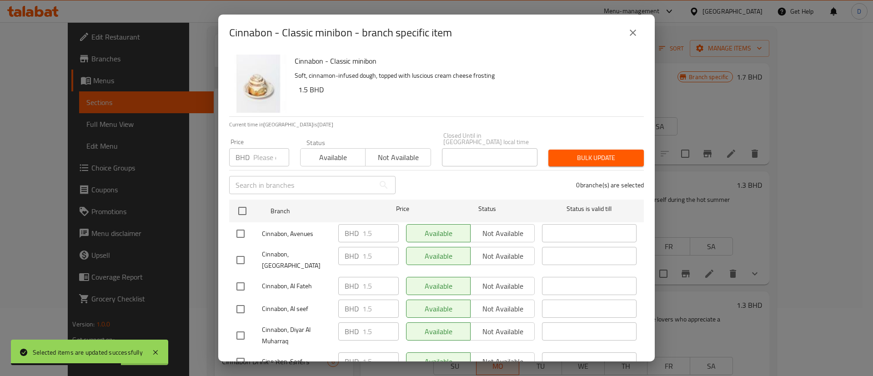
drag, startPoint x: 247, startPoint y: 200, endPoint x: 288, endPoint y: 172, distance: 50.1
click at [246, 201] on input "checkbox" at bounding box center [242, 210] width 19 height 19
checkbox input "true"
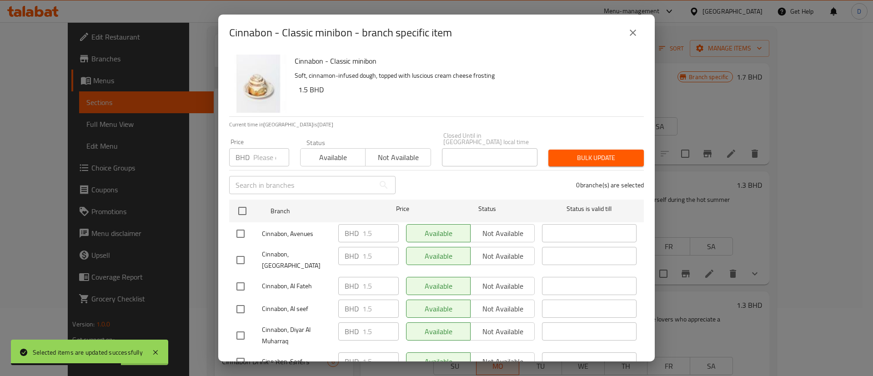
checkbox input "true"
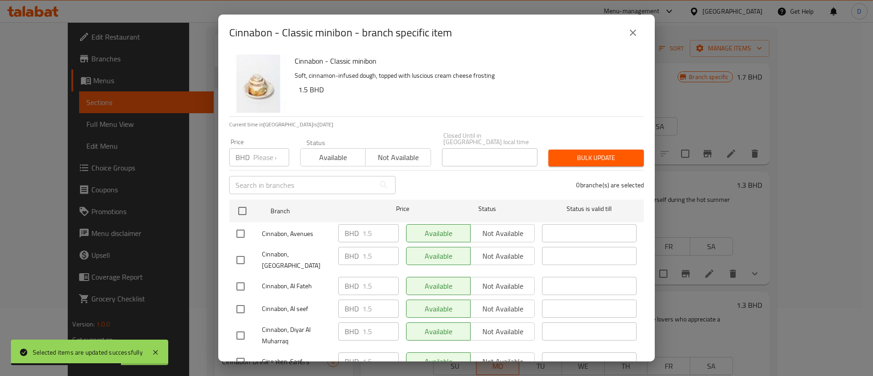
checkbox input "true"
click at [319, 151] on span "Available" at bounding box center [333, 157] width 58 height 13
click at [604, 150] on button "Bulk update" at bounding box center [595, 158] width 95 height 17
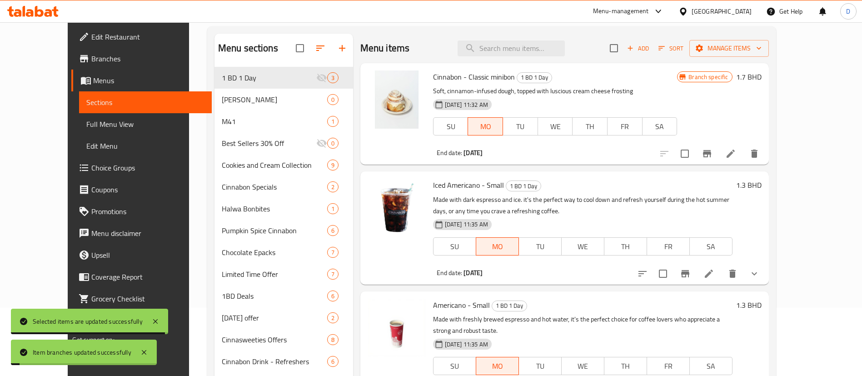
click at [681, 98] on div "[DATE] 11:32 AM SU MO TU WE TH FR SA" at bounding box center [556, 119] width 252 height 49
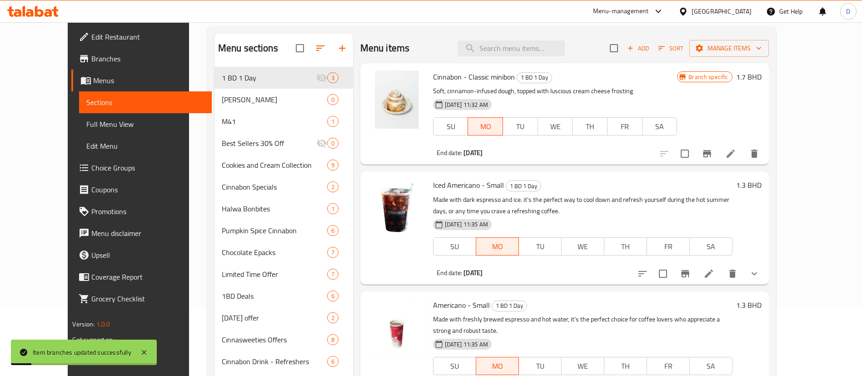
click at [762, 77] on h6 "1.7 BHD" at bounding box center [748, 76] width 25 height 13
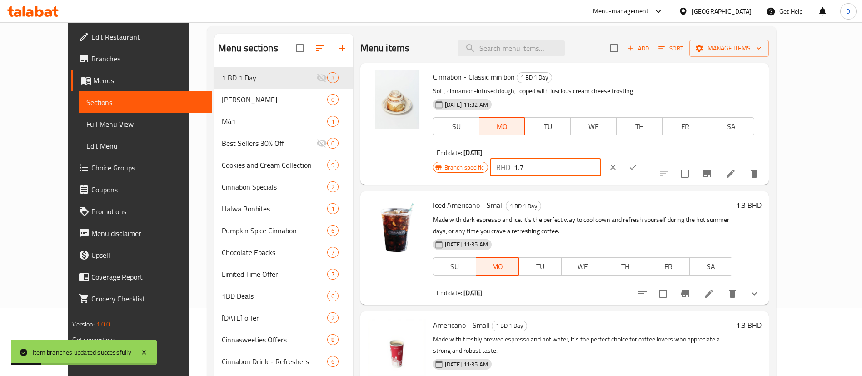
click at [601, 158] on input "1.7" at bounding box center [557, 167] width 87 height 18
click at [601, 158] on input "1" at bounding box center [557, 167] width 87 height 18
type input "1.5"
click at [638, 163] on icon "ok" at bounding box center [633, 167] width 9 height 9
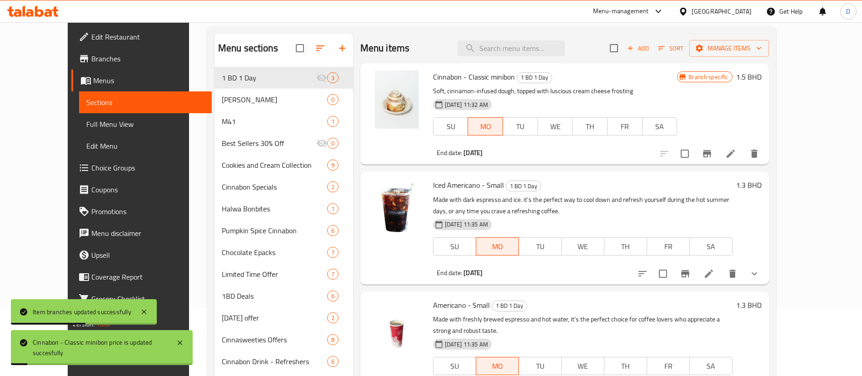
click at [613, 90] on p "Soft, cinnamon-infused dough, topped with luscious cream cheese frosting" at bounding box center [555, 90] width 245 height 11
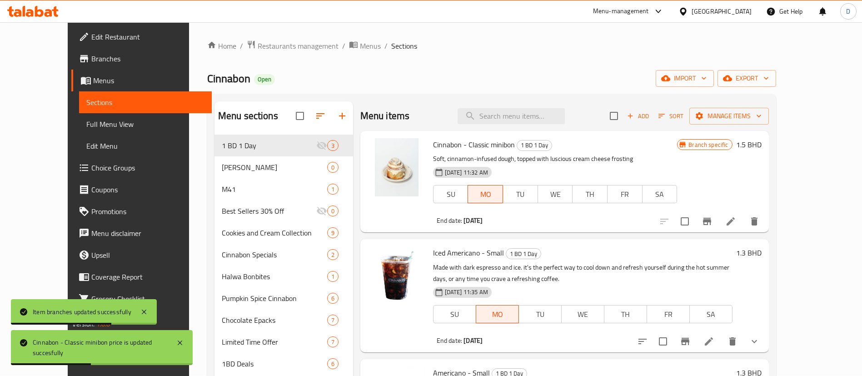
scroll to position [0, 0]
click at [744, 219] on li at bounding box center [730, 222] width 25 height 16
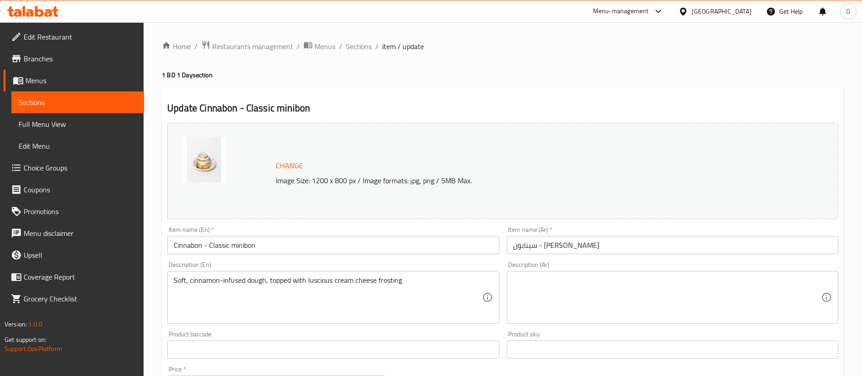
click at [61, 60] on span "Branches" at bounding box center [80, 58] width 113 height 11
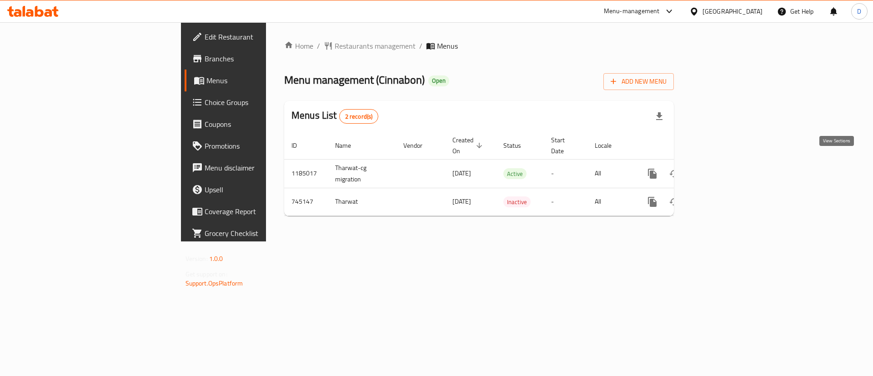
click at [723, 168] on icon "enhanced table" at bounding box center [717, 173] width 11 height 11
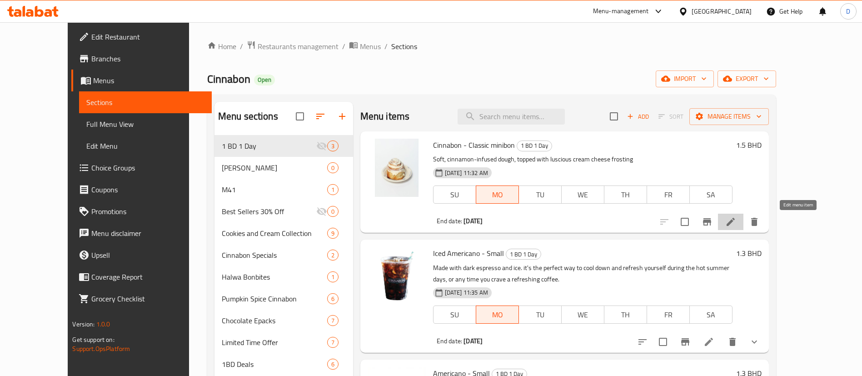
click at [736, 221] on icon at bounding box center [730, 221] width 11 height 11
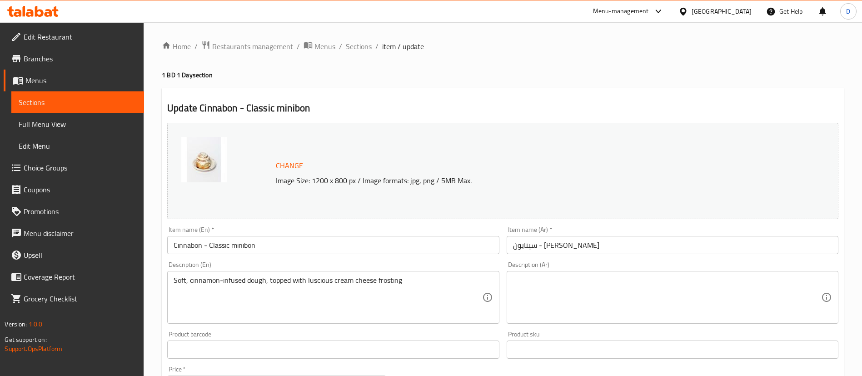
click at [578, 74] on div at bounding box center [431, 188] width 862 height 376
click at [350, 44] on span "Sections" at bounding box center [359, 46] width 26 height 11
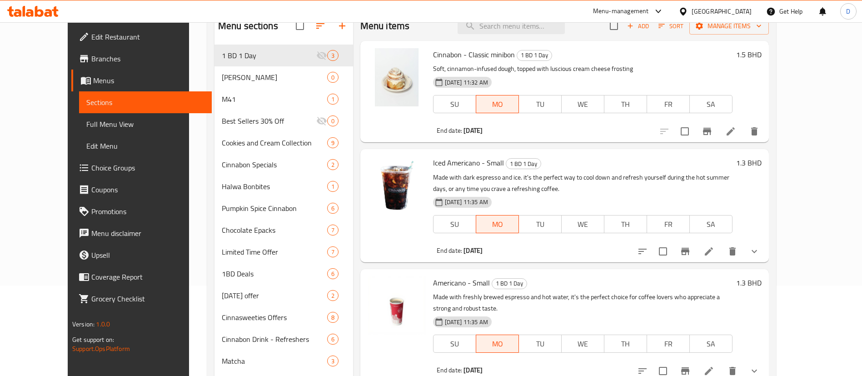
scroll to position [136, 0]
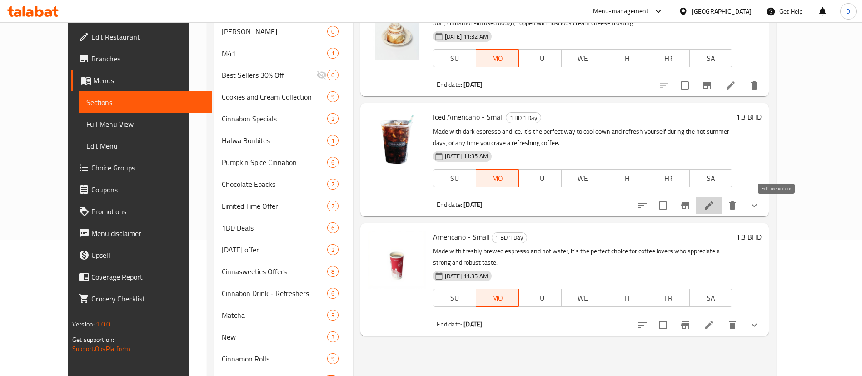
click at [715, 204] on icon at bounding box center [709, 205] width 11 height 11
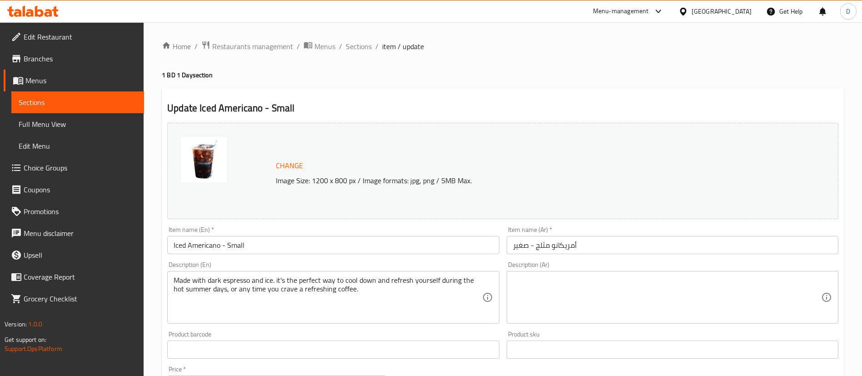
click at [470, 70] on h4 "1 BD 1 Day section" at bounding box center [503, 74] width 682 height 9
click at [370, 44] on span "Sections" at bounding box center [359, 46] width 26 height 11
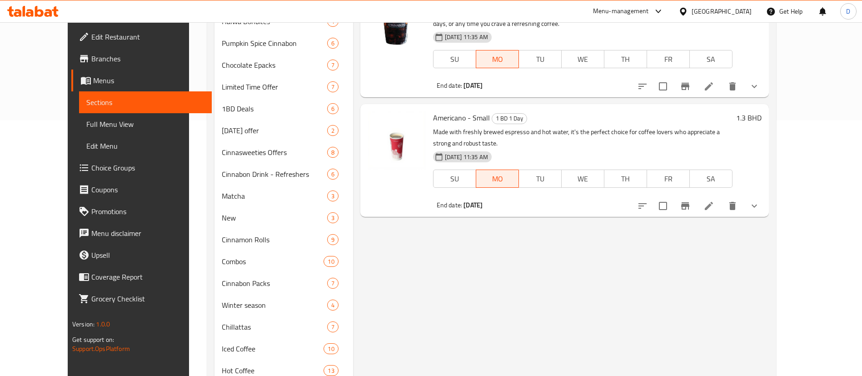
scroll to position [312, 0]
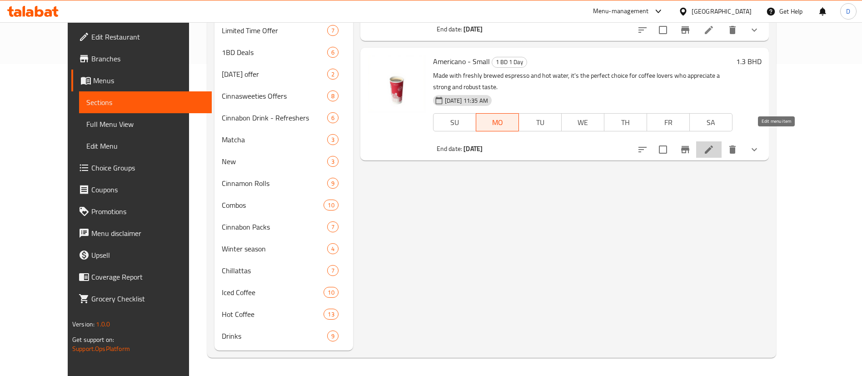
click at [715, 144] on icon at bounding box center [709, 149] width 11 height 11
